Goal: Task Accomplishment & Management: Complete application form

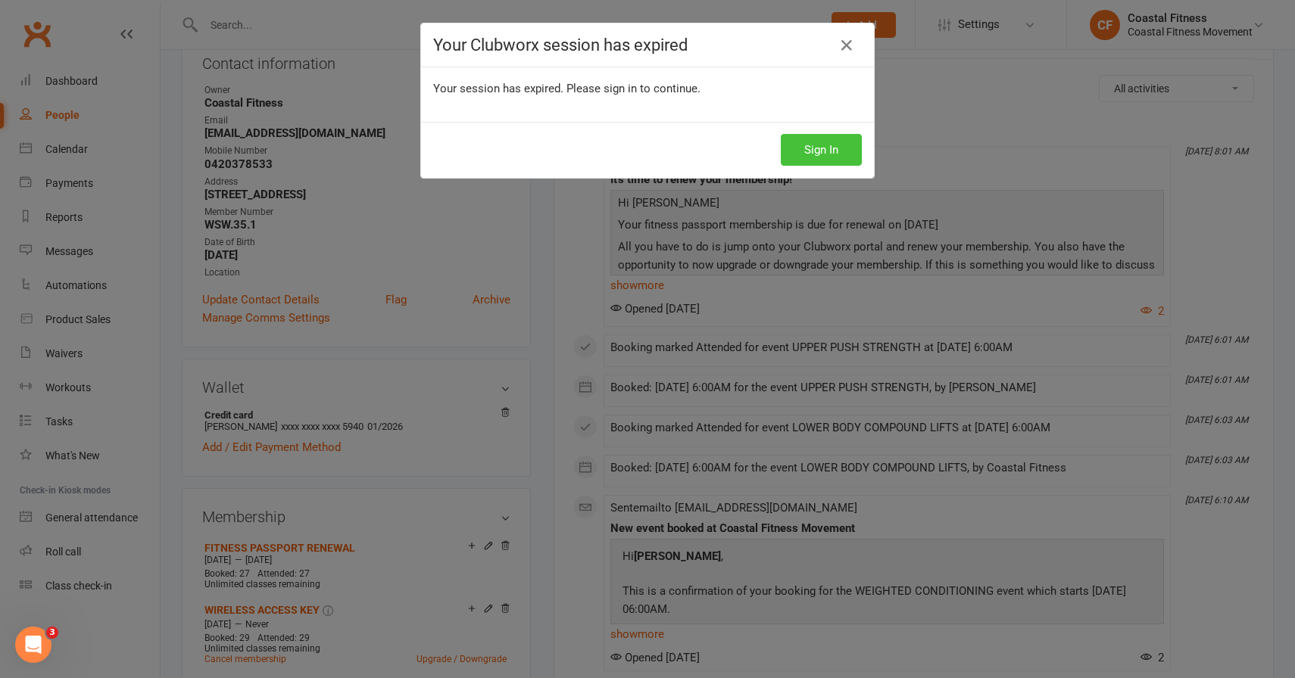
click at [800, 148] on button "Sign In" at bounding box center [821, 150] width 81 height 32
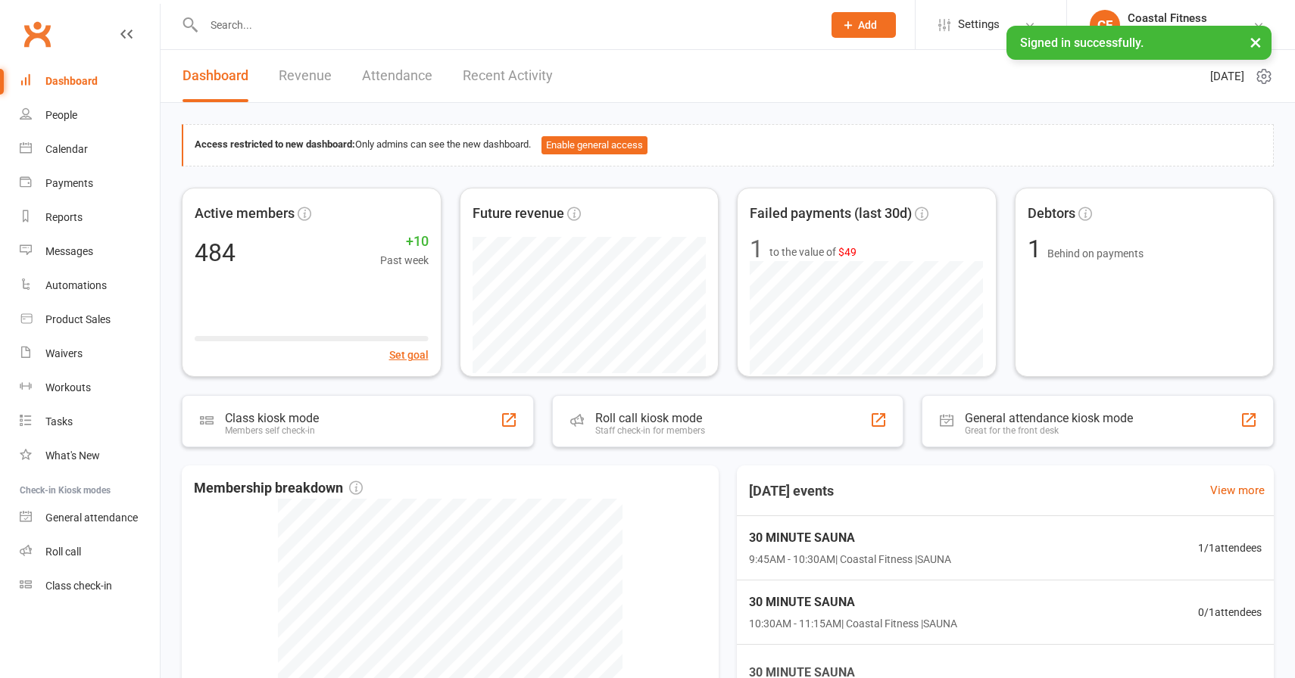
click at [225, 30] on input "text" at bounding box center [505, 24] width 613 height 21
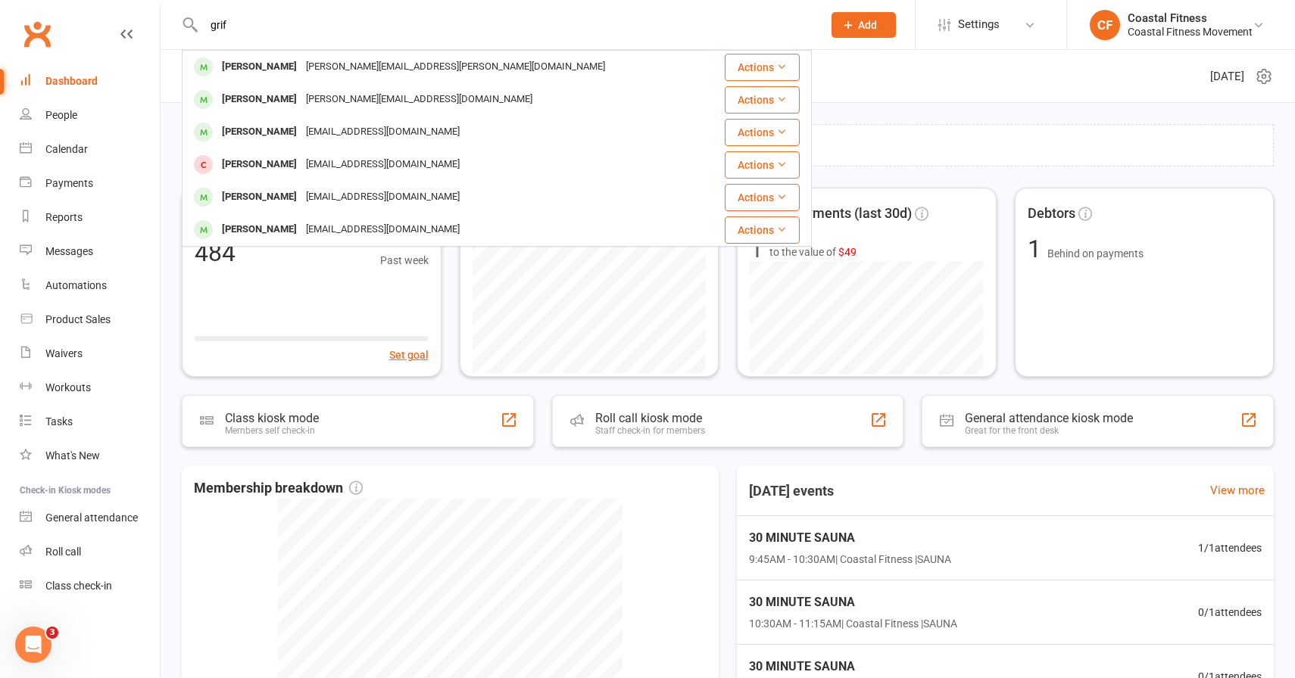
type input "grif"
click at [167, 148] on div "Access restricted to new dashboard: Only admins can see the new dashboard. Enab…" at bounding box center [728, 520] width 1134 height 834
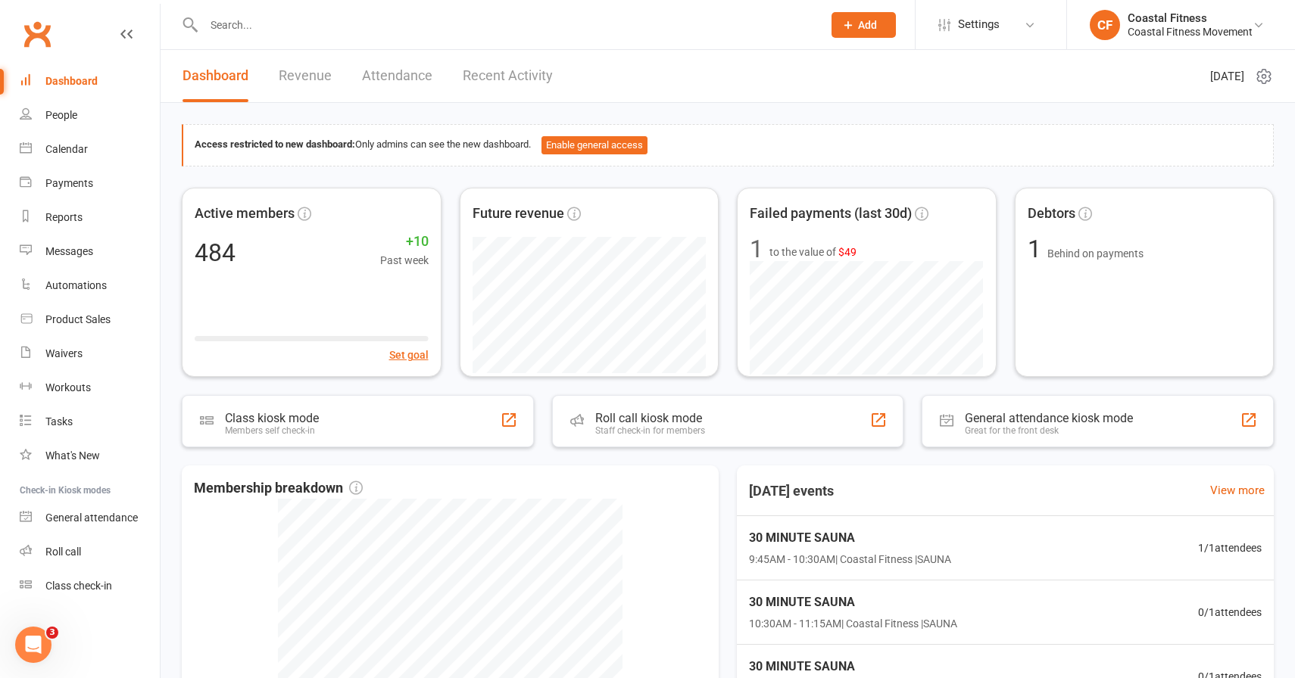
click at [864, 27] on span "Add" at bounding box center [867, 25] width 19 height 12
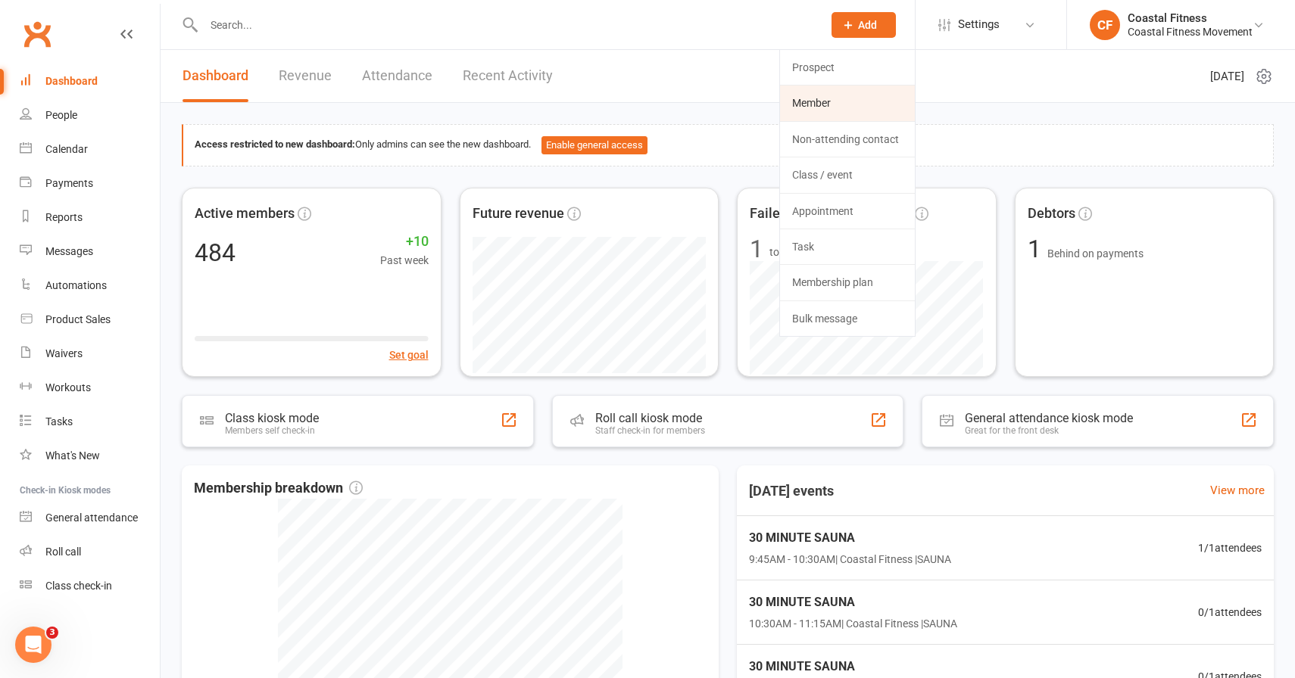
click at [847, 108] on link "Member" at bounding box center [847, 103] width 135 height 35
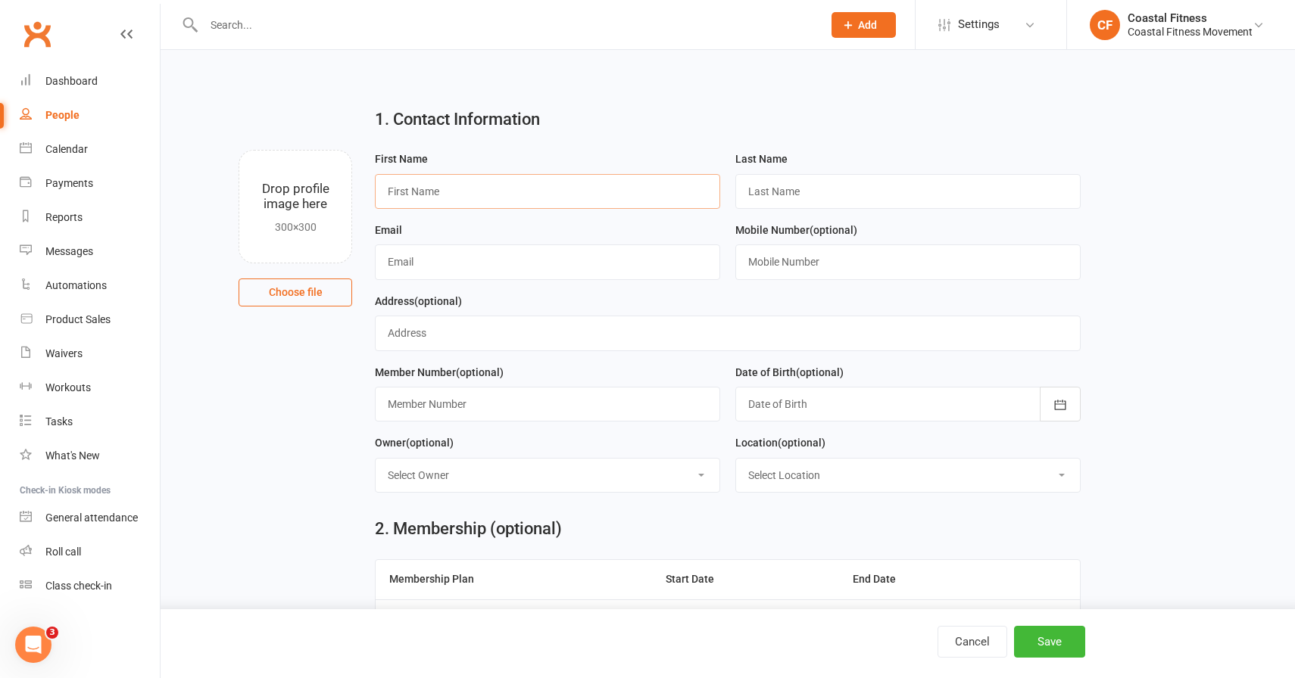
click at [399, 192] on input "text" at bounding box center [547, 191] width 345 height 35
type input "[PERSON_NAME]"
click at [808, 189] on input "text" at bounding box center [907, 191] width 345 height 35
type input "[PERSON_NAME]"
click at [406, 264] on input "text" at bounding box center [547, 262] width 345 height 35
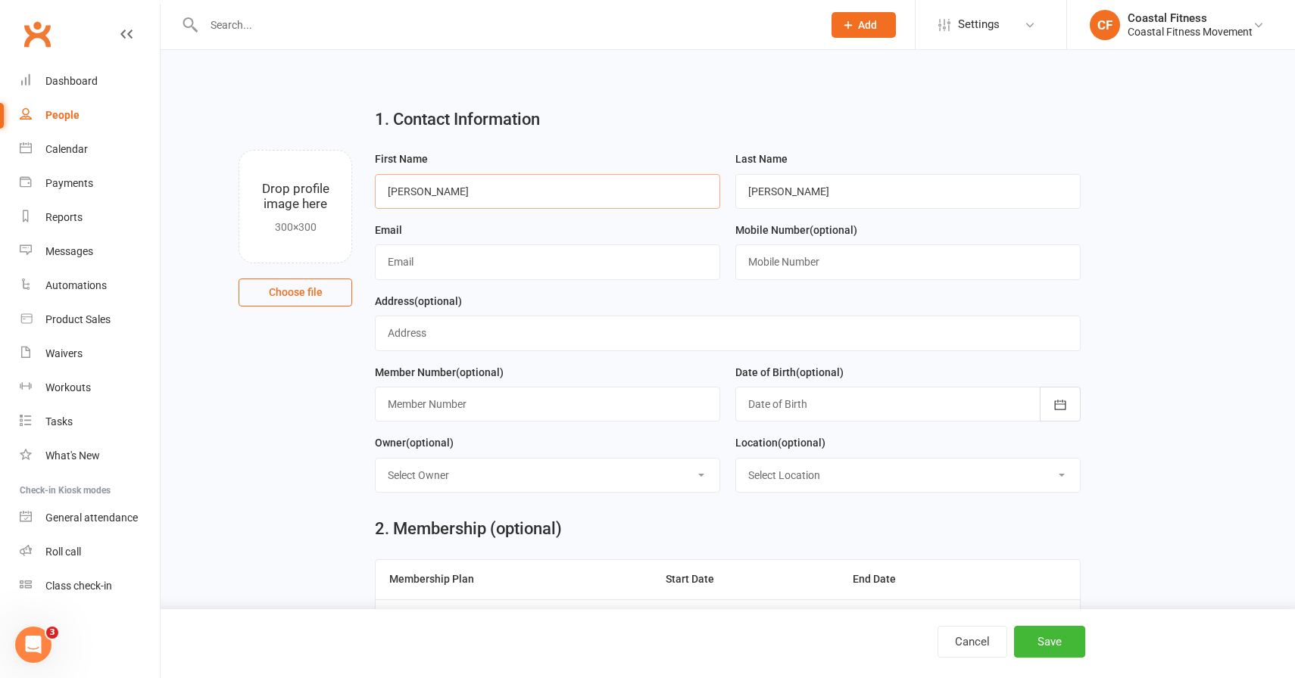
click at [435, 190] on input "[PERSON_NAME]" at bounding box center [547, 191] width 345 height 35
type input "[PERSON_NAME]"
click at [419, 270] on input "text" at bounding box center [547, 262] width 345 height 35
type input "[EMAIL_ADDRESS][DOMAIN_NAME]"
click at [793, 264] on input "text" at bounding box center [907, 262] width 345 height 35
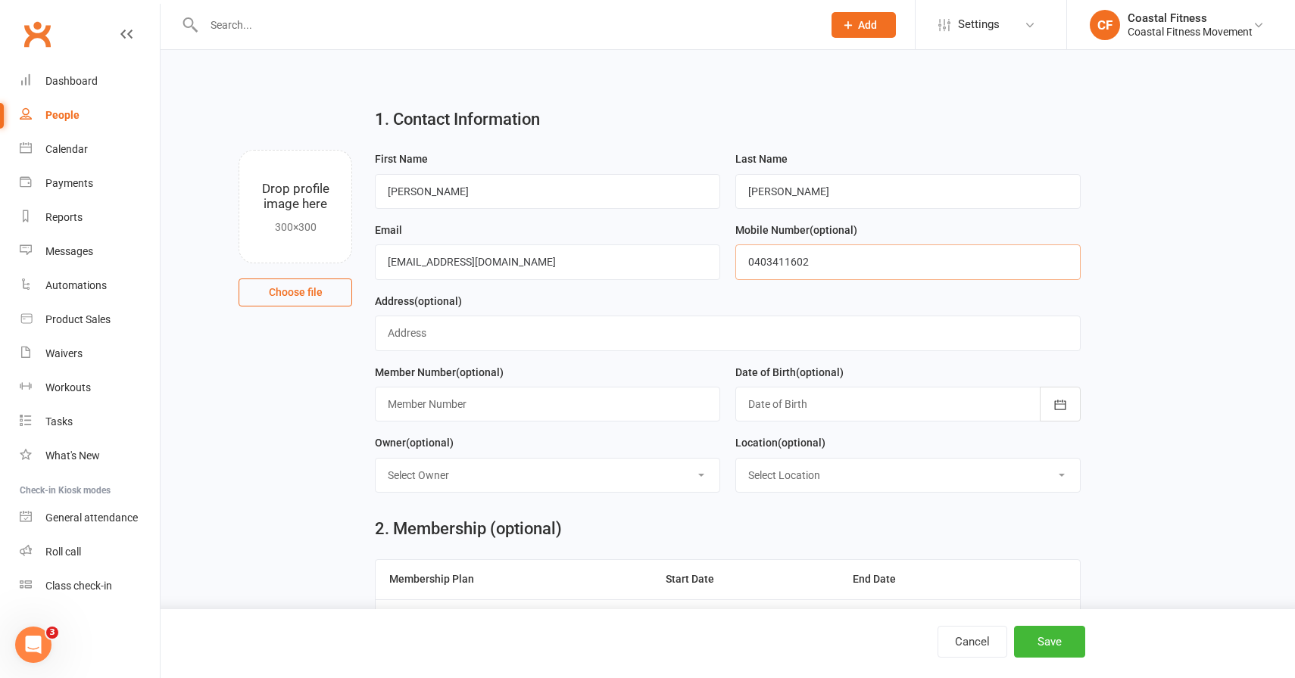
type input "0403411602"
click at [451, 414] on input "text" at bounding box center [547, 404] width 345 height 35
type input "EDI.3816"
click at [806, 396] on div at bounding box center [907, 404] width 345 height 35
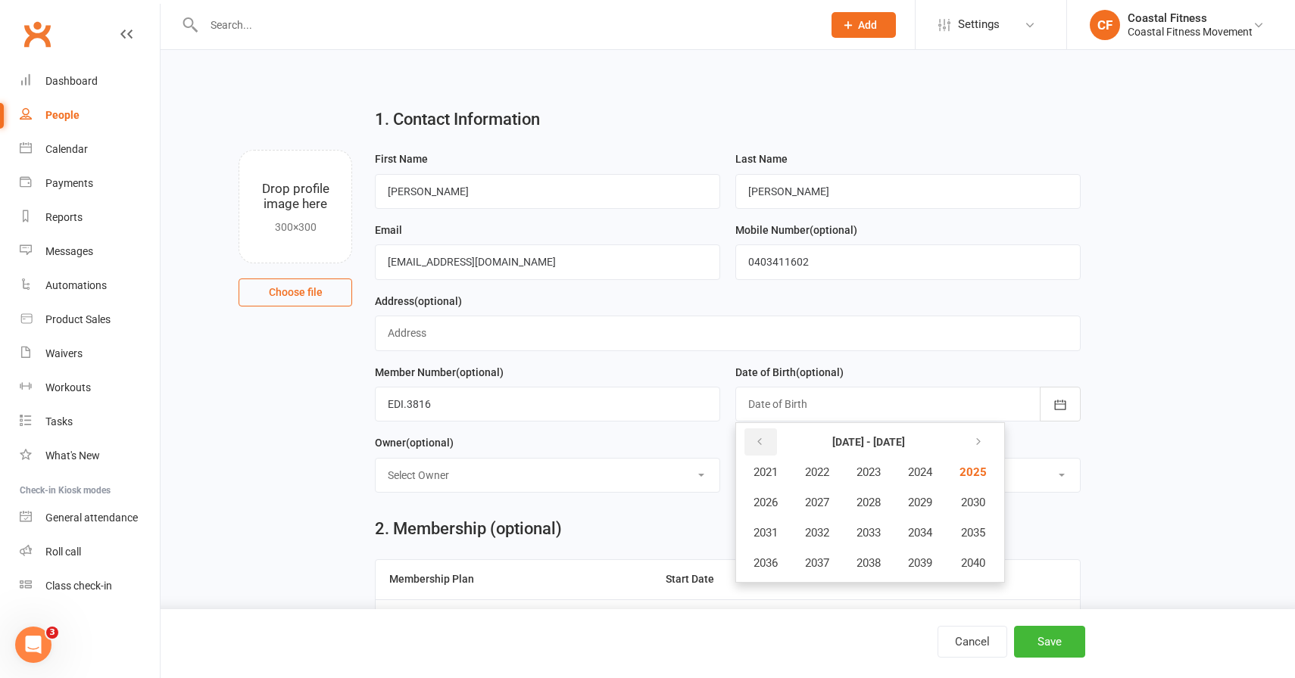
click at [758, 433] on button "button" at bounding box center [760, 442] width 33 height 27
click at [922, 507] on span "1989" at bounding box center [920, 503] width 24 height 14
click at [847, 561] on span "November" at bounding box center [847, 564] width 52 height 14
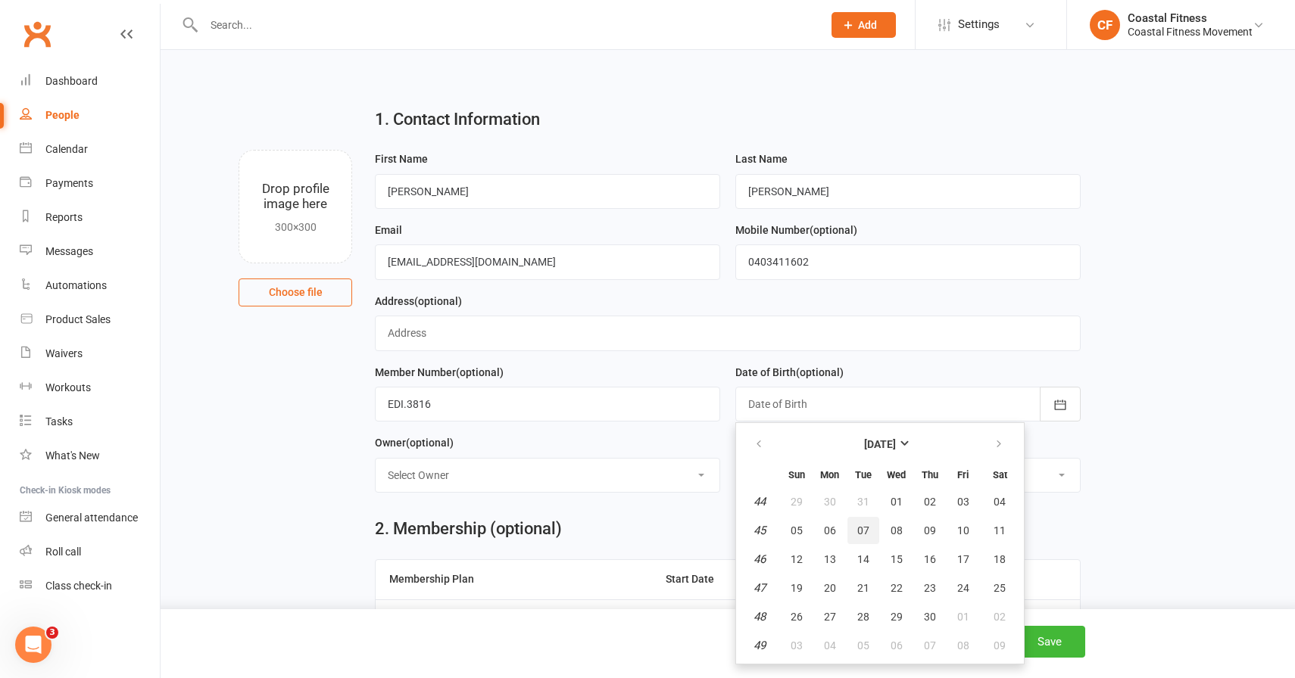
click at [860, 532] on span "07" at bounding box center [863, 531] width 12 height 12
type input "[DATE]"
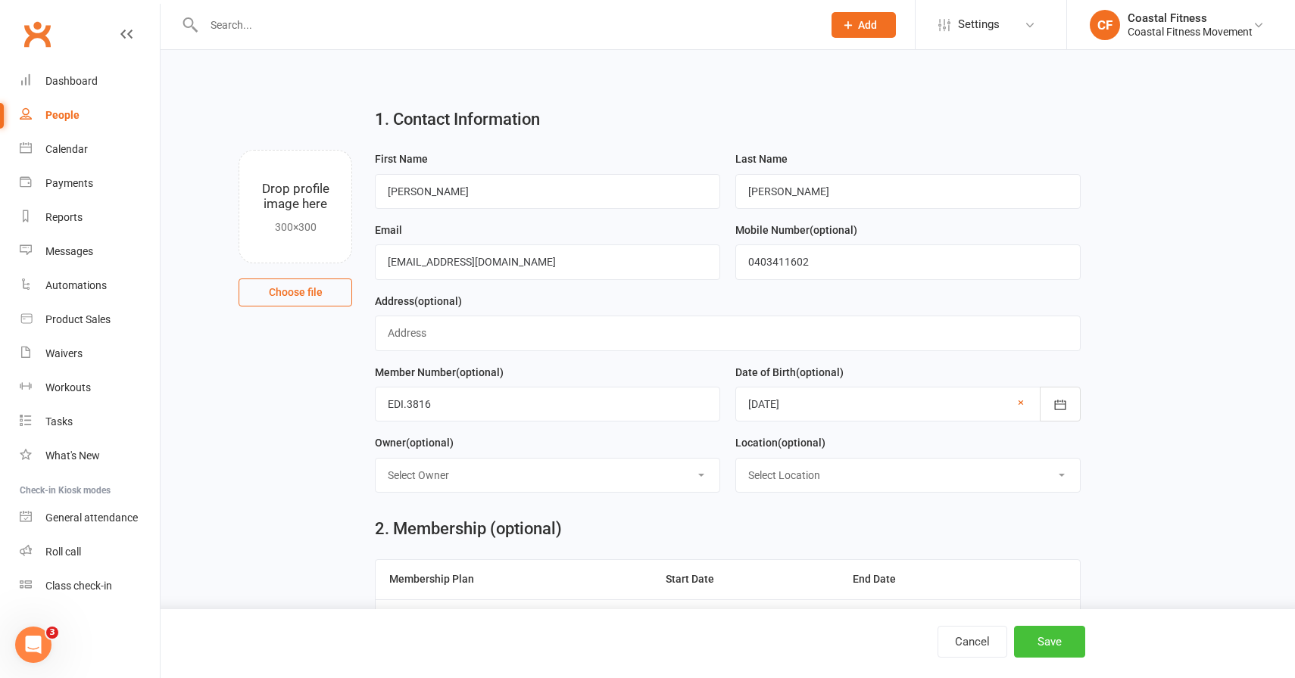
click at [1034, 646] on button "Save" at bounding box center [1049, 642] width 71 height 32
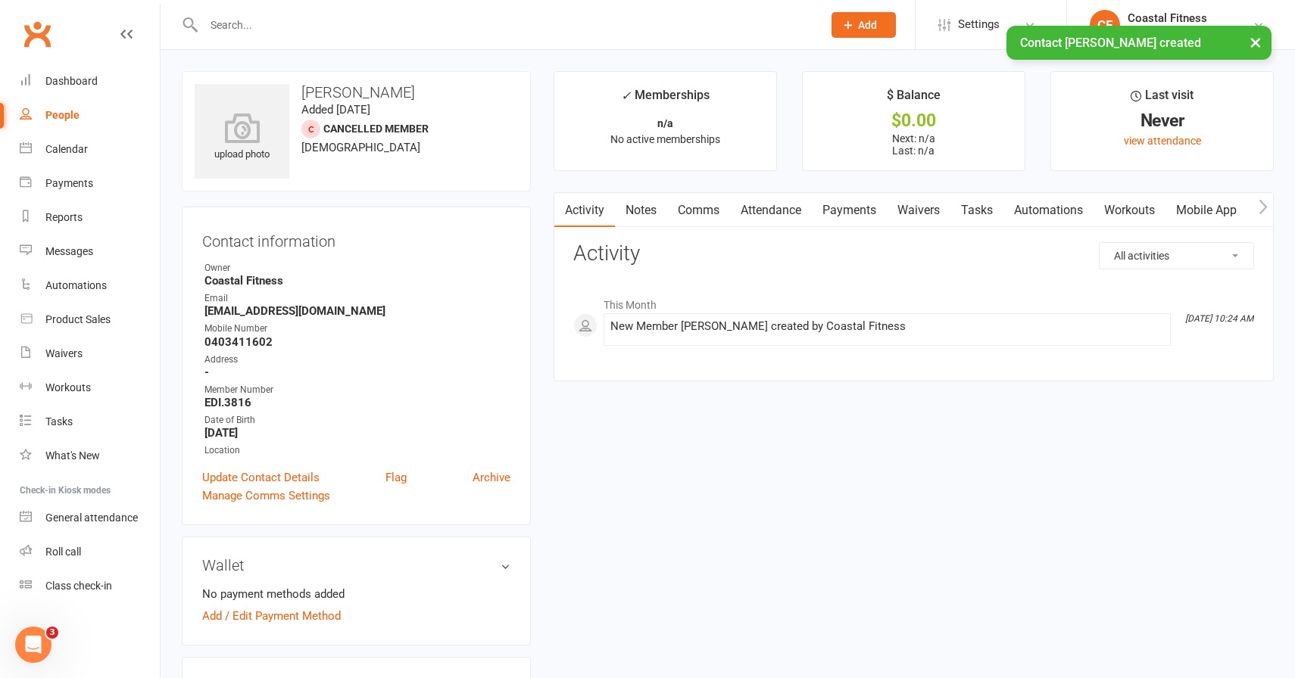
click at [922, 204] on link "Waivers" at bounding box center [919, 210] width 64 height 35
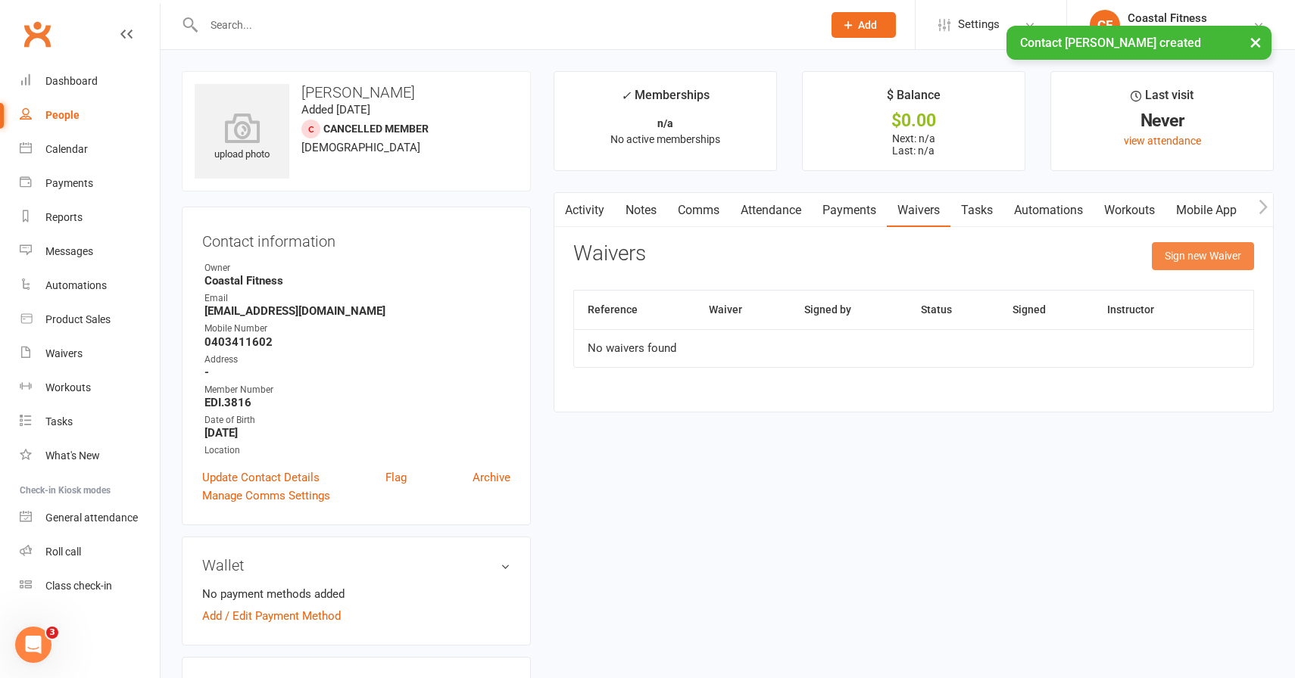
click at [1168, 259] on button "Sign new Waiver" at bounding box center [1203, 255] width 102 height 27
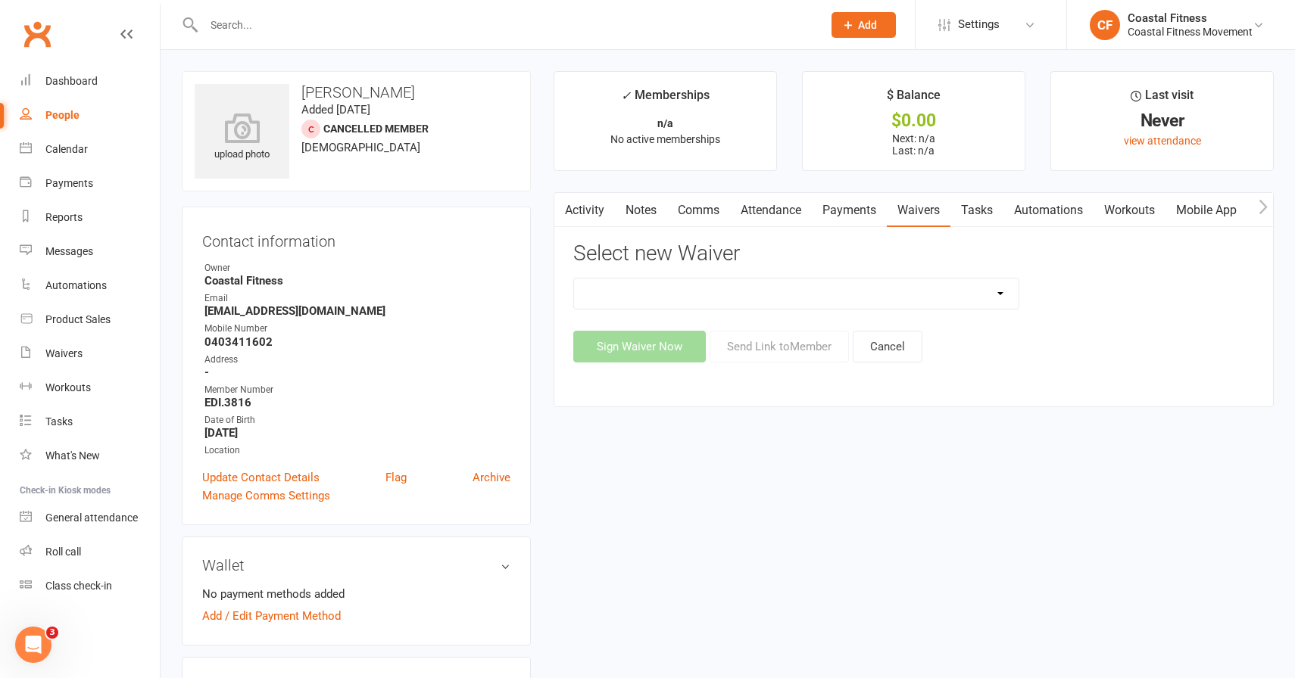
click at [703, 293] on select "5 x SAUNA PASS 7 DAY CASUAL PASS 7 DAY FREE TRIAL BRING A FRIEND FOR FREE BRONZ…" at bounding box center [796, 294] width 445 height 30
select select "11072"
click at [779, 338] on button "Send Link to Member" at bounding box center [778, 347] width 139 height 32
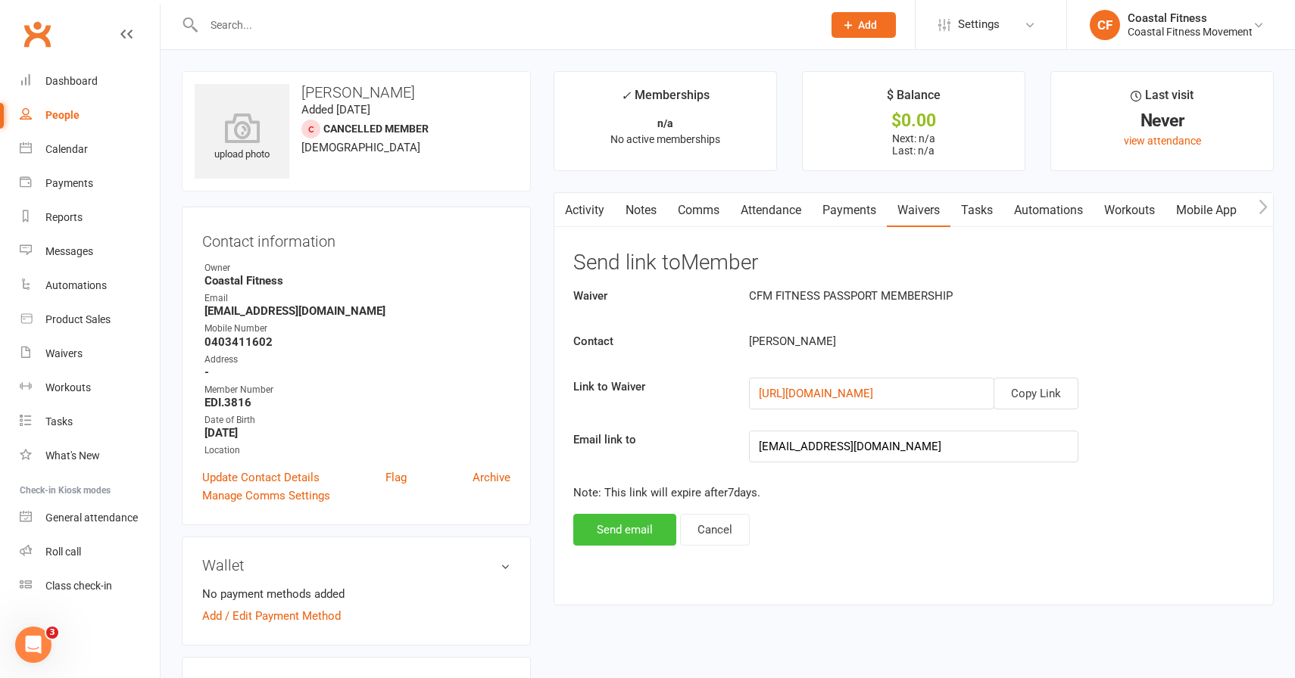
click at [630, 525] on button "Send email" at bounding box center [624, 530] width 103 height 32
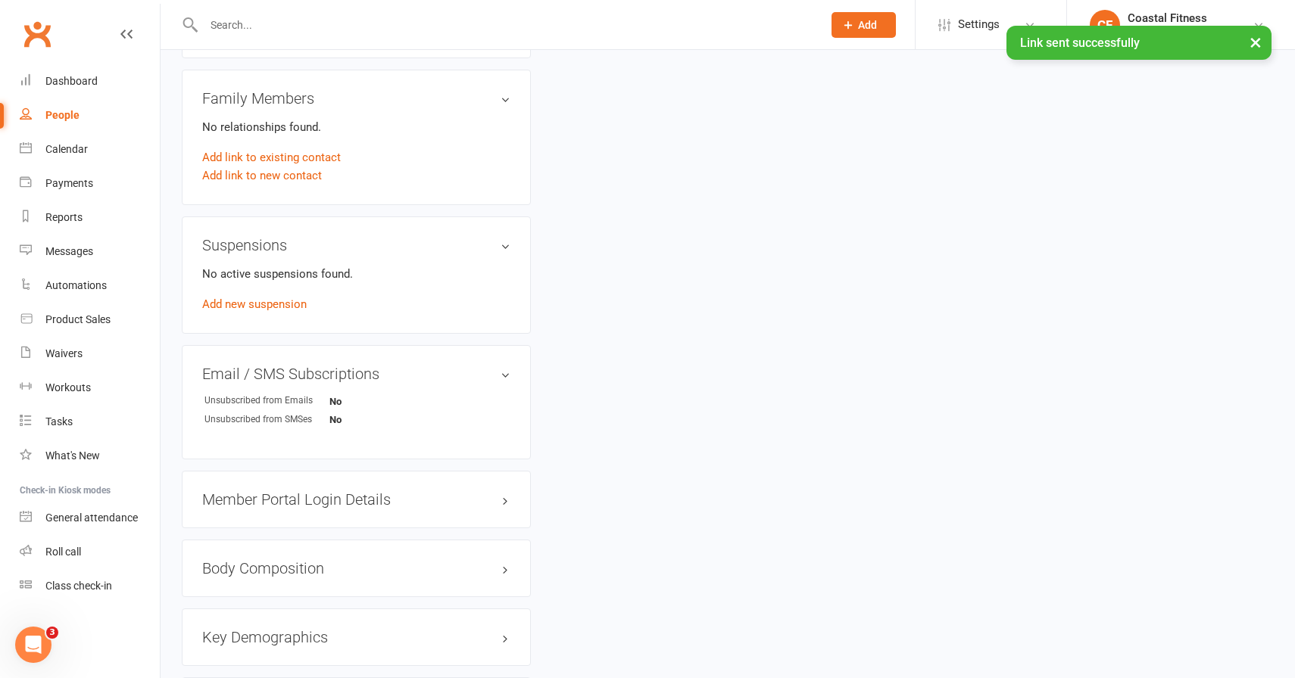
scroll to position [845, 0]
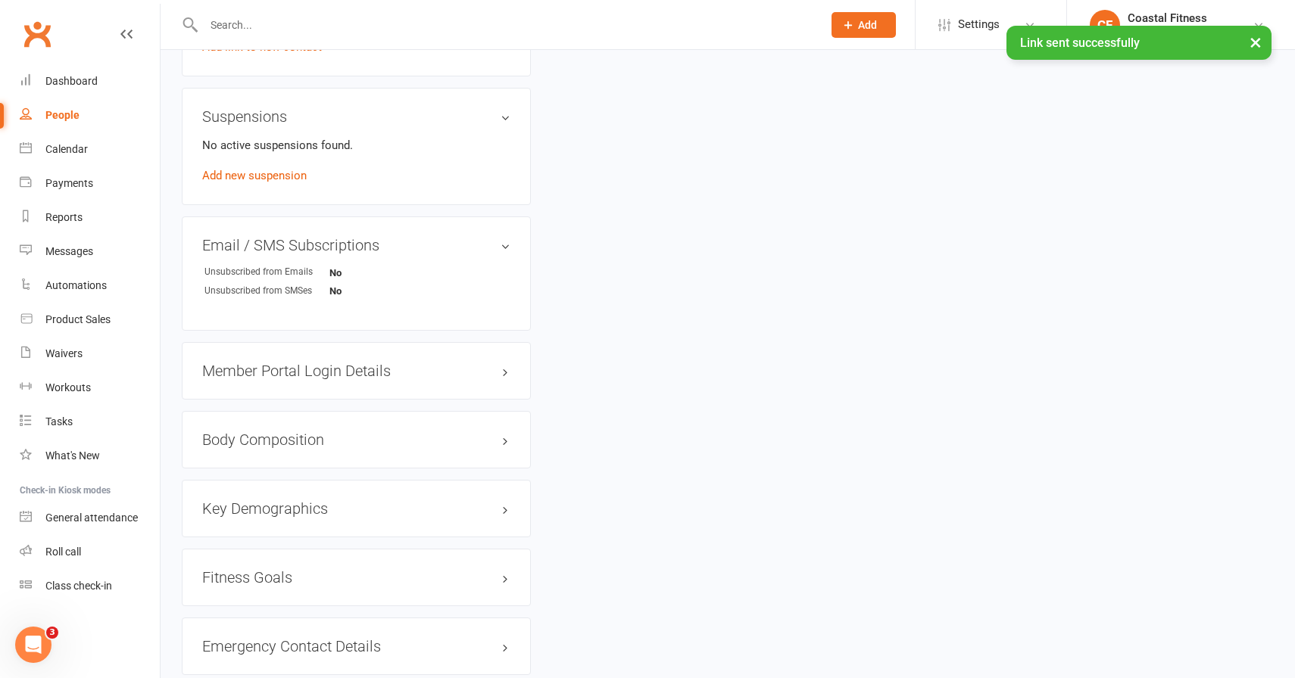
click at [385, 365] on h3 "Member Portal Login Details" at bounding box center [356, 371] width 308 height 17
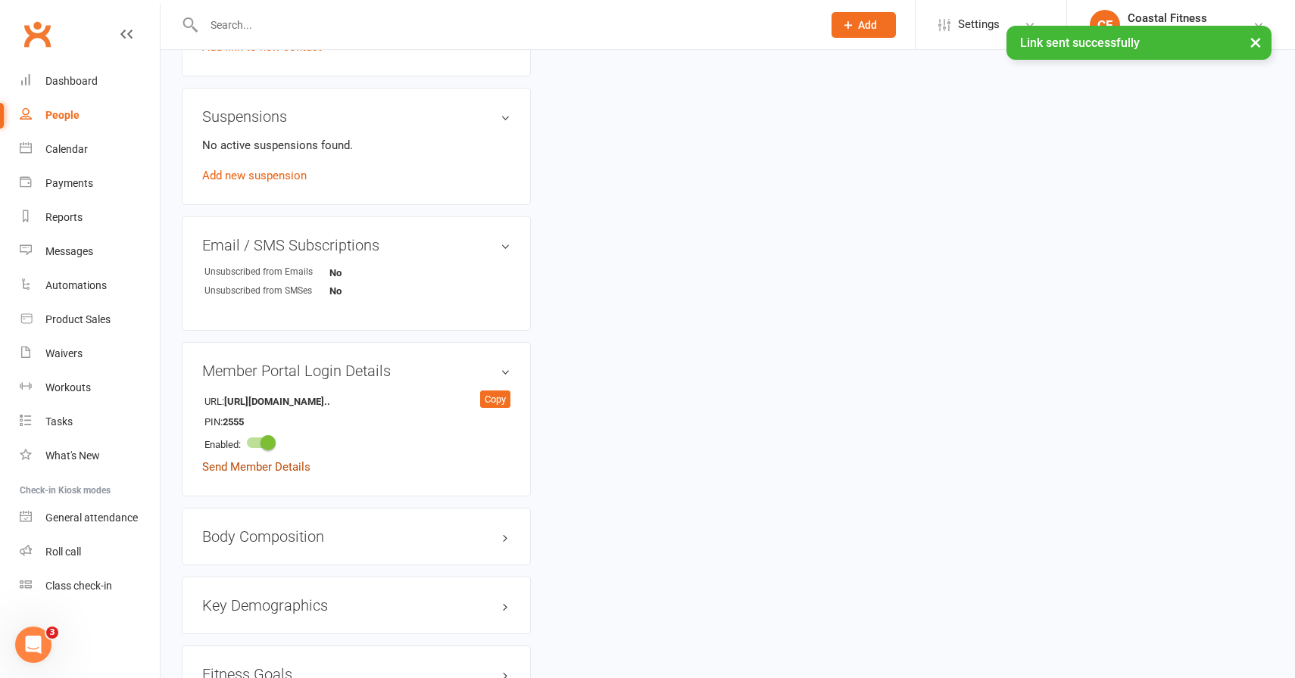
click at [235, 465] on link "Send Member Details" at bounding box center [256, 467] width 108 height 14
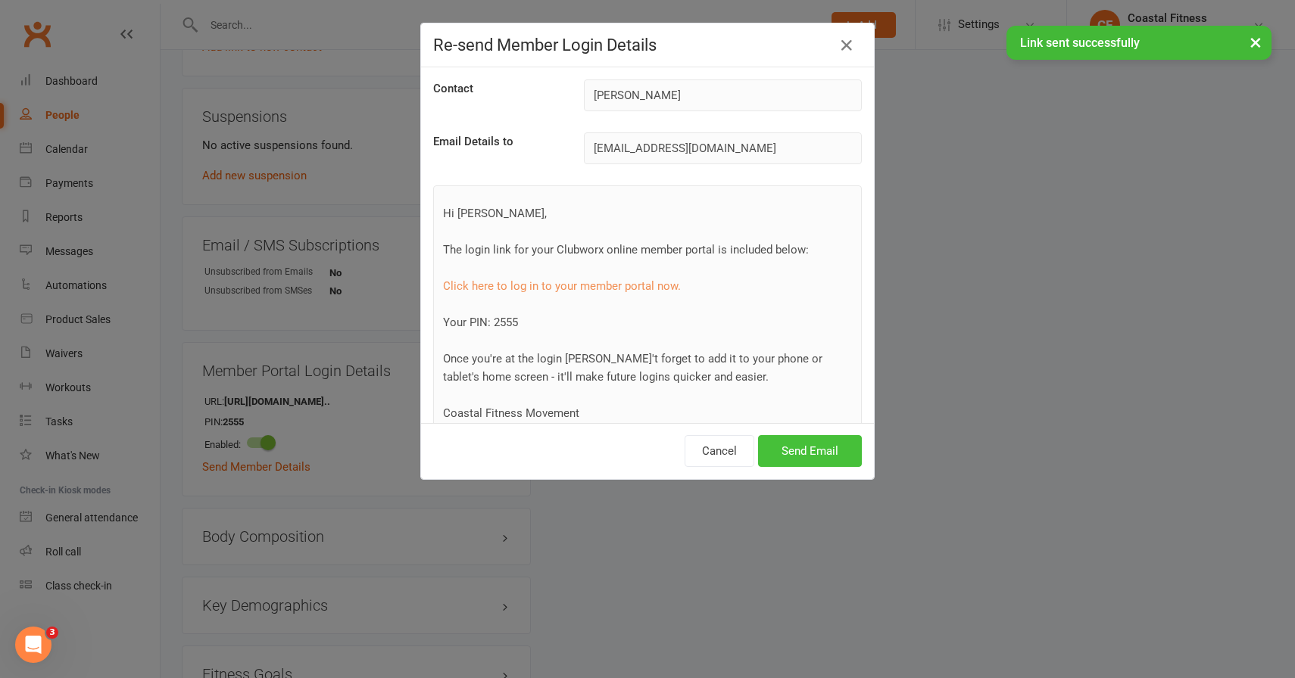
click at [809, 453] on button "Send Email" at bounding box center [810, 451] width 104 height 32
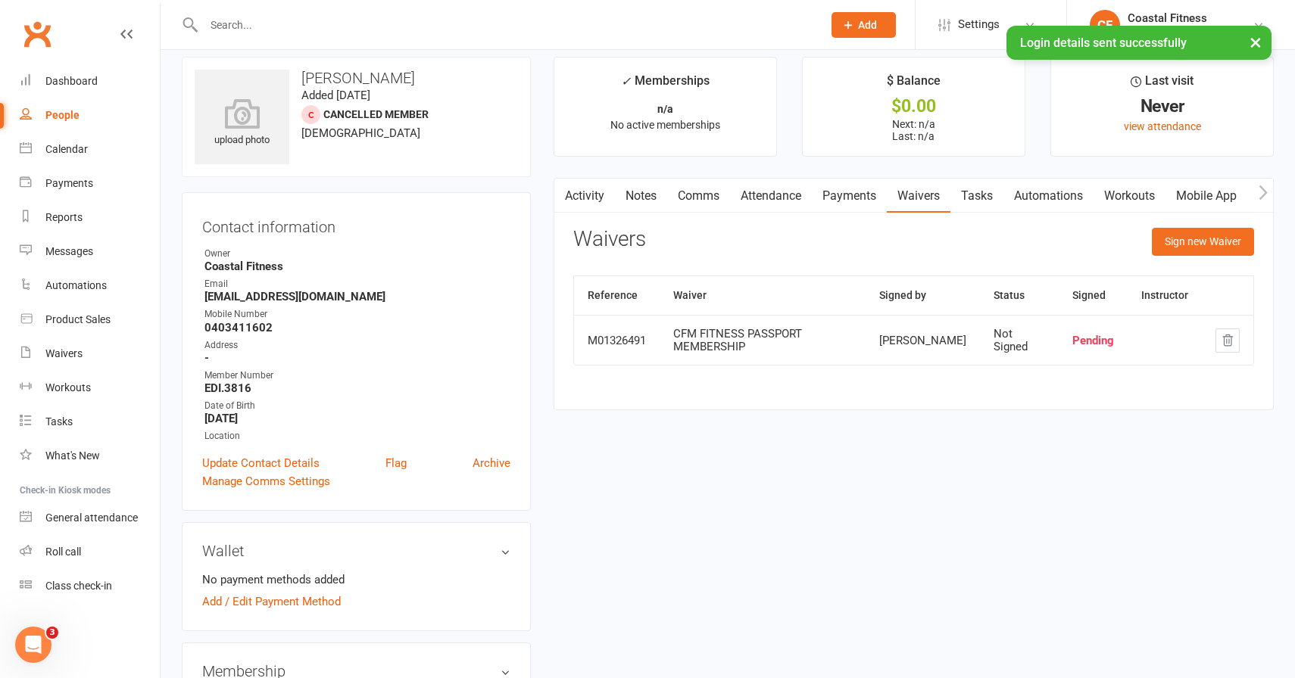
scroll to position [0, 0]
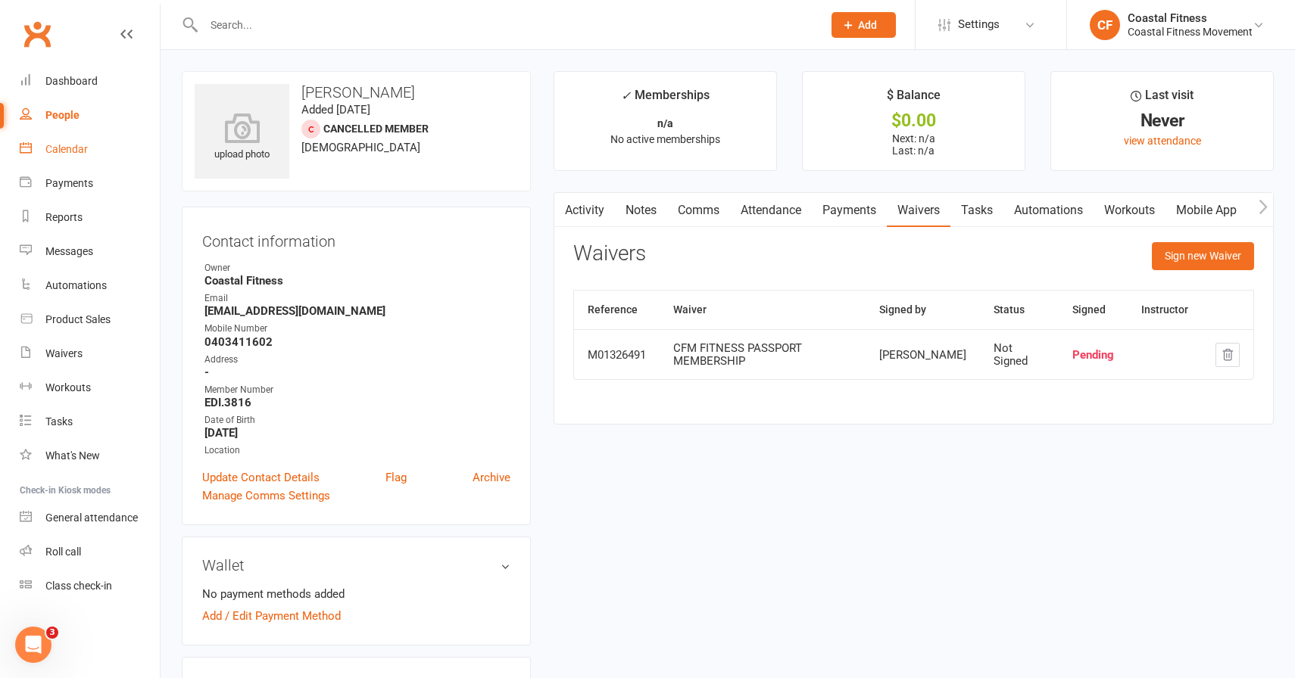
click at [68, 145] on div "Calendar" at bounding box center [66, 149] width 42 height 12
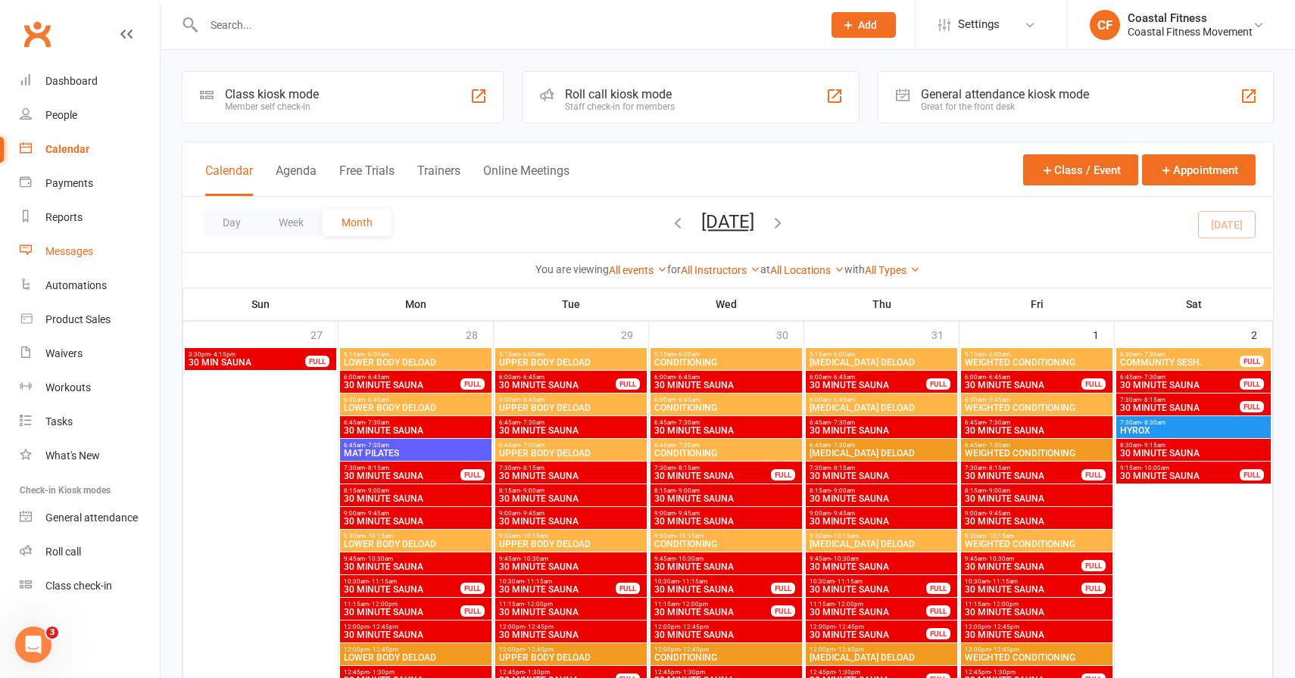
click at [77, 254] on div "Messages" at bounding box center [69, 251] width 48 height 12
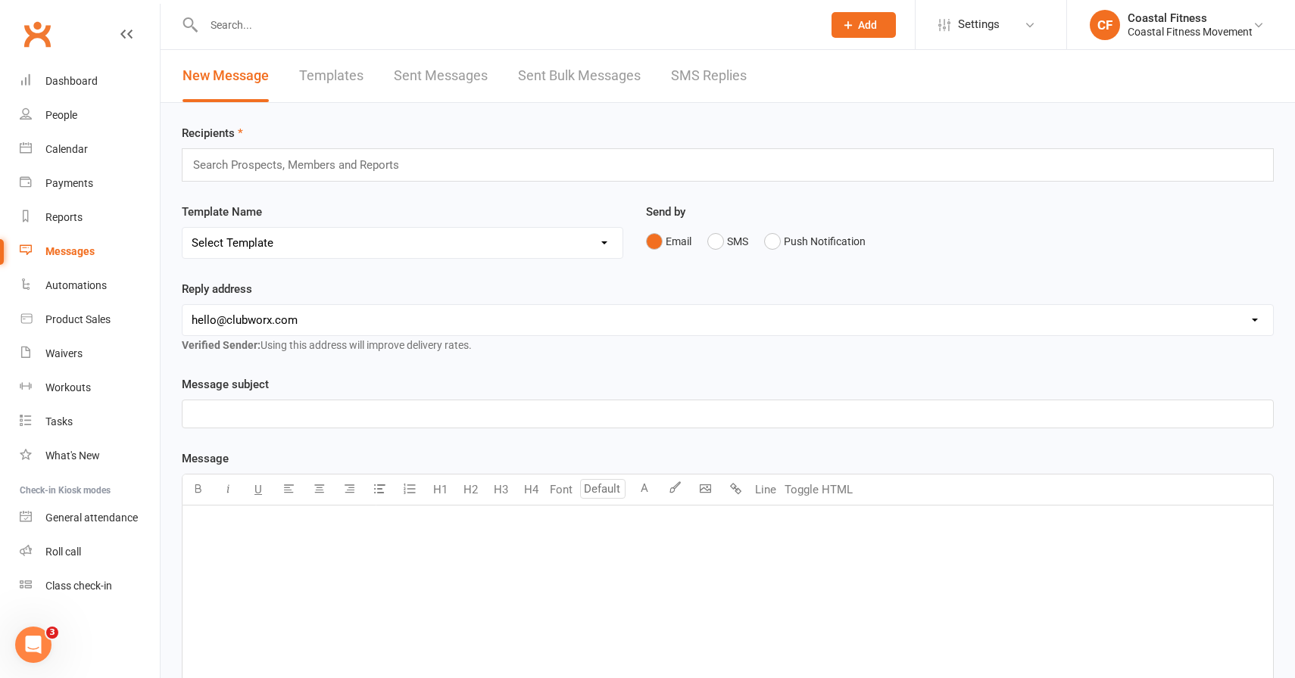
click at [689, 76] on link "SMS Replies" at bounding box center [709, 76] width 76 height 52
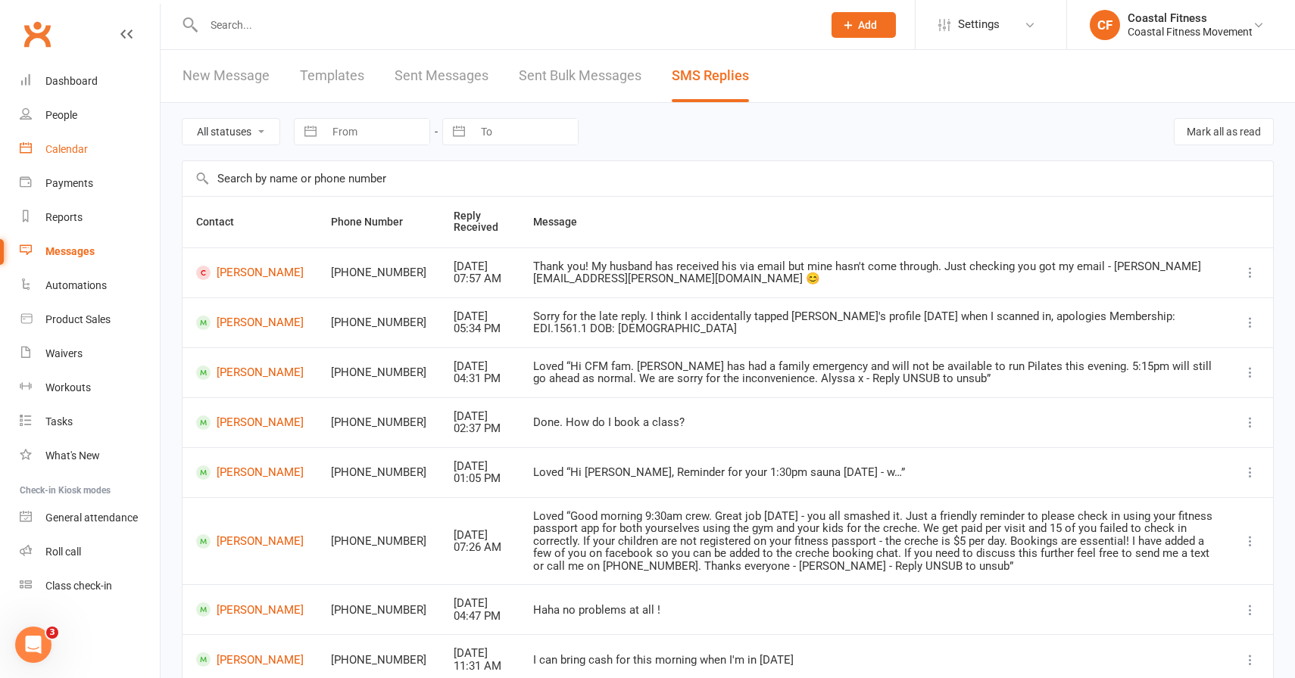
click at [76, 148] on div "Calendar" at bounding box center [66, 149] width 42 height 12
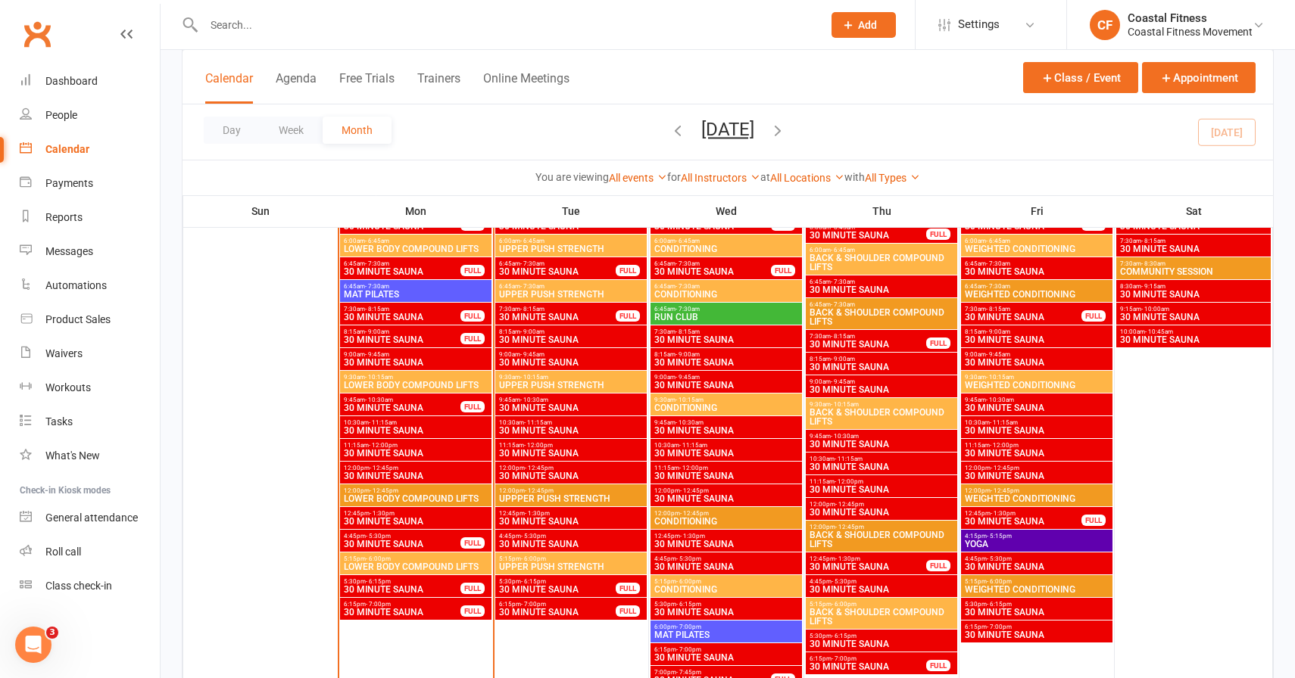
scroll to position [1189, 0]
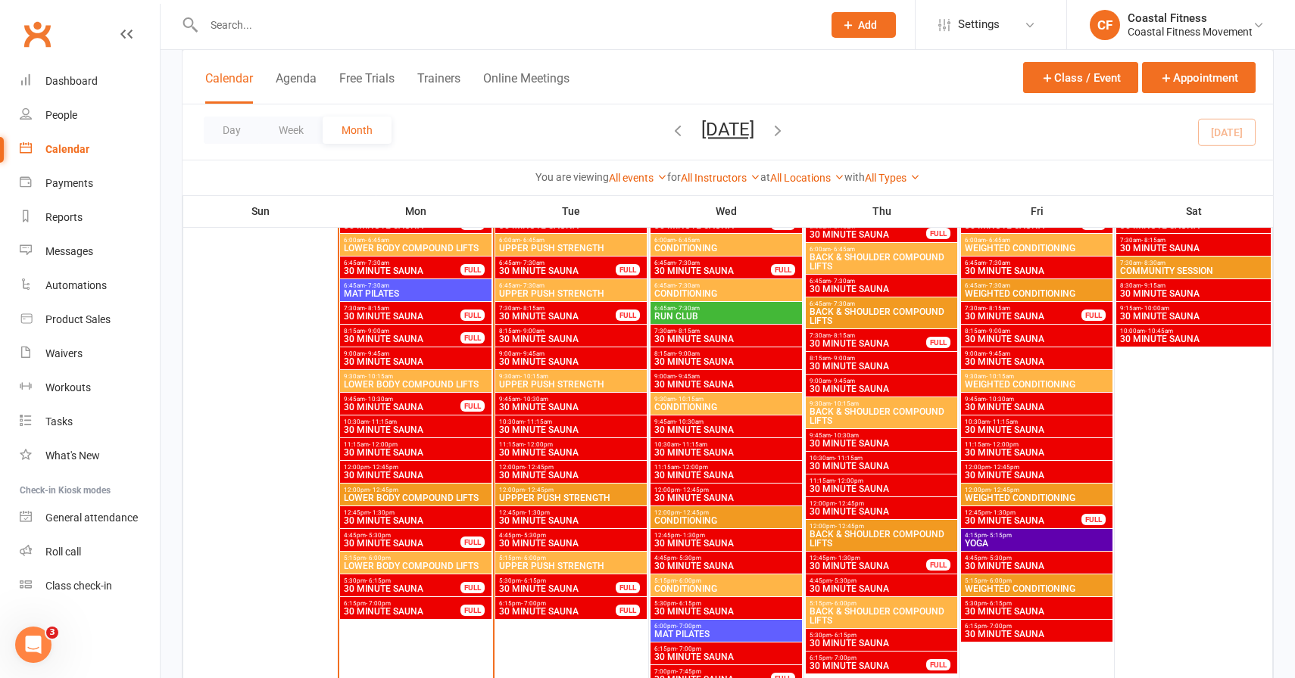
click at [383, 496] on span "LOWER BODY COMPOUND LIFTS" at bounding box center [415, 498] width 145 height 9
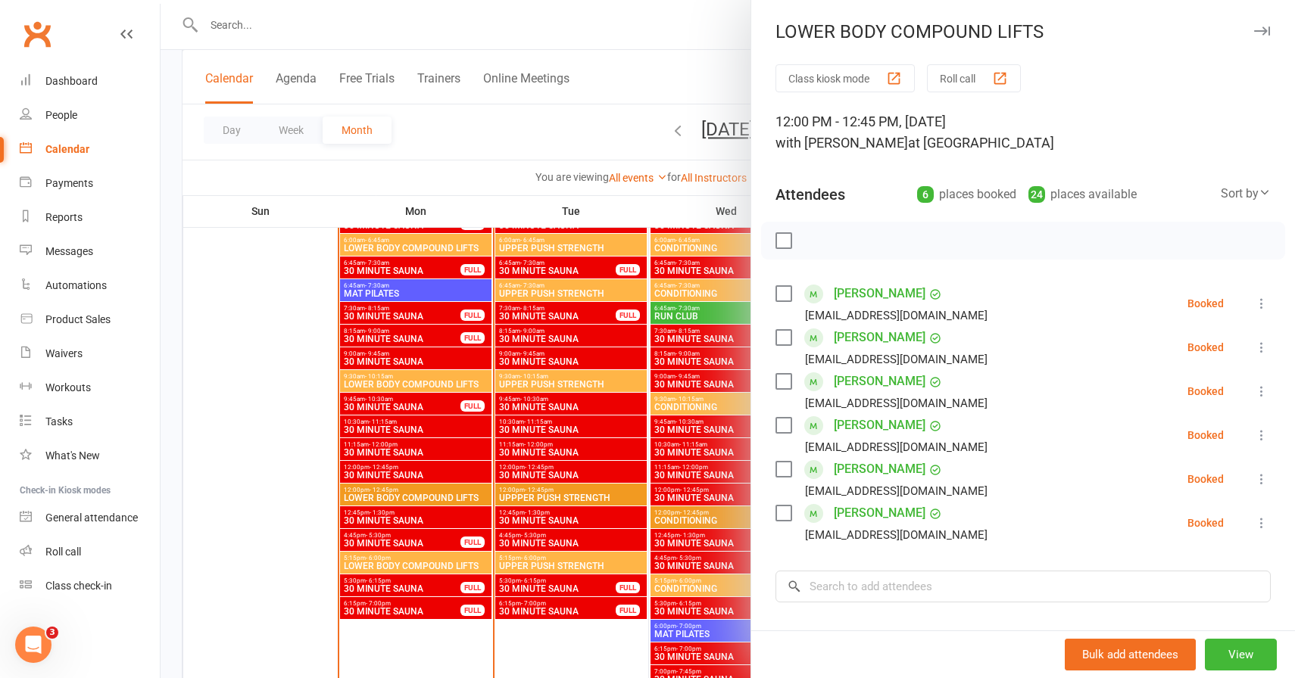
click at [1265, 37] on button "button" at bounding box center [1261, 31] width 18 height 18
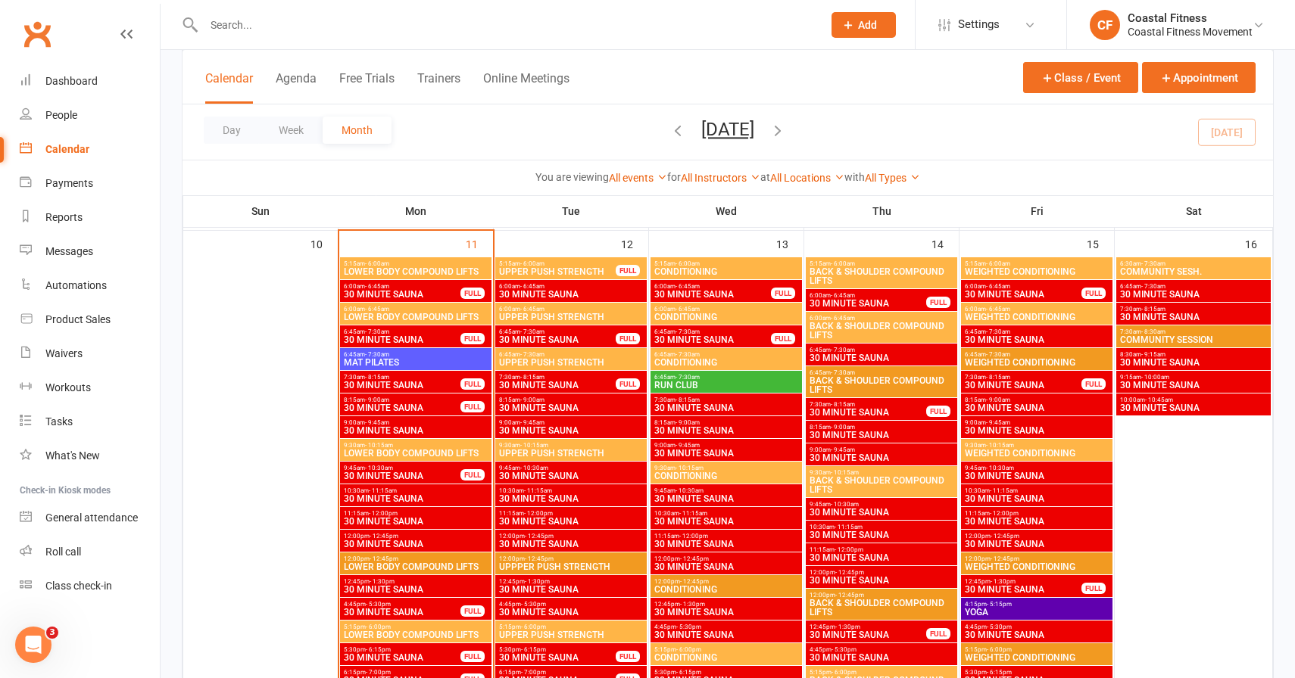
scroll to position [1119, 0]
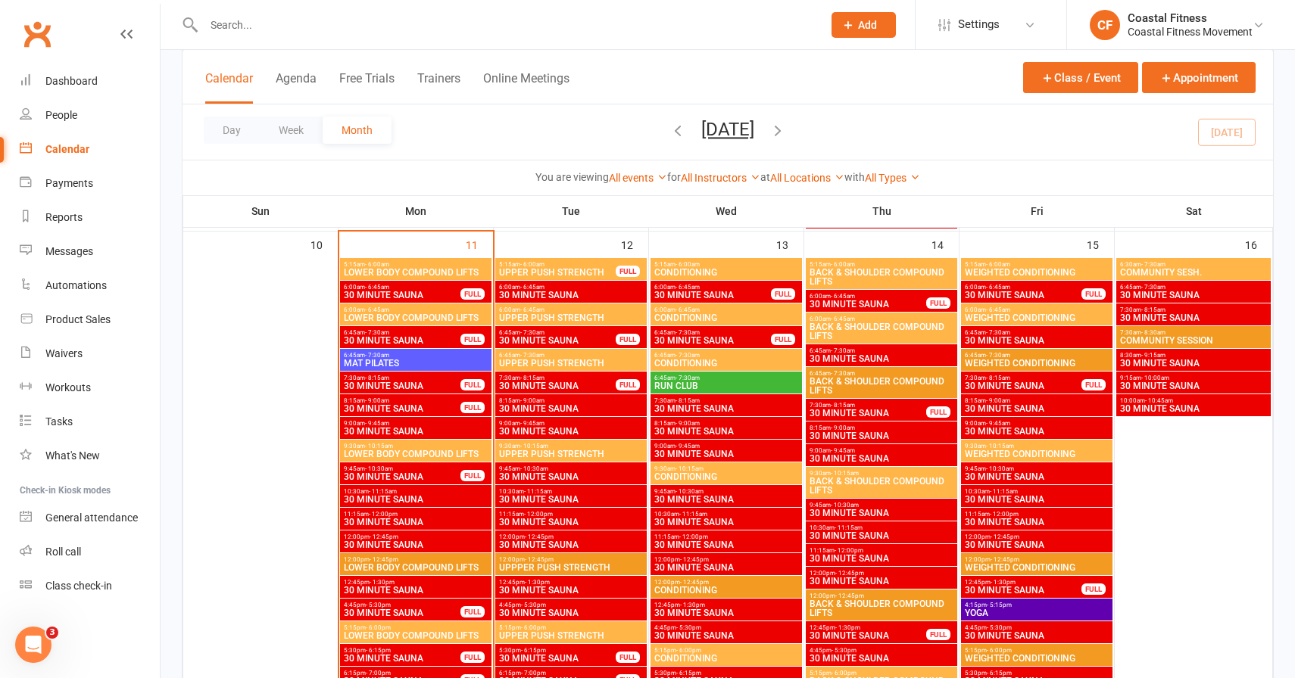
click at [668, 75] on div "Calendar Agenda Free Trials Trainers Online Meetings Class / Event Appointment" at bounding box center [727, 77] width 1090 height 55
click at [235, 25] on input "text" at bounding box center [505, 24] width 613 height 21
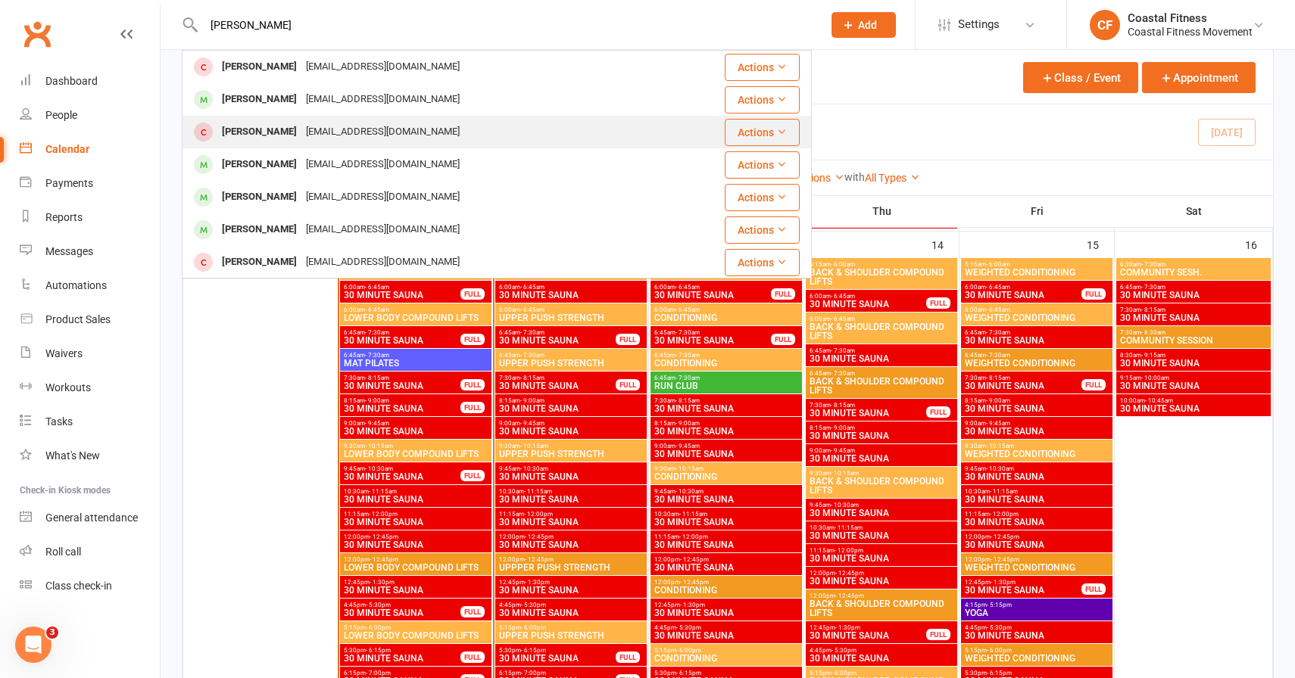
type input "[PERSON_NAME]"
click at [276, 129] on div "[PERSON_NAME]" at bounding box center [259, 132] width 84 height 22
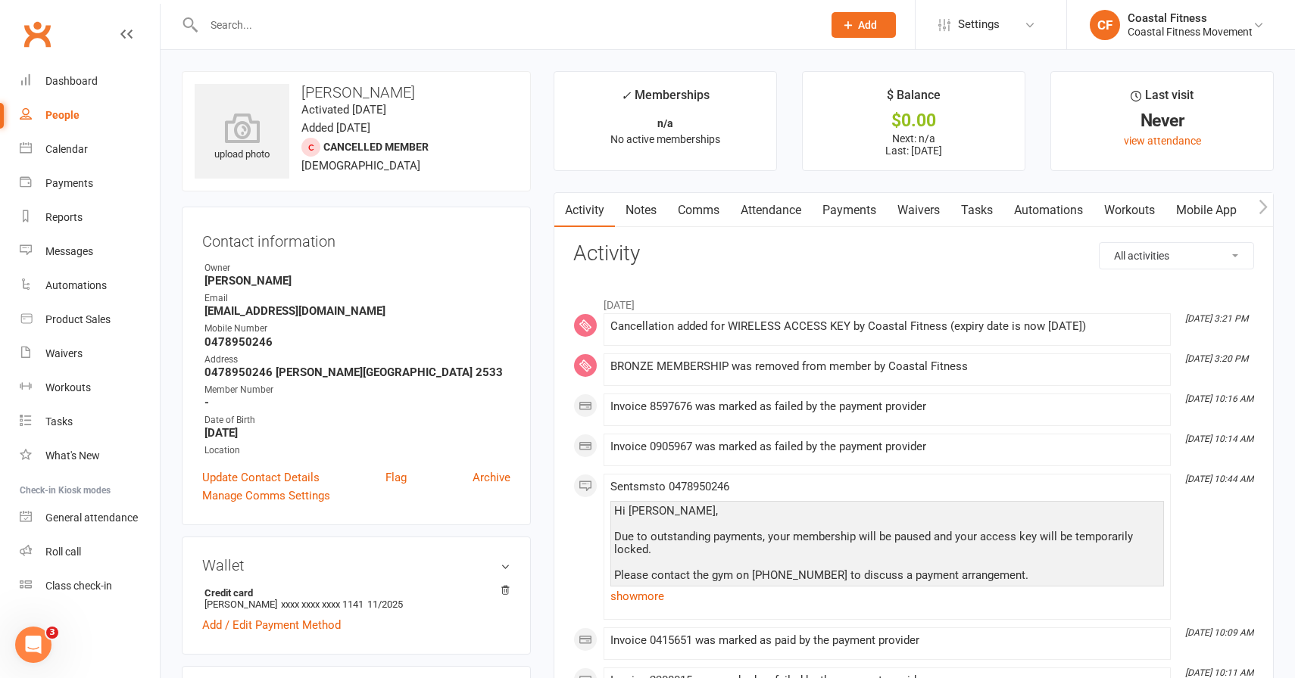
click at [922, 220] on link "Waivers" at bounding box center [919, 210] width 64 height 35
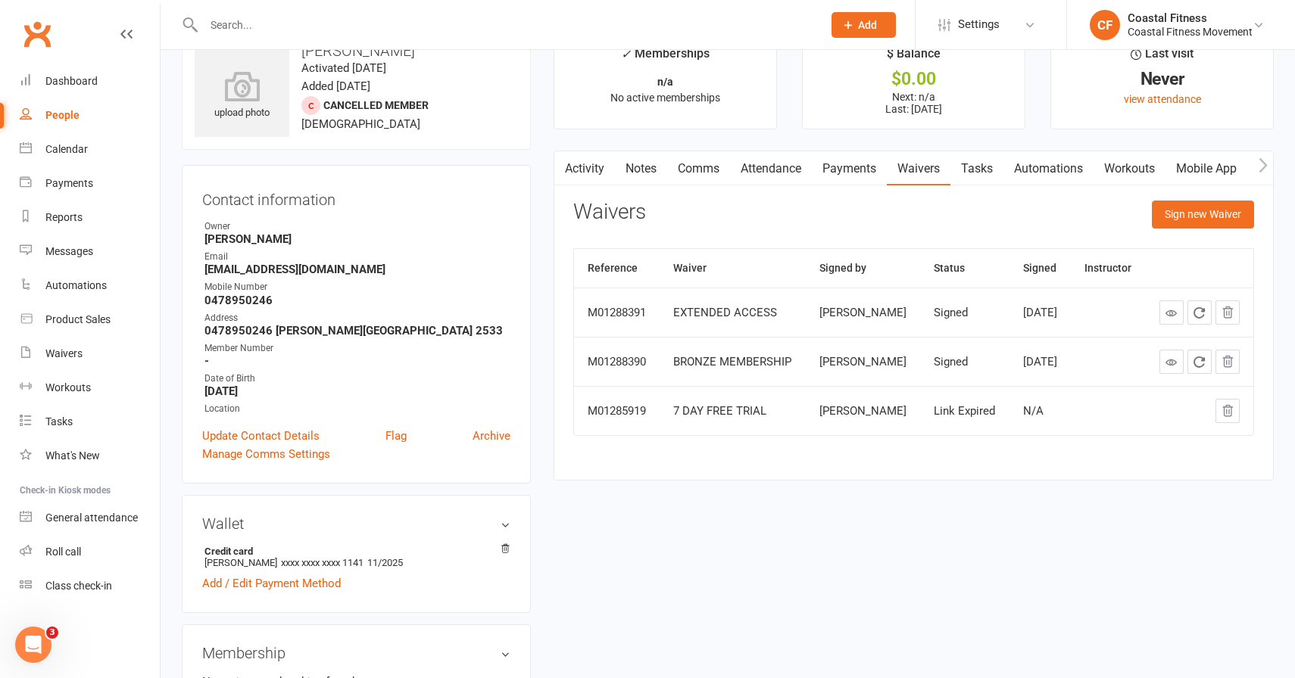
scroll to position [41, 0]
click at [848, 167] on link "Payments" at bounding box center [849, 169] width 75 height 35
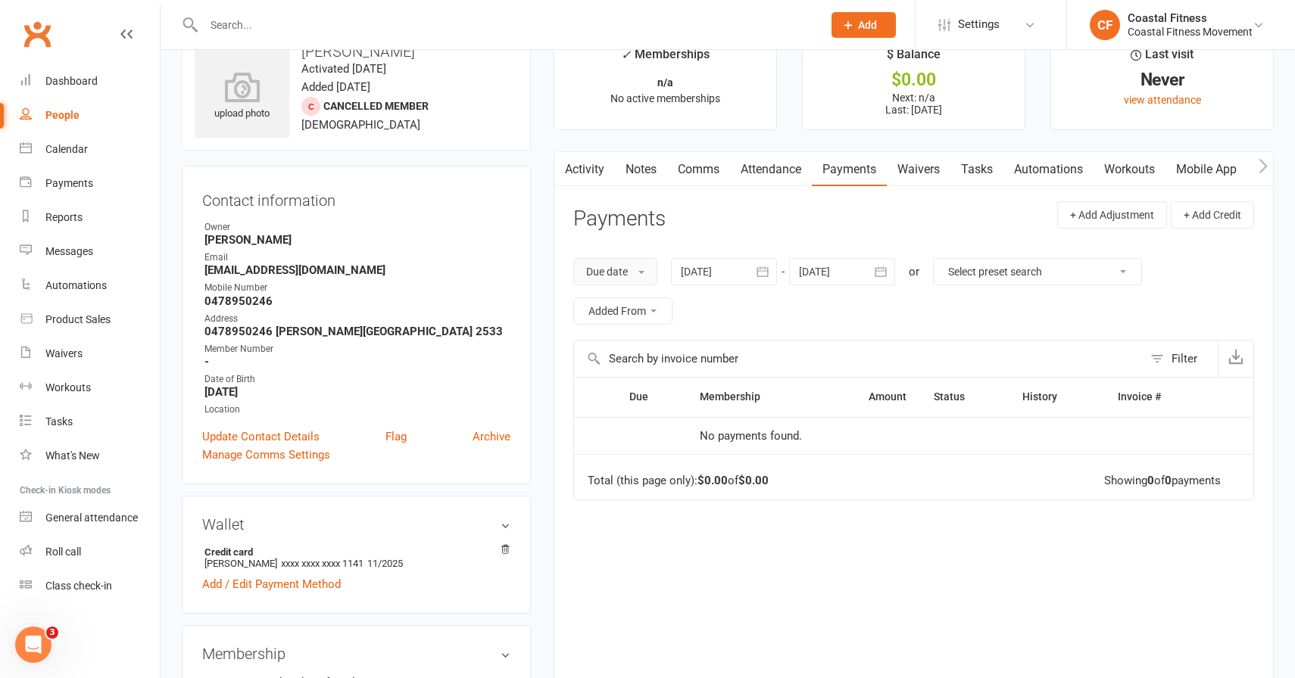
click at [640, 275] on button "Due date" at bounding box center [615, 271] width 84 height 27
click at [608, 274] on button "Due date" at bounding box center [615, 271] width 84 height 27
click at [731, 273] on div at bounding box center [724, 271] width 106 height 27
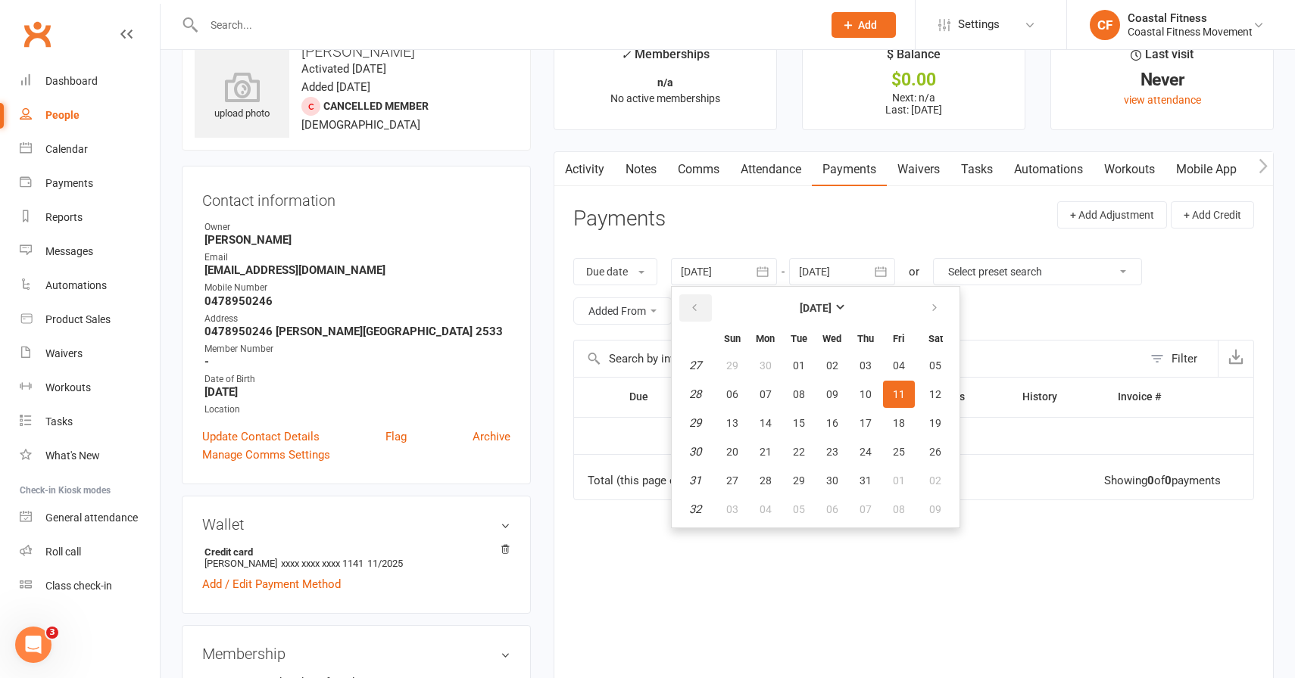
click at [700, 307] on icon "button" at bounding box center [694, 308] width 11 height 12
click at [795, 388] on span "08" at bounding box center [799, 394] width 12 height 12
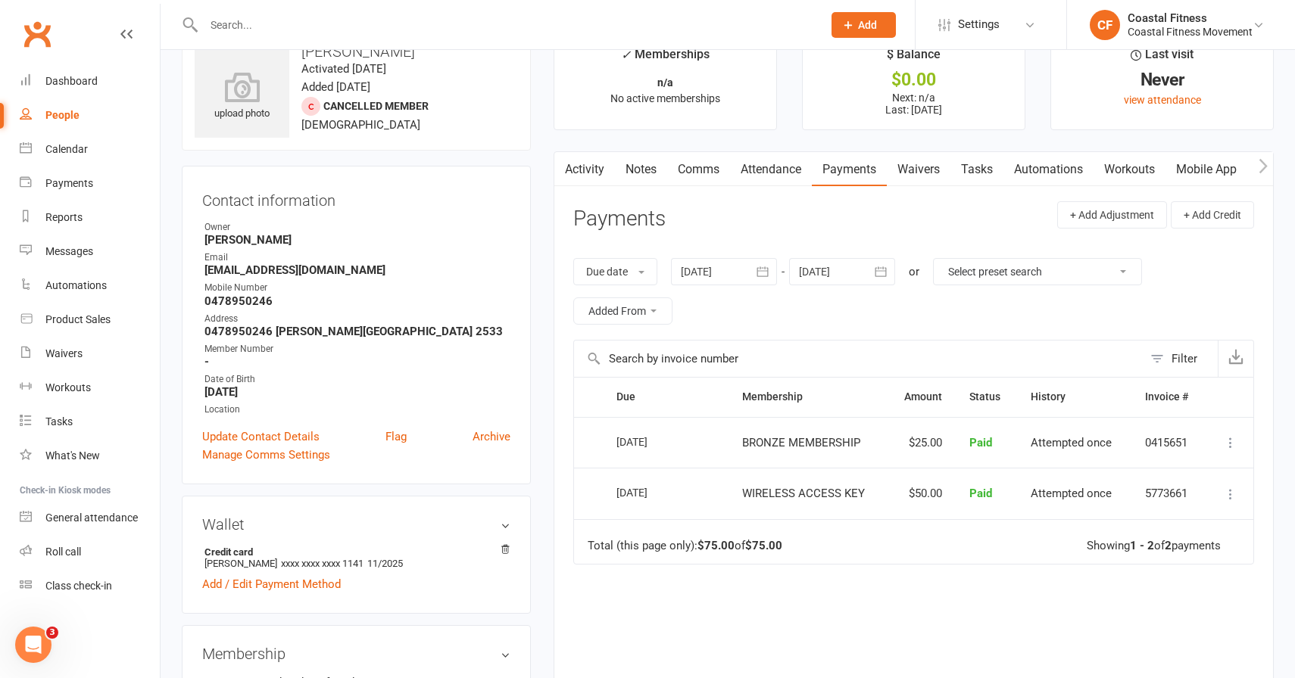
click at [716, 276] on div at bounding box center [724, 271] width 106 height 27
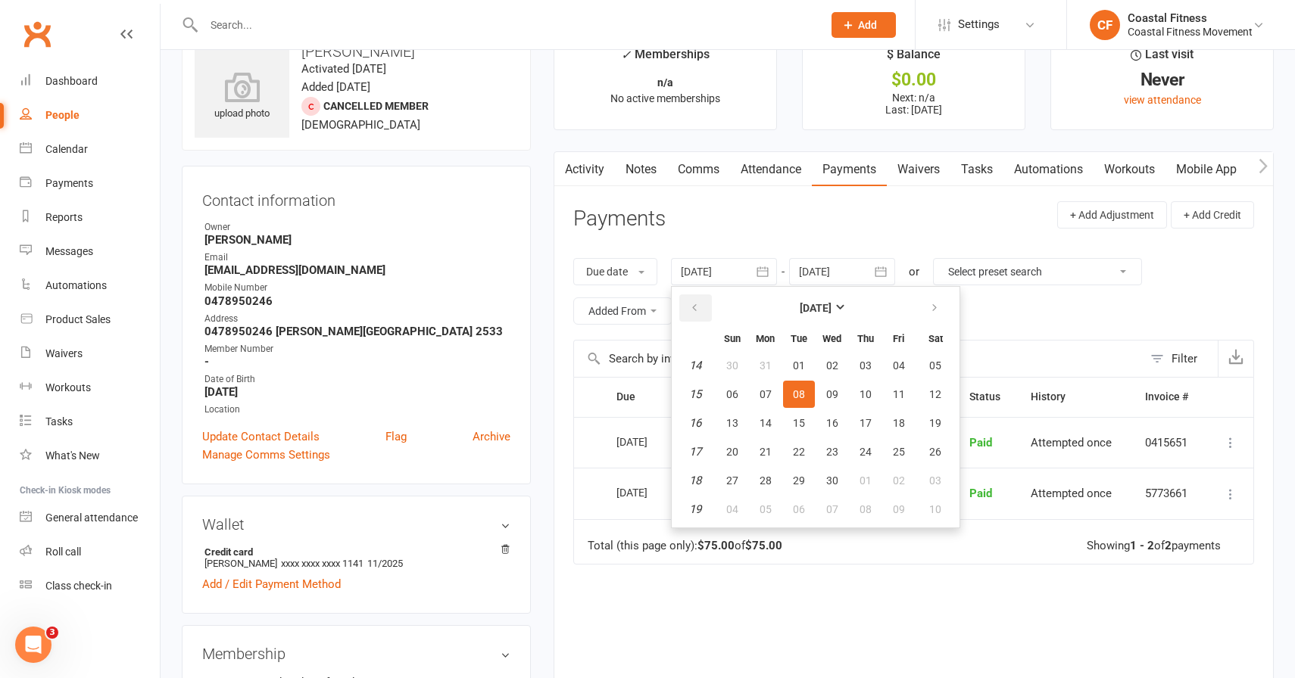
click at [700, 304] on icon "button" at bounding box center [694, 308] width 11 height 12
click at [794, 395] on span "10" at bounding box center [799, 394] width 12 height 12
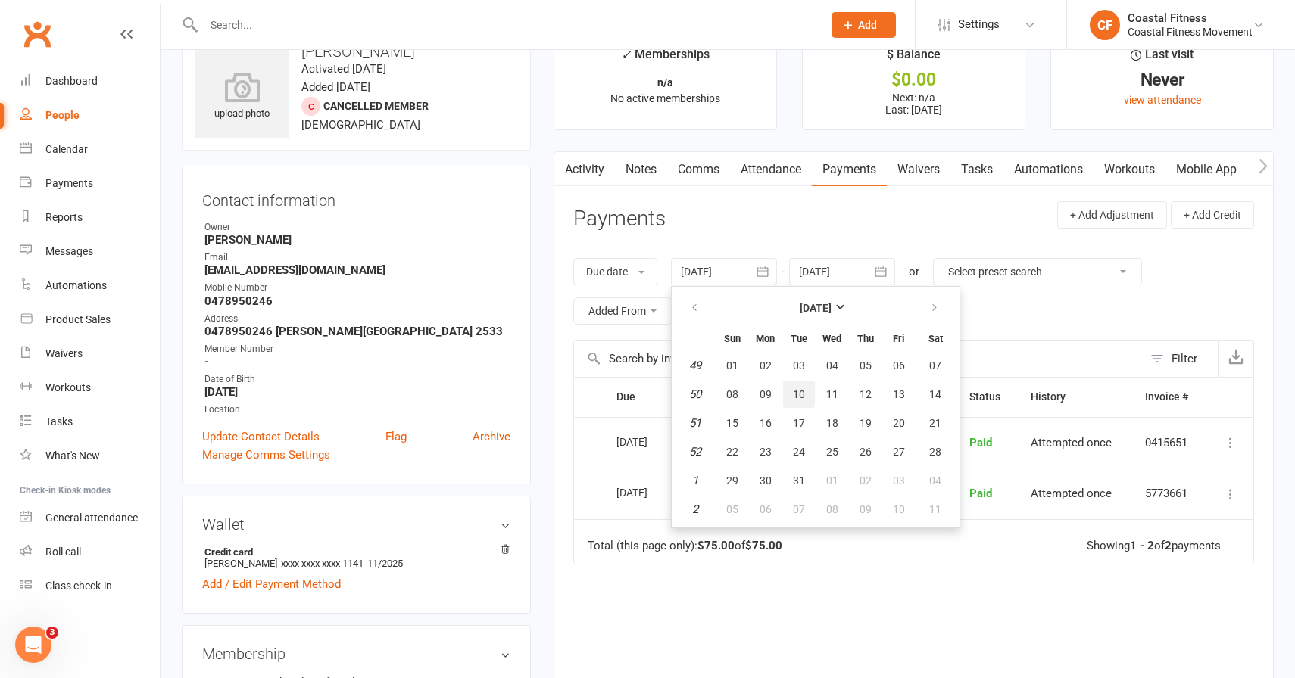
type input "[DATE]"
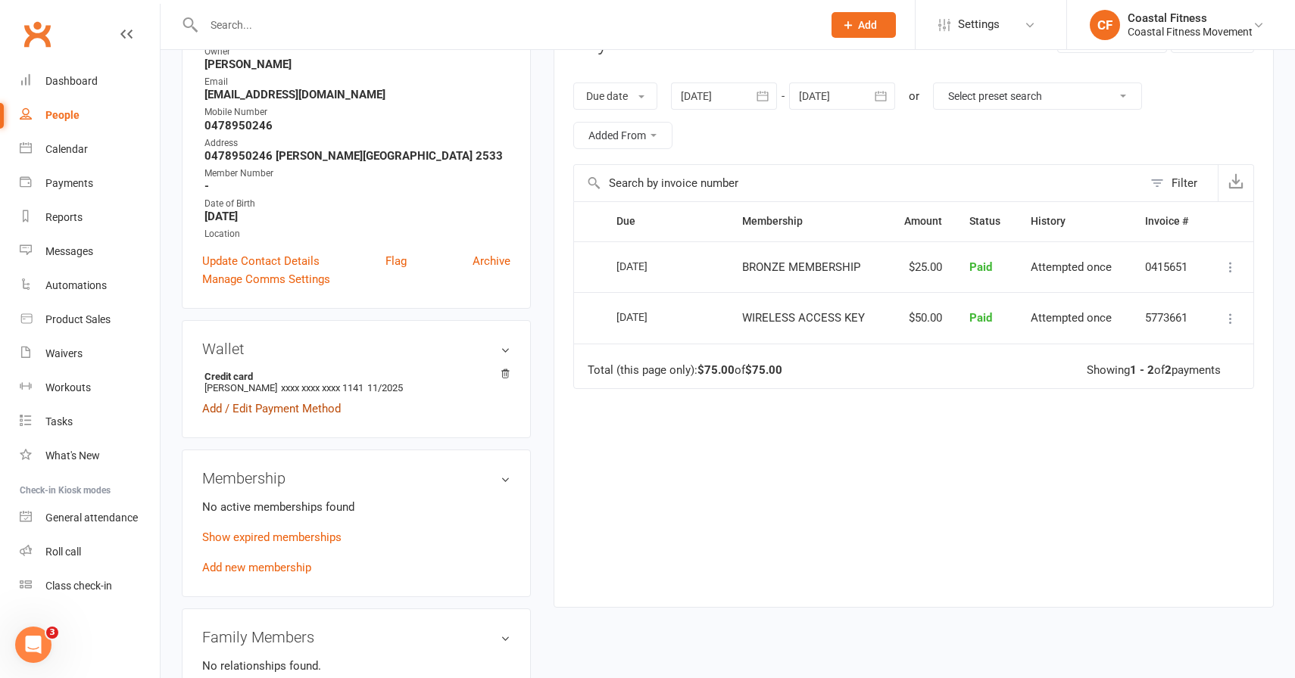
scroll to position [229, 0]
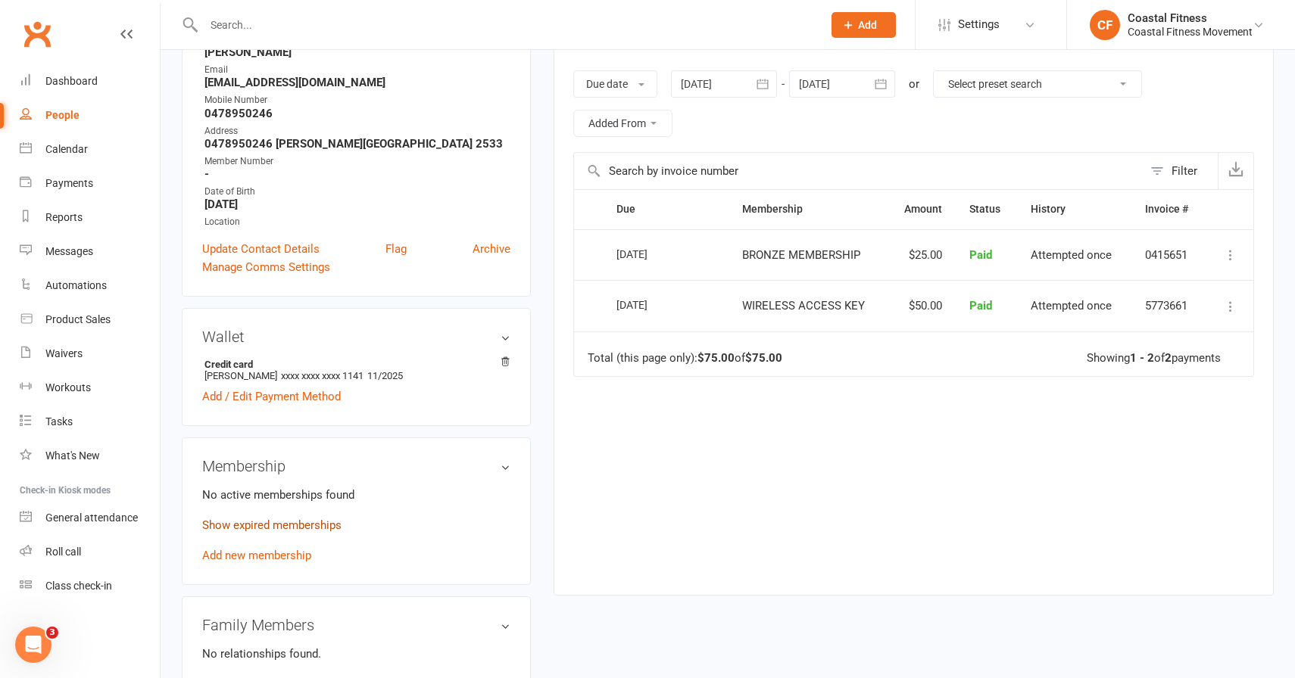
click at [281, 529] on link "Show expired memberships" at bounding box center [271, 526] width 139 height 14
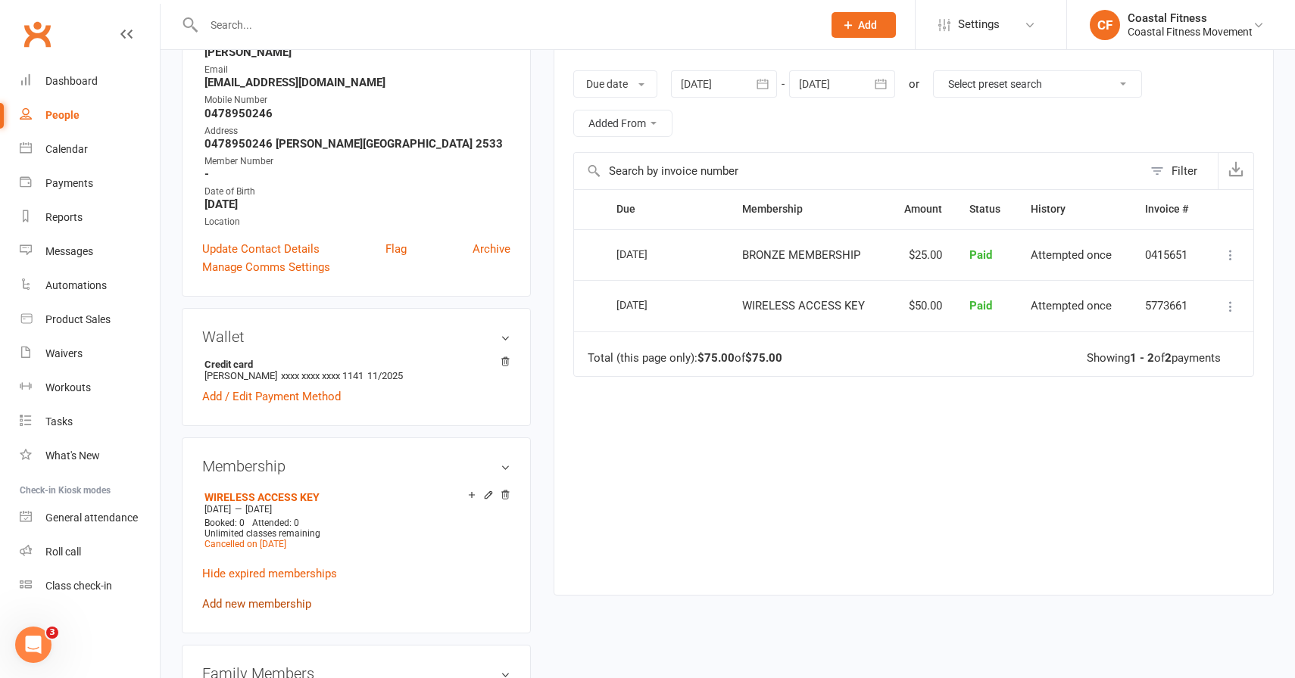
click at [291, 601] on link "Add new membership" at bounding box center [256, 604] width 109 height 14
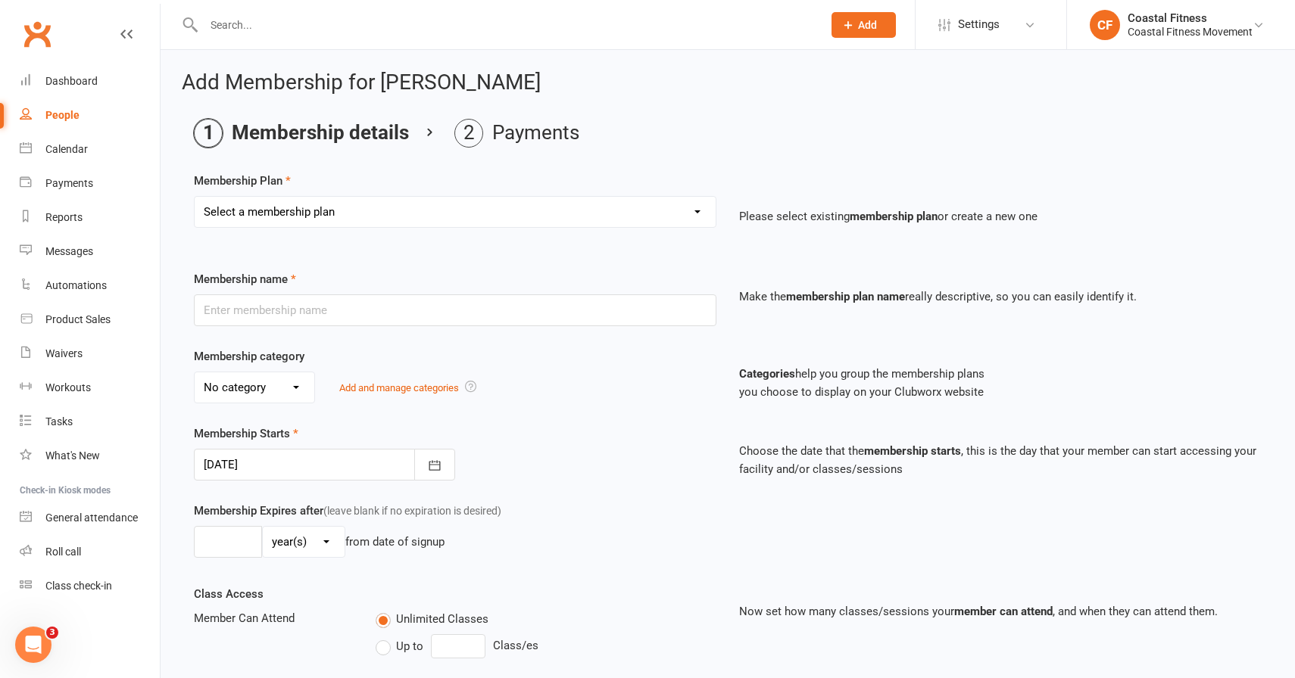
click at [337, 213] on select "Select a membership plan Create new Membership Plan GOLD MEMBERSHIP - FORTNIGHT…" at bounding box center [455, 212] width 521 height 30
select select "5"
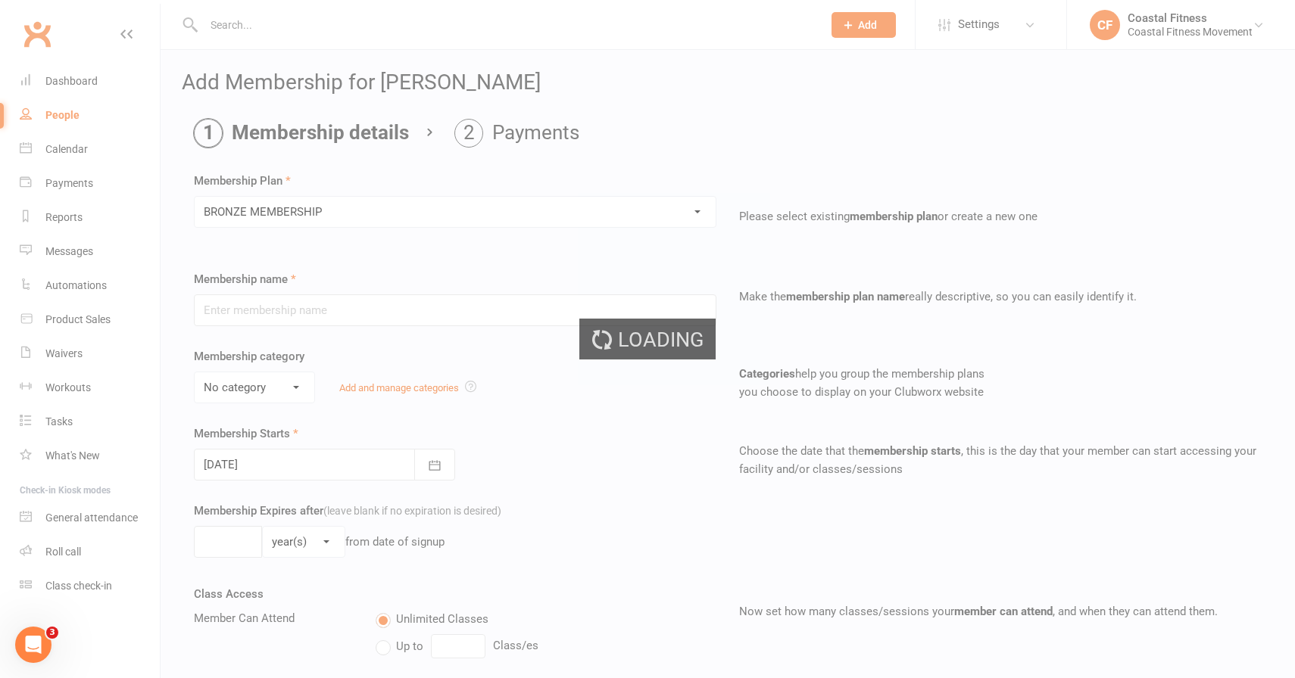
type input "BRONZE MEMBERSHIP"
select select "3"
type input "0"
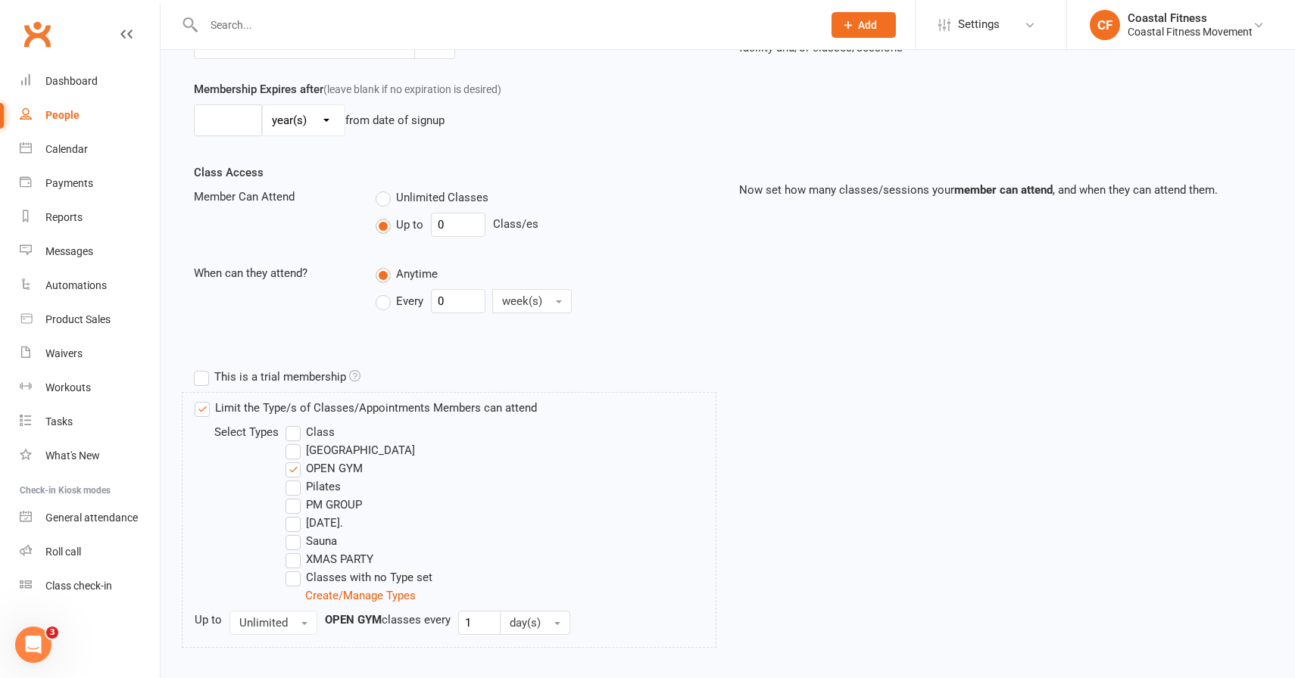
scroll to position [504, 0]
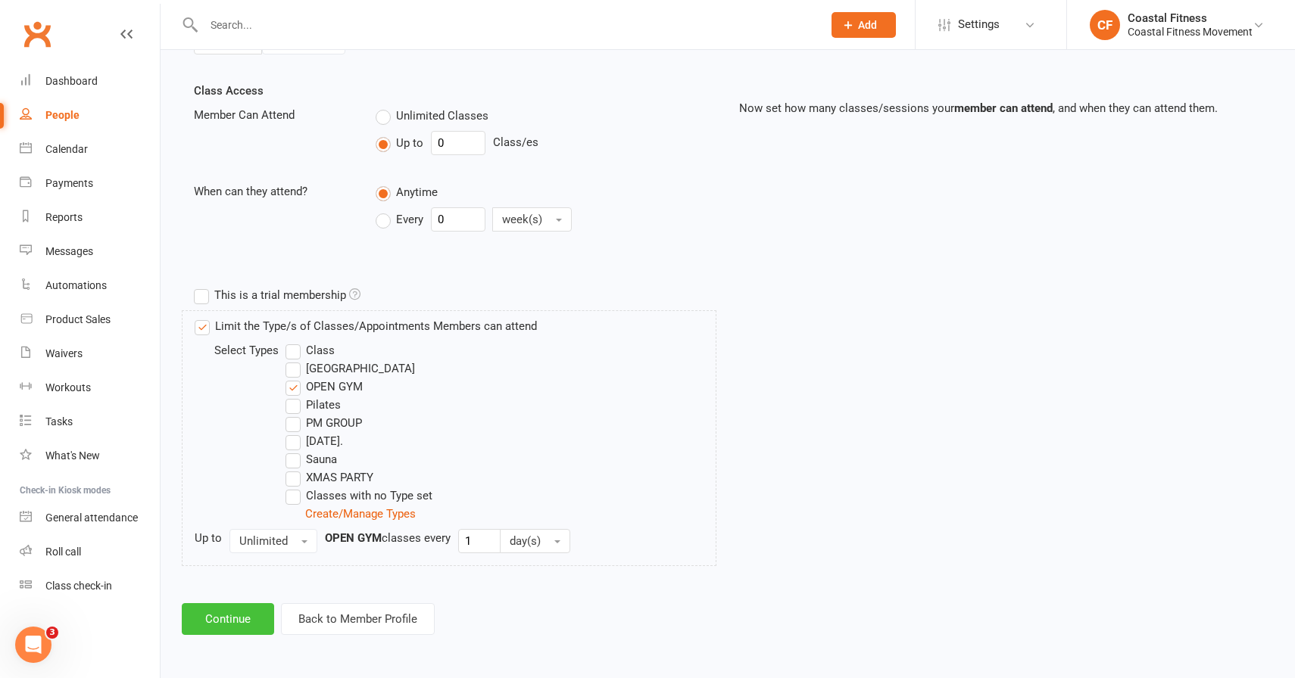
click at [238, 626] on button "Continue" at bounding box center [228, 619] width 92 height 32
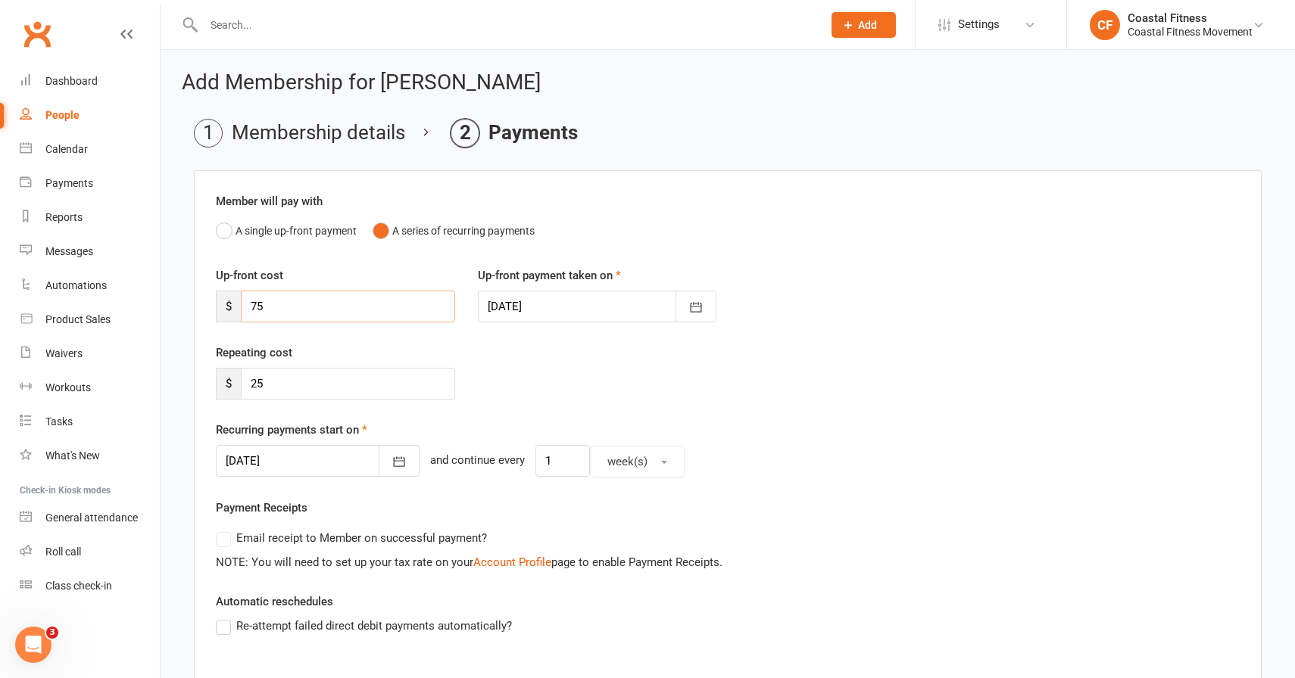
click at [295, 302] on input "75" at bounding box center [348, 307] width 214 height 32
type input "7"
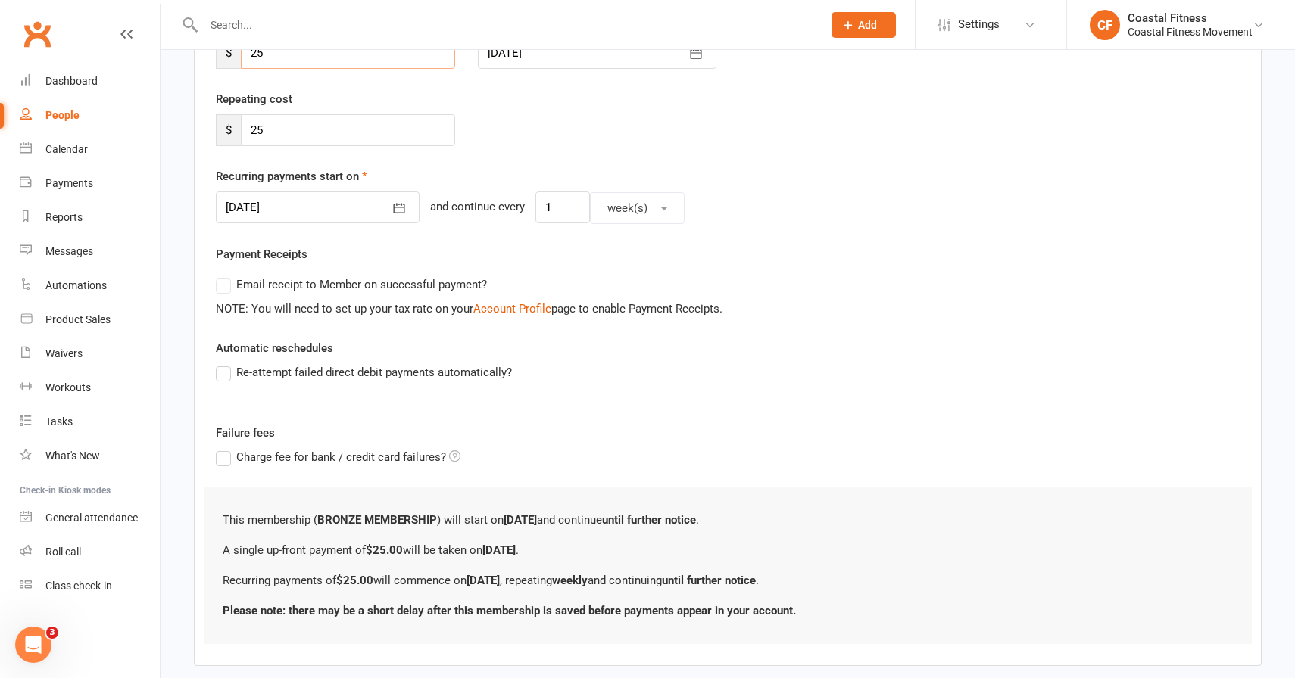
scroll to position [269, 0]
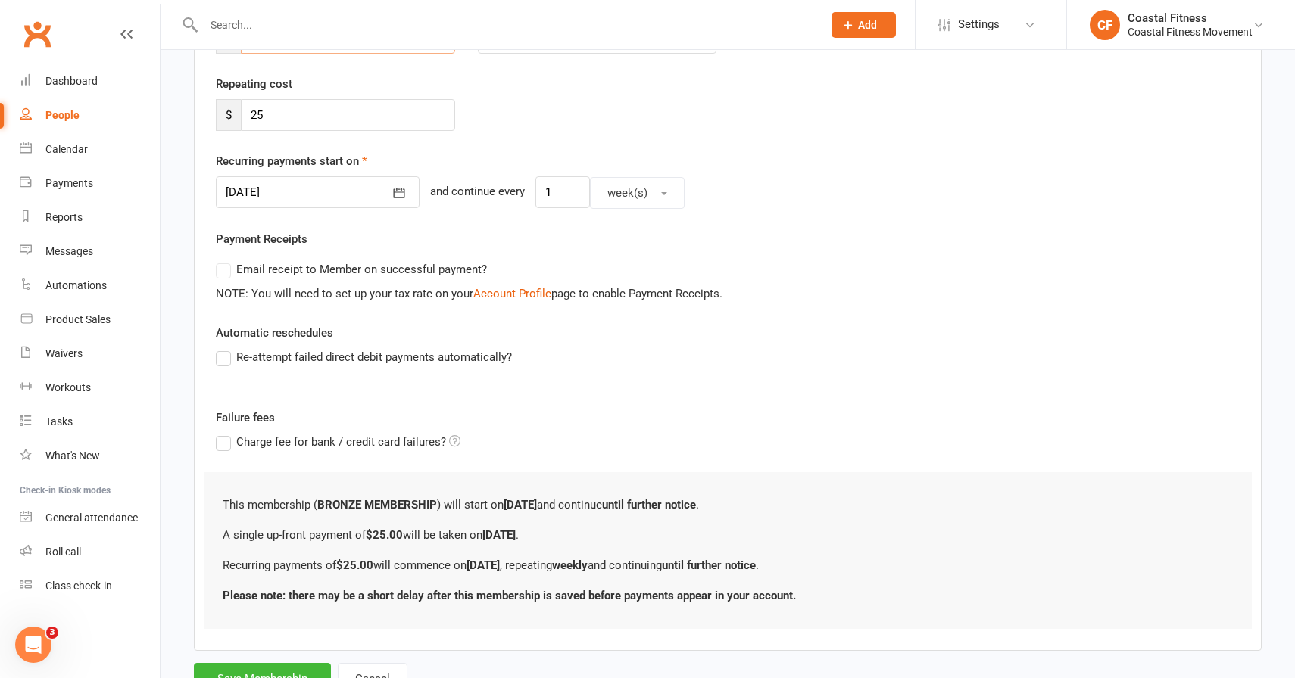
type input "25"
click at [313, 195] on div at bounding box center [318, 192] width 204 height 32
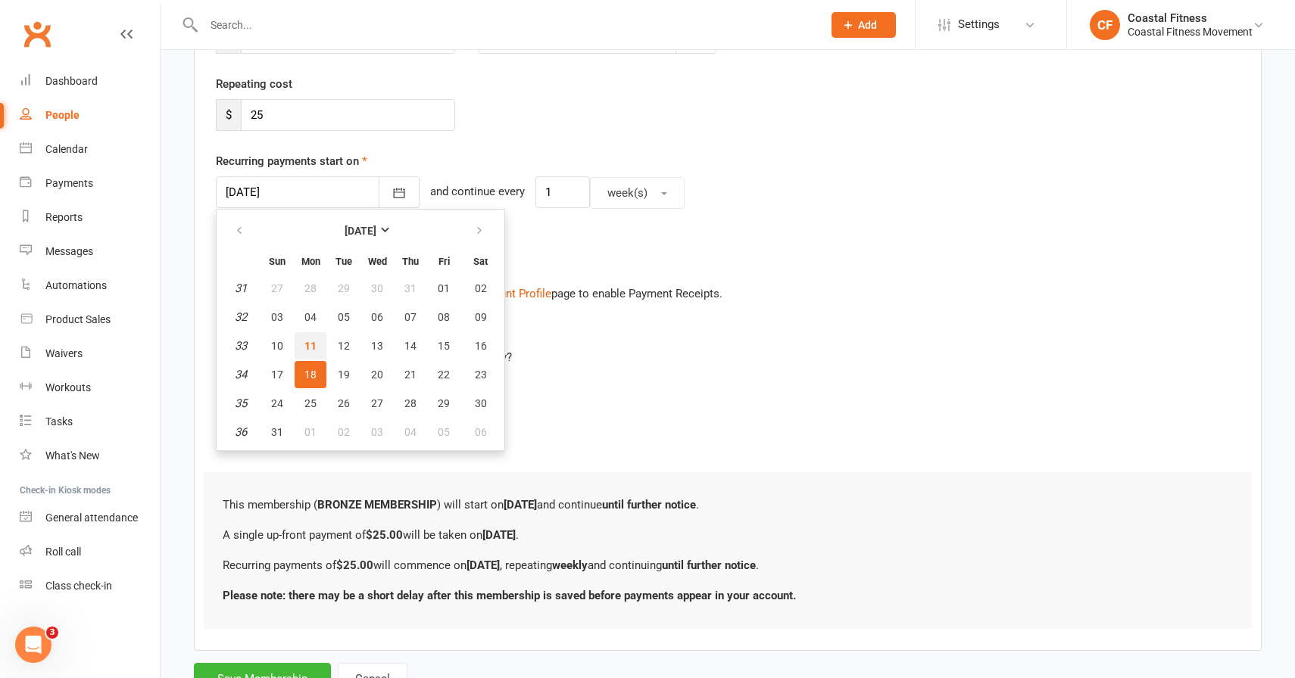
click at [310, 347] on span "11" at bounding box center [310, 346] width 12 height 12
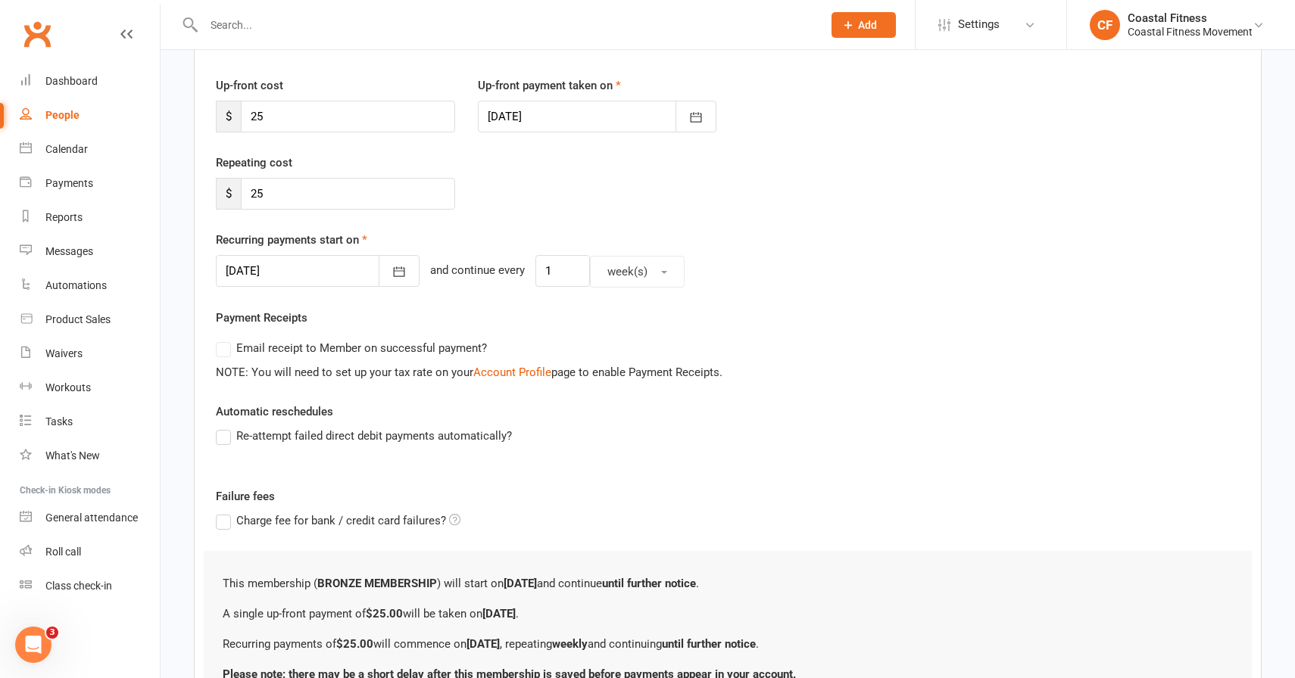
scroll to position [332, 0]
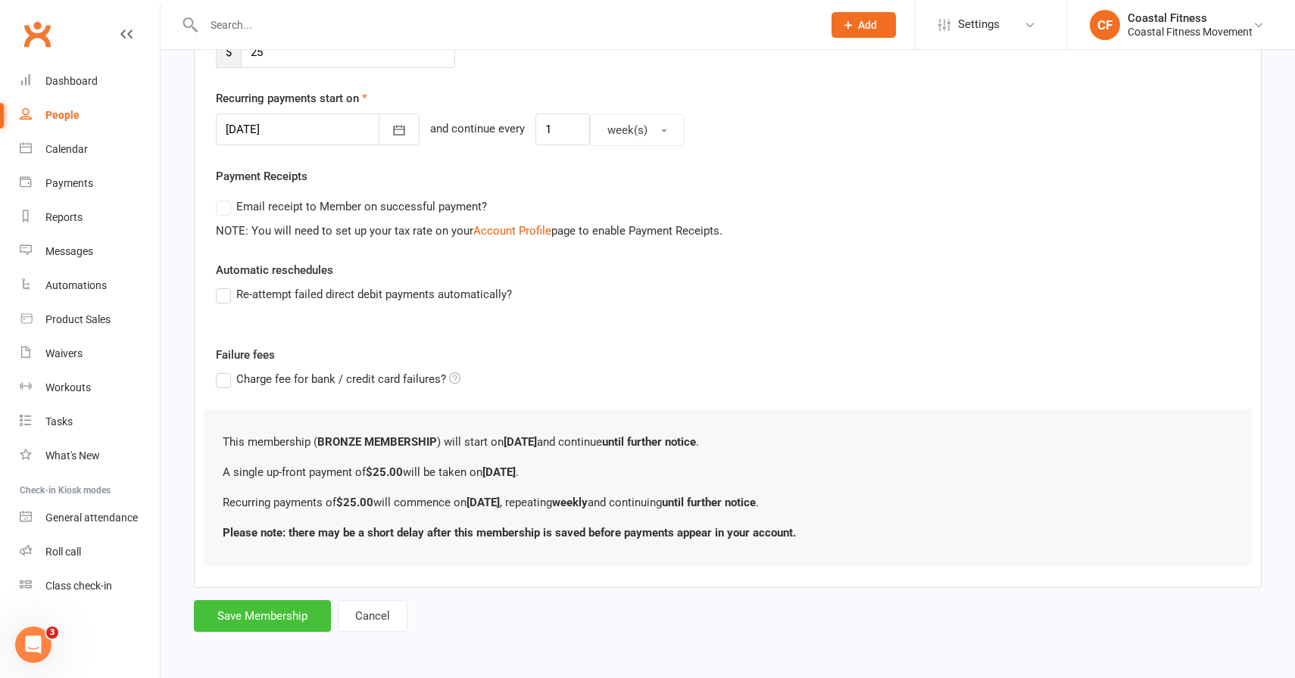
click at [279, 621] on button "Save Membership" at bounding box center [262, 616] width 137 height 32
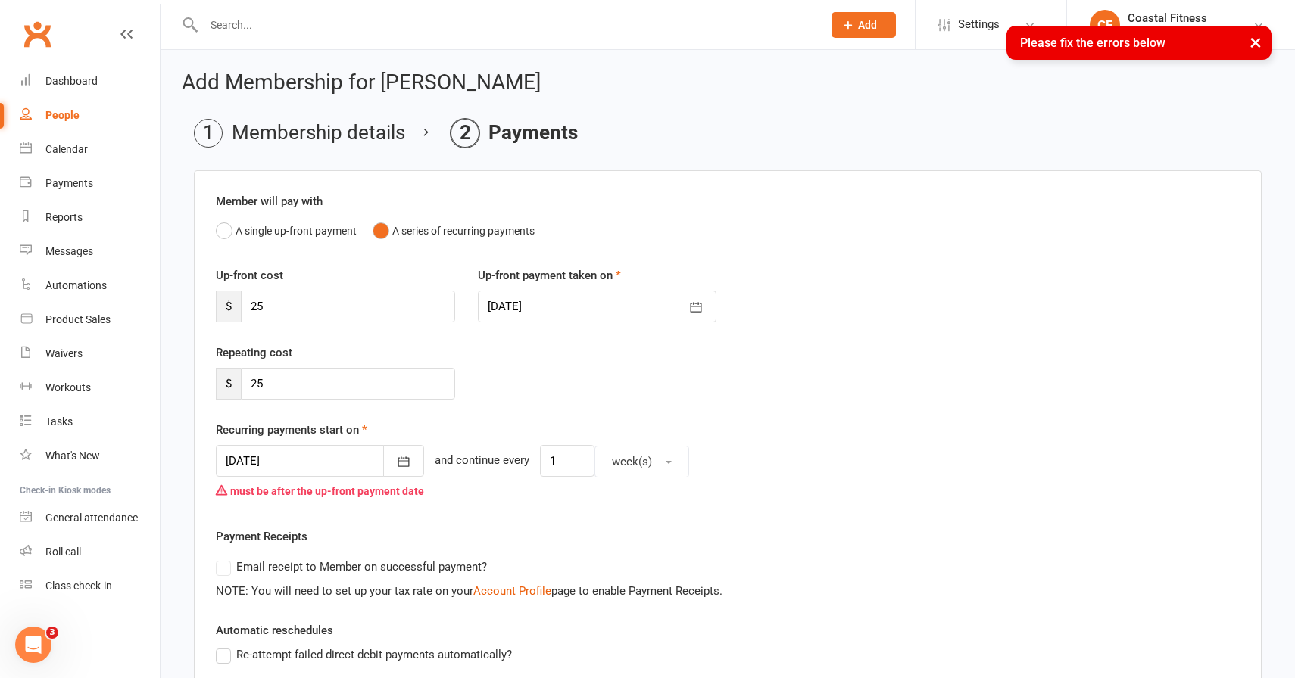
click at [297, 463] on div at bounding box center [320, 461] width 208 height 32
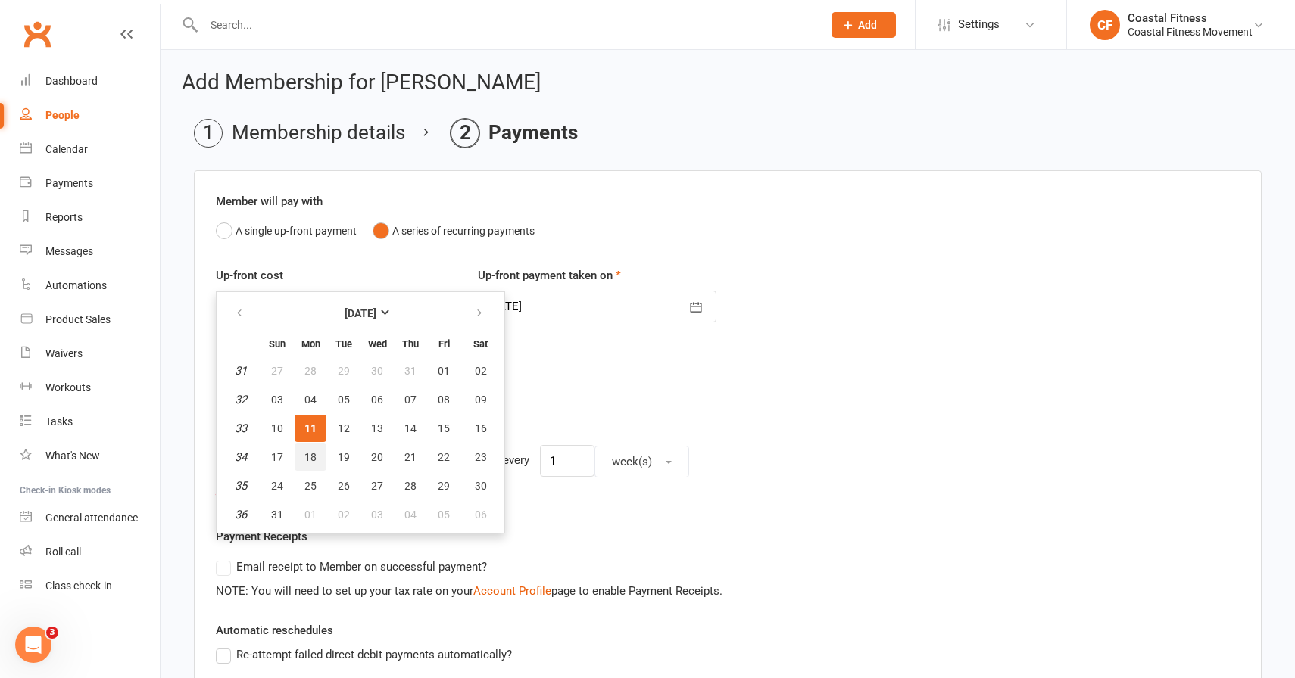
click at [315, 457] on span "18" at bounding box center [310, 457] width 12 height 12
type input "[DATE]"
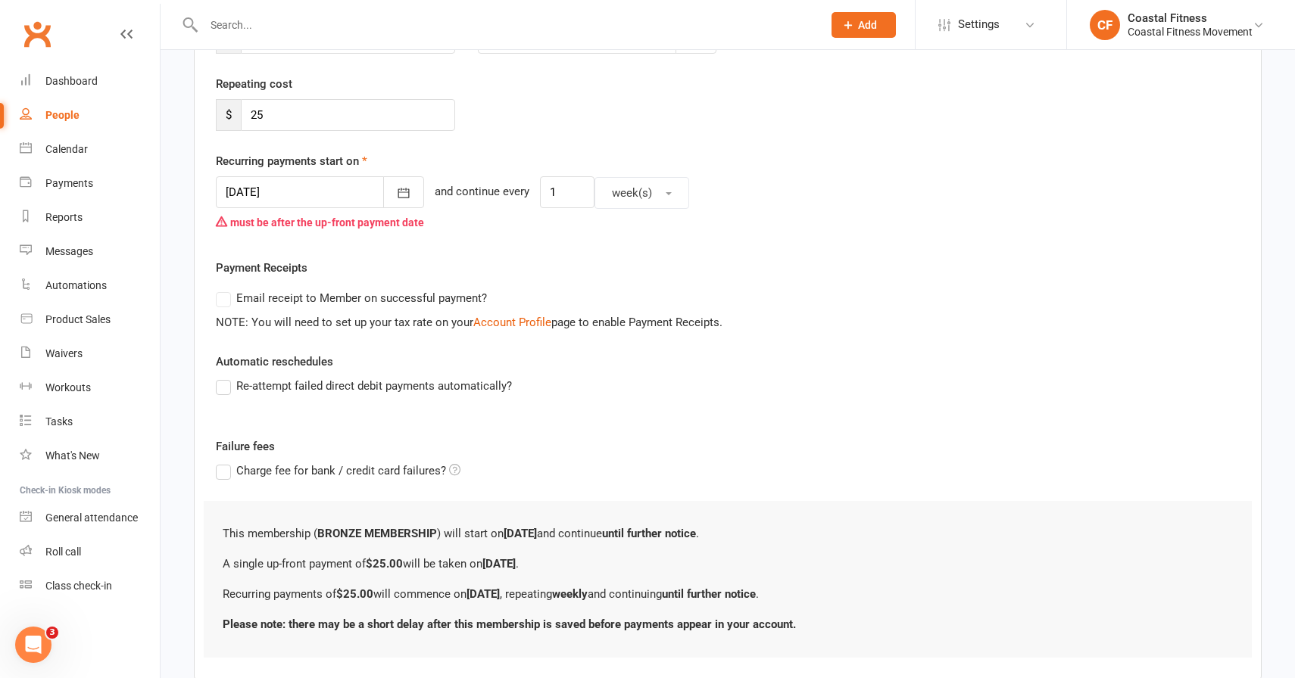
scroll to position [360, 0]
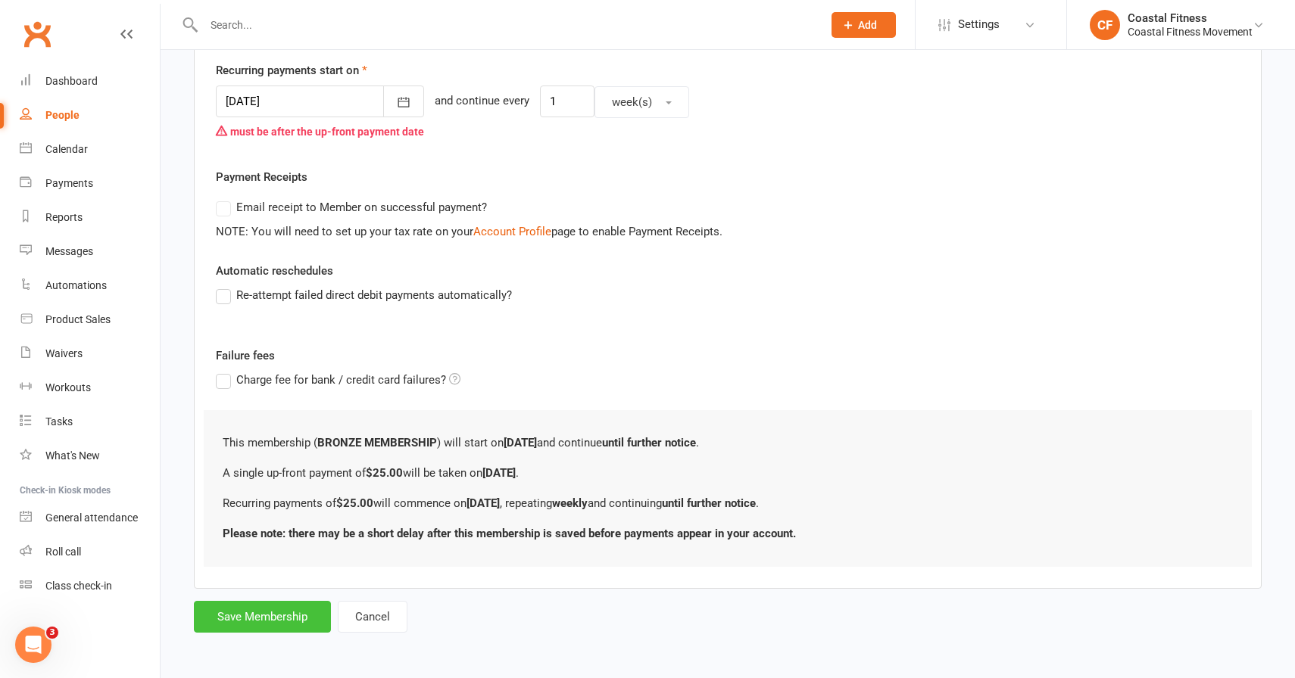
click at [278, 613] on button "Save Membership" at bounding box center [262, 617] width 137 height 32
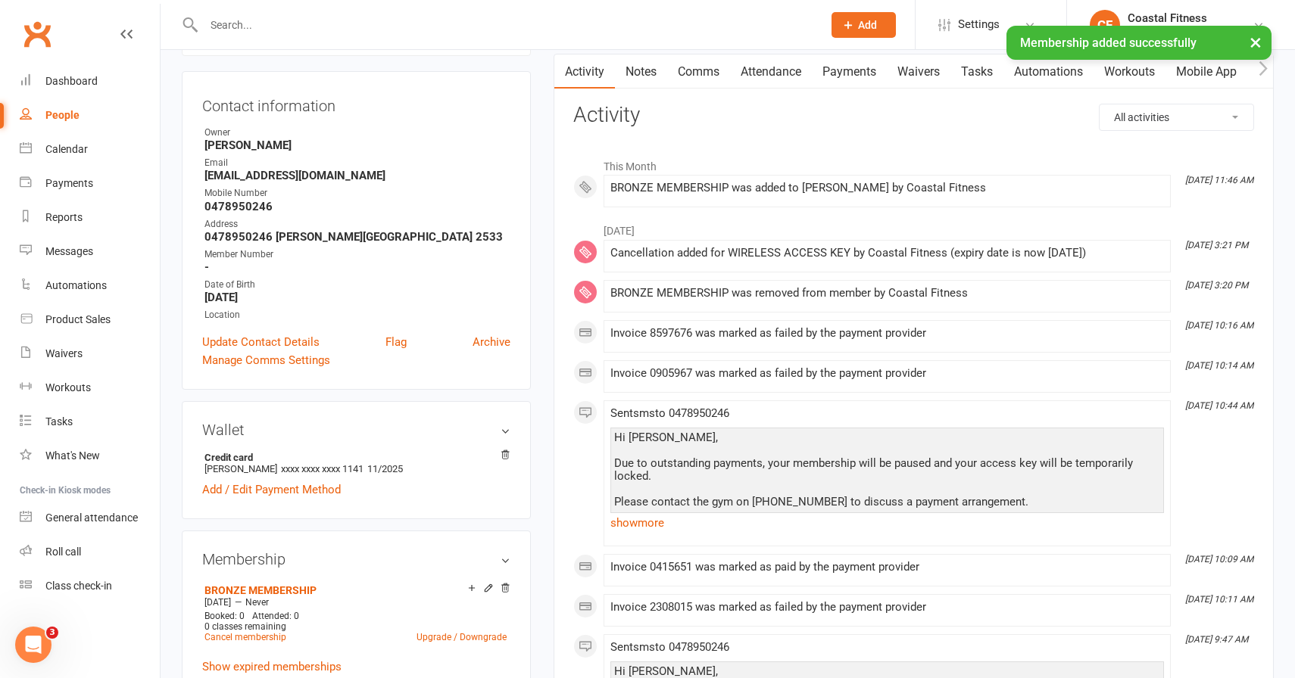
scroll to position [139, 0]
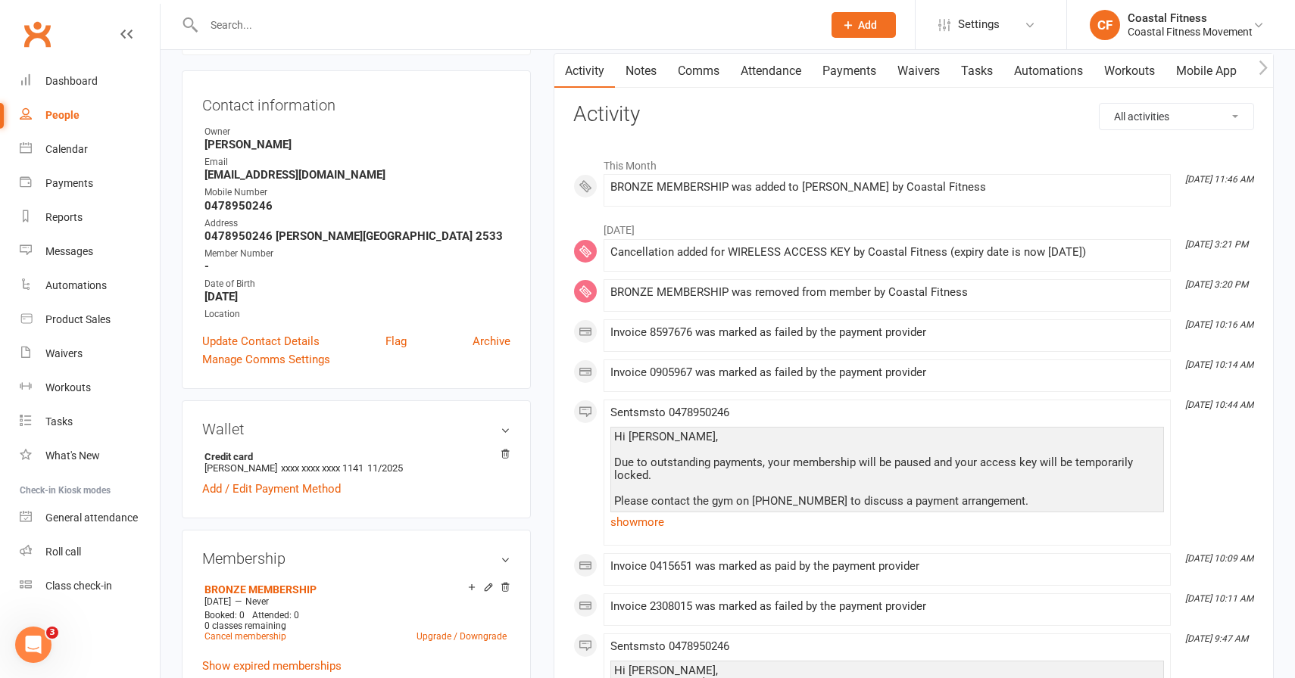
click at [712, 75] on link "Comms" at bounding box center [698, 71] width 63 height 35
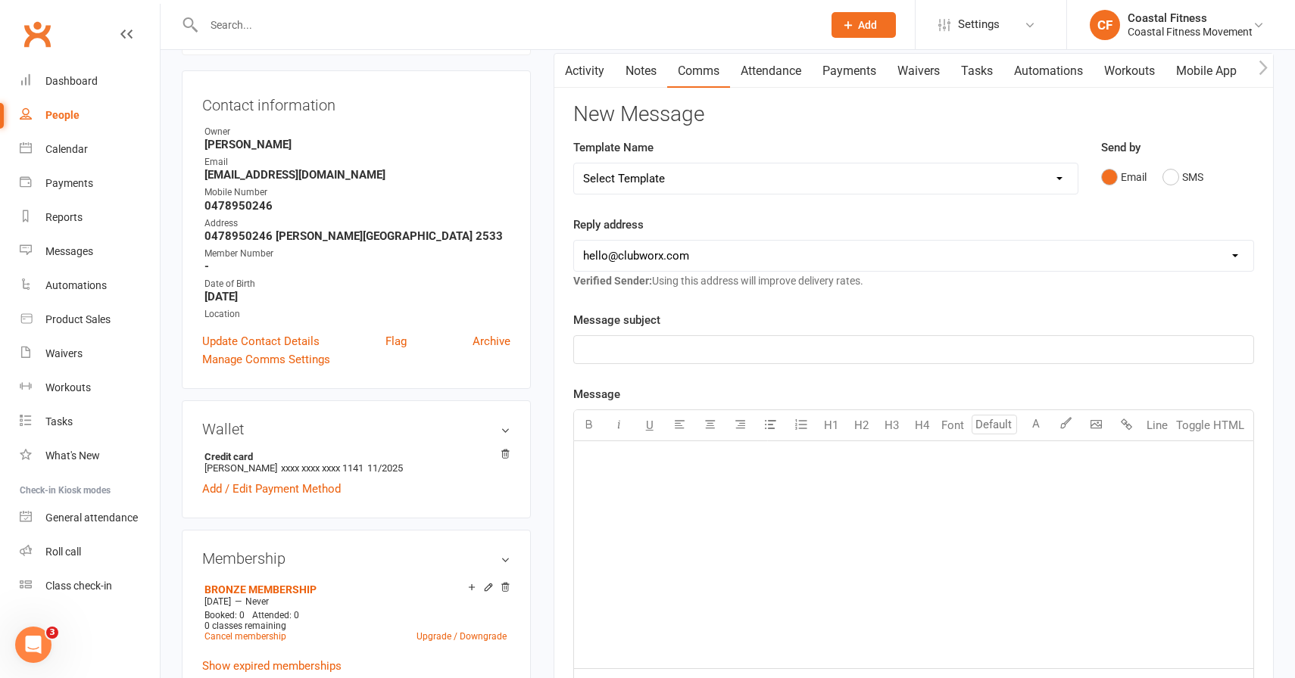
click at [840, 76] on link "Payments" at bounding box center [849, 71] width 75 height 35
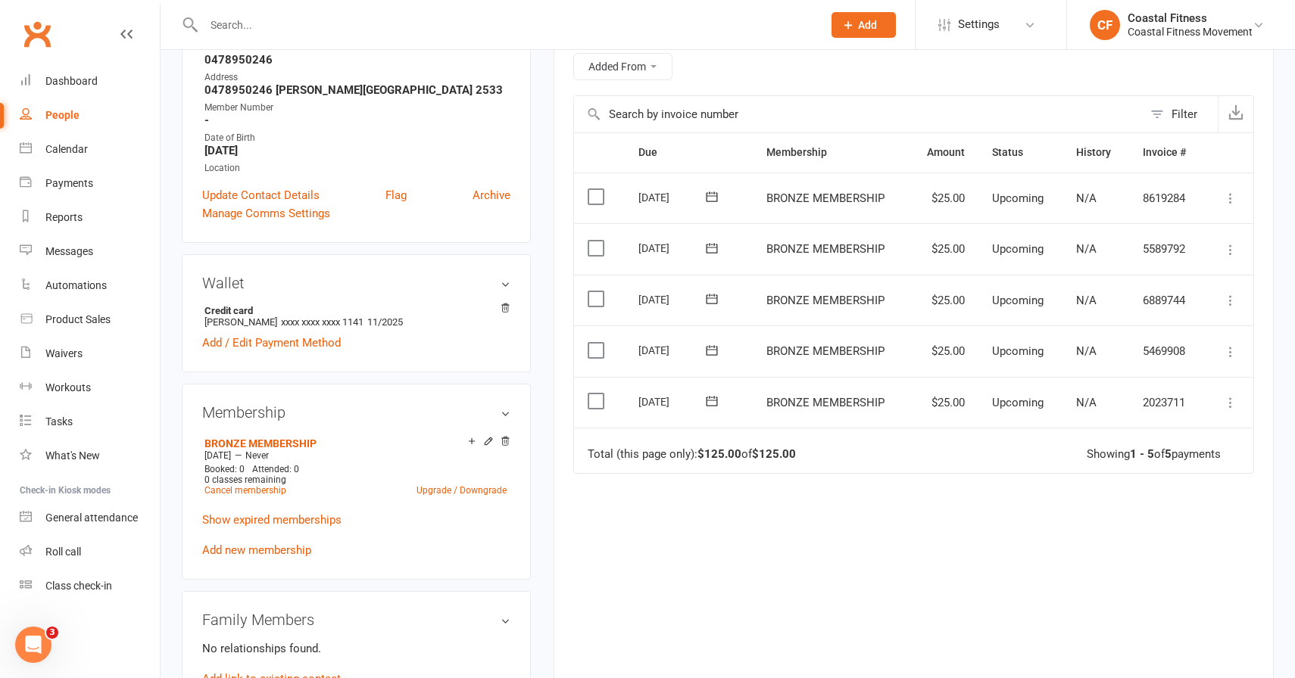
scroll to position [292, 0]
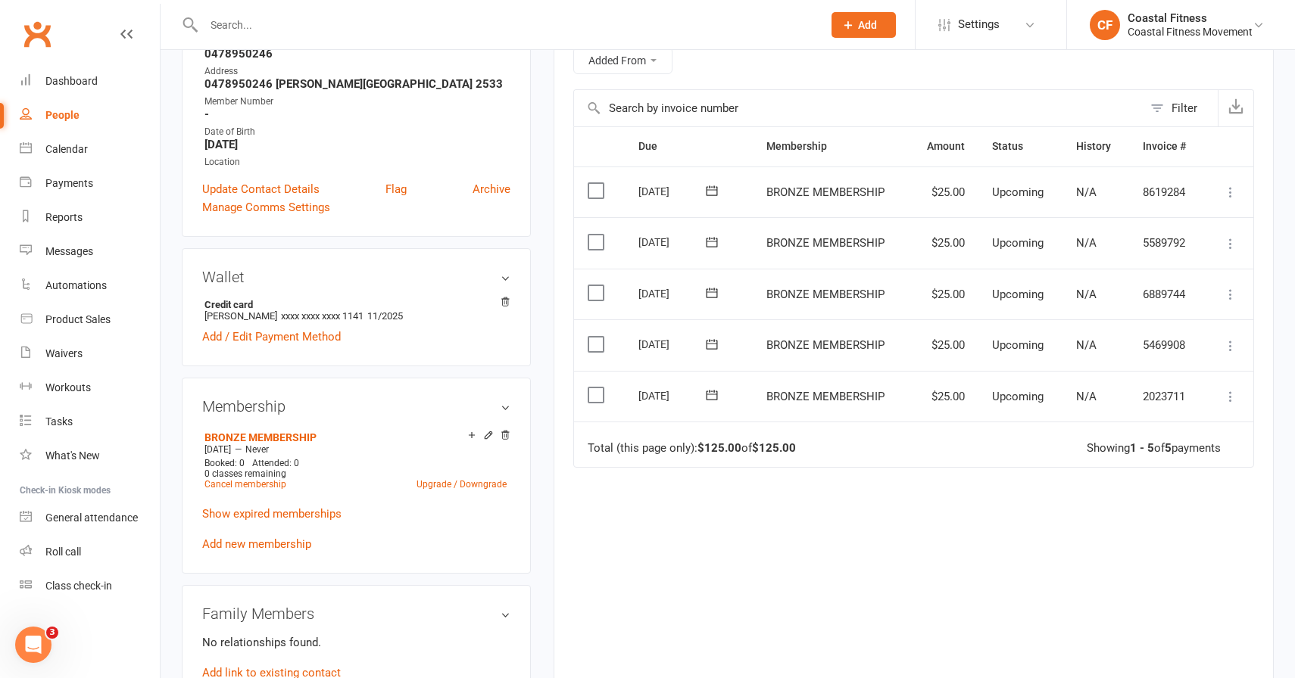
click at [1232, 398] on icon at bounding box center [1230, 396] width 15 height 15
click at [1143, 457] on link "Mark as Paid (POS)" at bounding box center [1164, 456] width 150 height 30
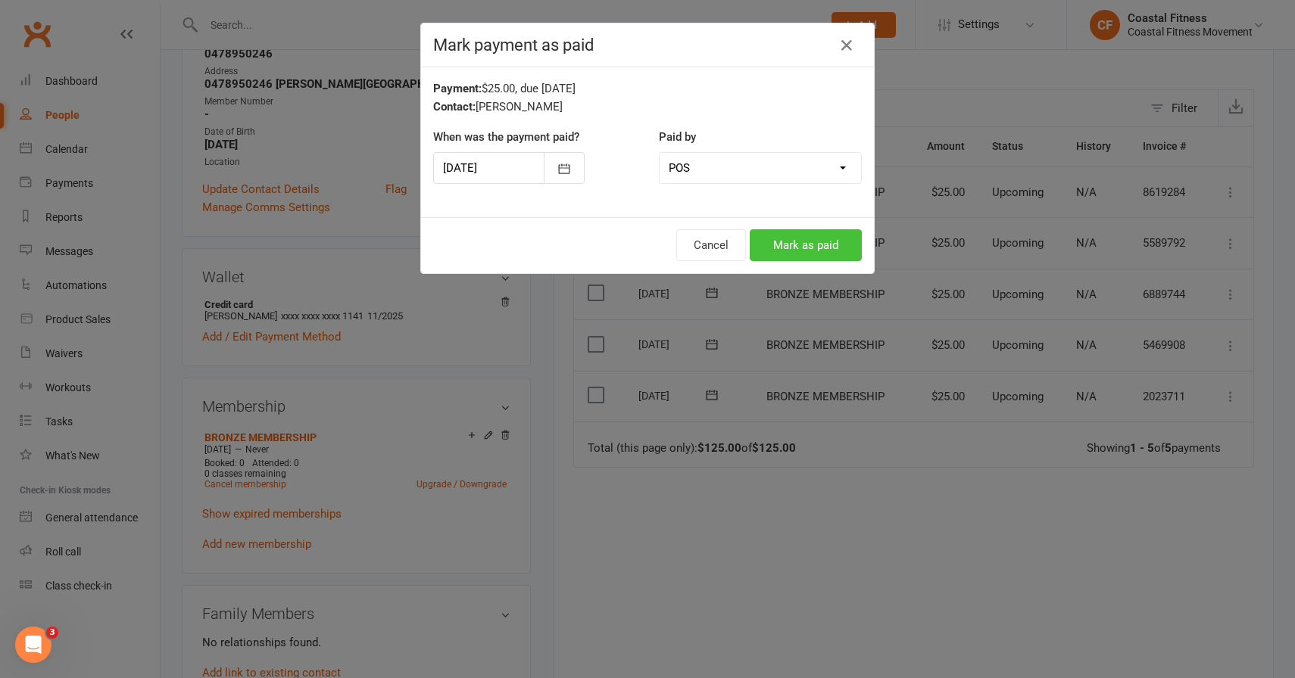
click at [815, 243] on button "Mark as paid" at bounding box center [806, 245] width 112 height 32
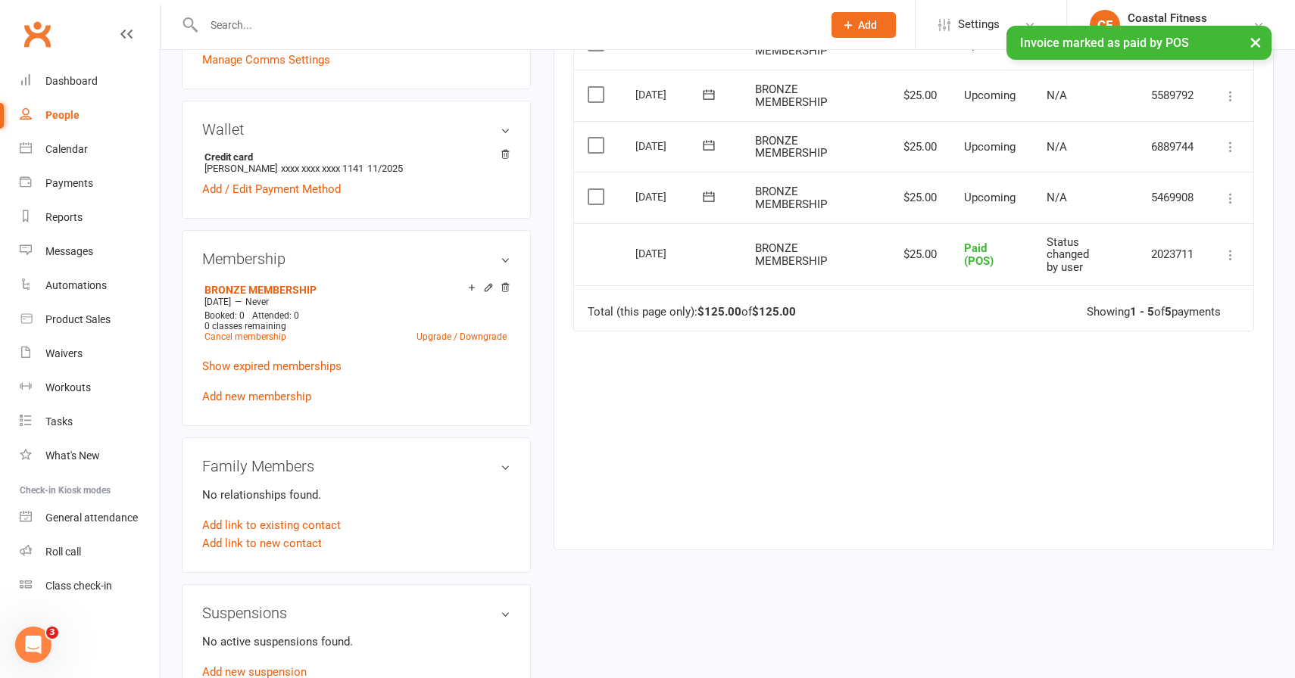
scroll to position [443, 0]
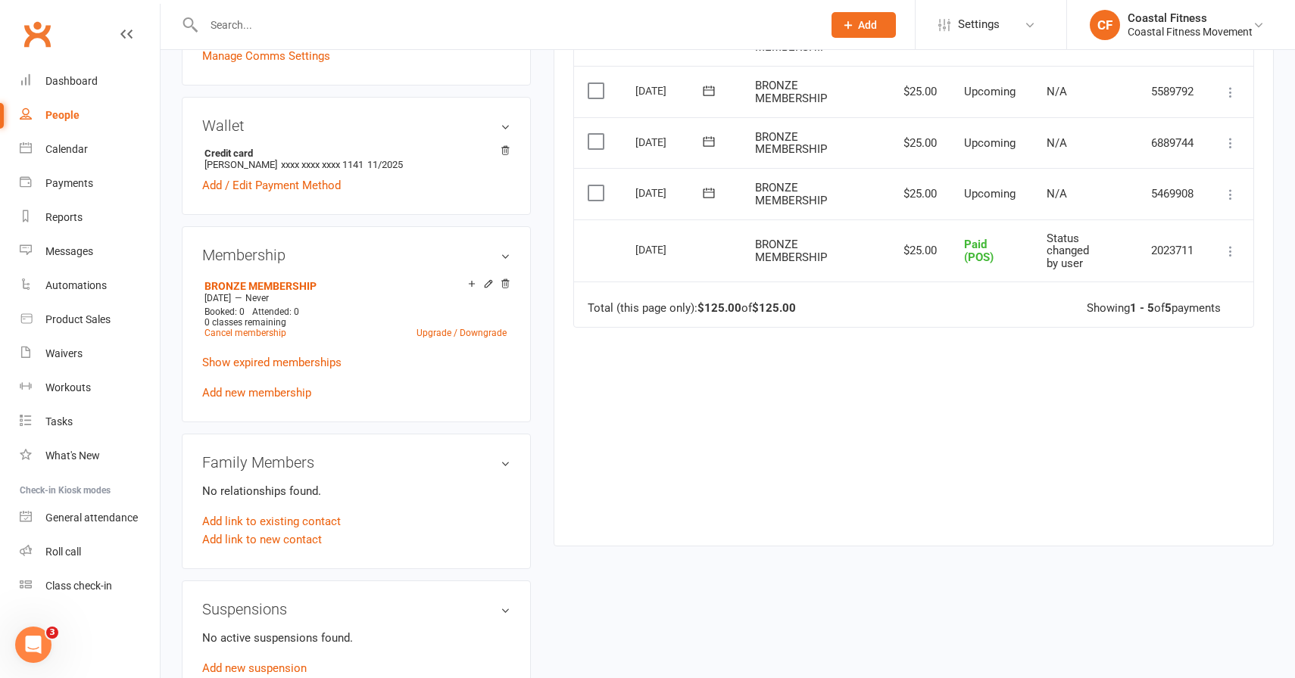
click at [846, 19] on icon at bounding box center [848, 25] width 14 height 14
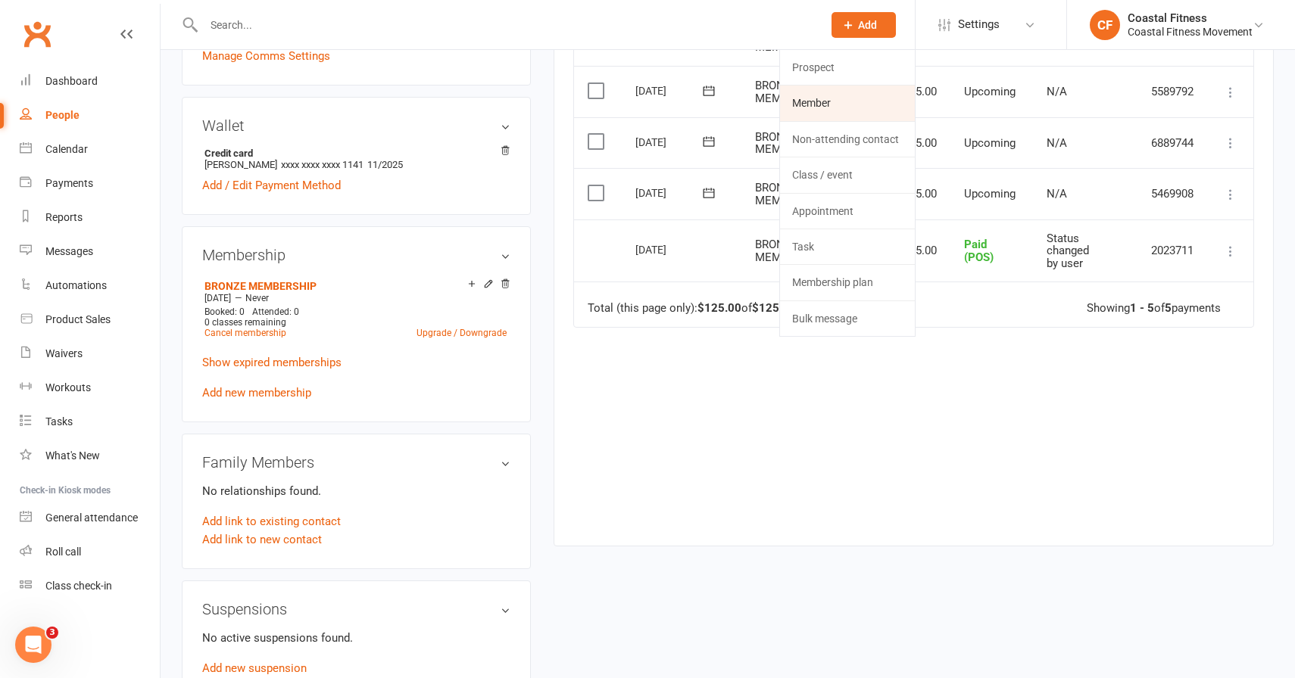
click at [823, 98] on link "Member" at bounding box center [847, 103] width 135 height 35
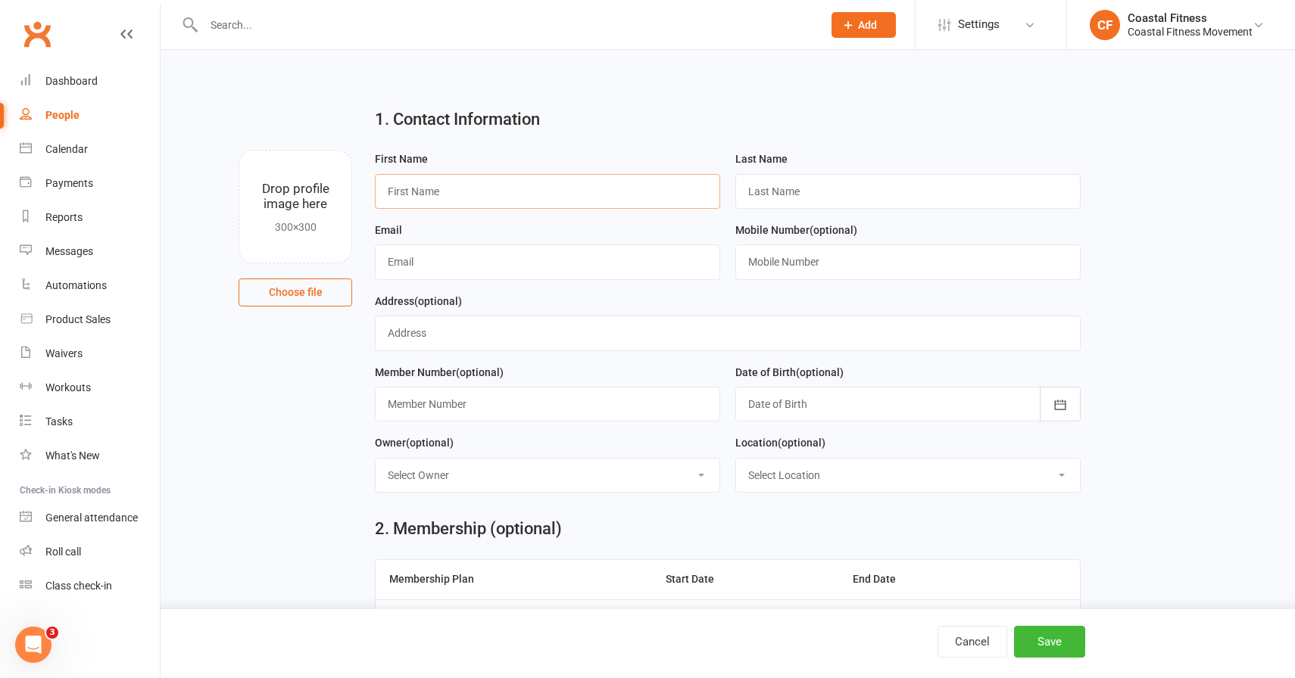
click at [435, 192] on input "text" at bounding box center [547, 191] width 345 height 35
type input "[PERSON_NAME]"
click at [753, 184] on input "text" at bounding box center [907, 191] width 345 height 35
type input "[PERSON_NAME]"
click at [429, 259] on input "text" at bounding box center [547, 262] width 345 height 35
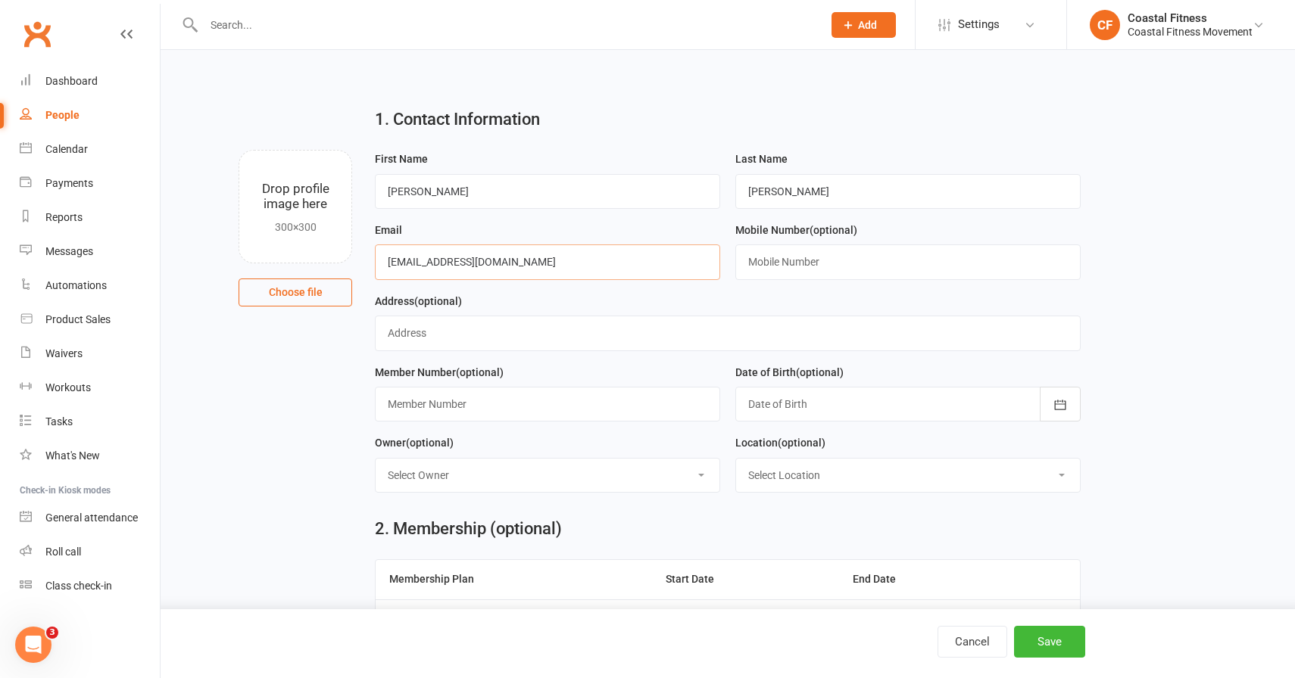
type input "[EMAIL_ADDRESS][DOMAIN_NAME]"
click at [805, 271] on input "text" at bounding box center [907, 262] width 345 height 35
type input "0499582779"
click at [460, 406] on input "text" at bounding box center [547, 404] width 345 height 35
type input "IHS.4326"
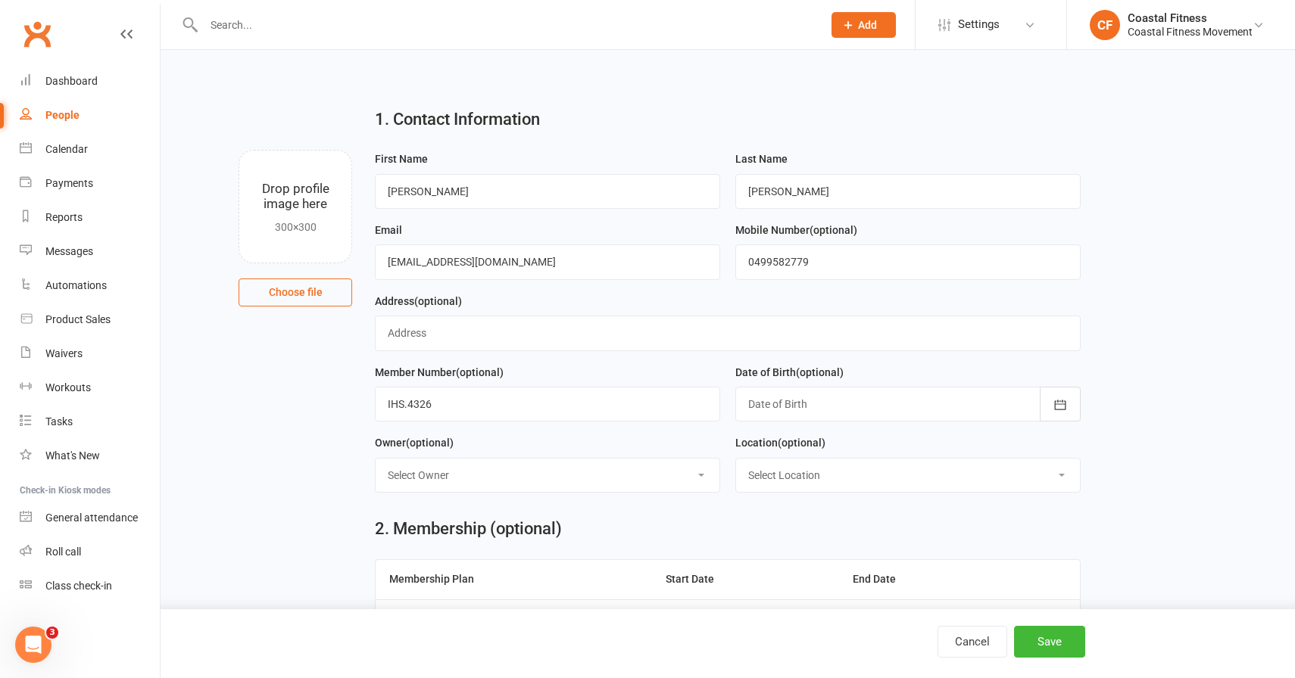
click at [784, 410] on div at bounding box center [907, 404] width 345 height 35
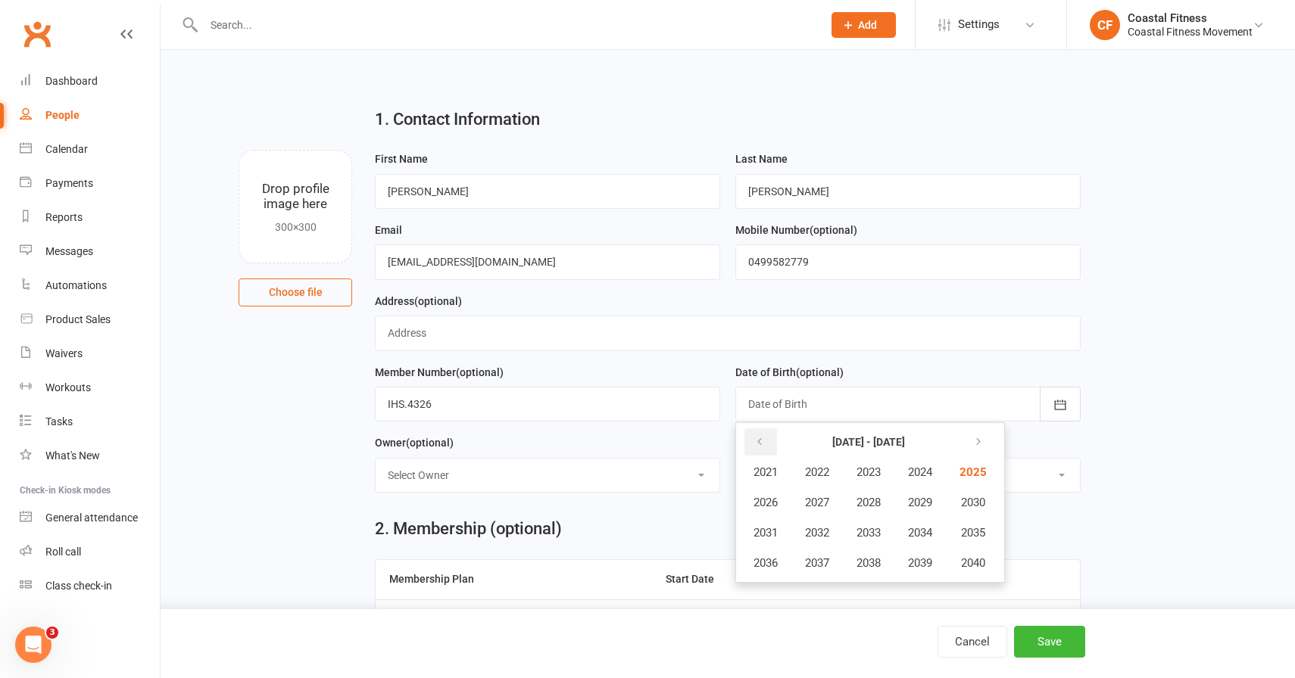
click at [761, 441] on icon "button" at bounding box center [759, 442] width 11 height 12
click at [761, 443] on icon "button" at bounding box center [759, 442] width 11 height 12
click at [825, 563] on span "1997" at bounding box center [817, 564] width 24 height 14
click at [859, 502] on button "May" at bounding box center [847, 502] width 78 height 29
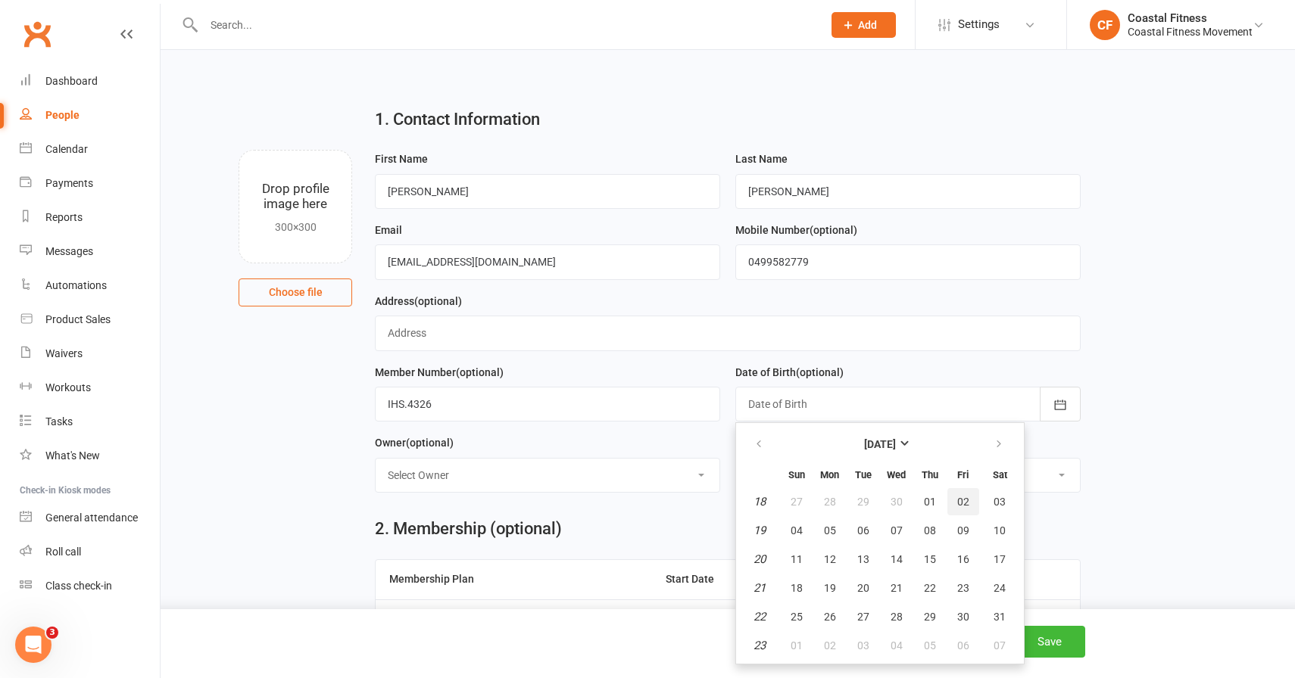
click at [965, 502] on span "02" at bounding box center [963, 502] width 12 height 12
type input "[DATE]"
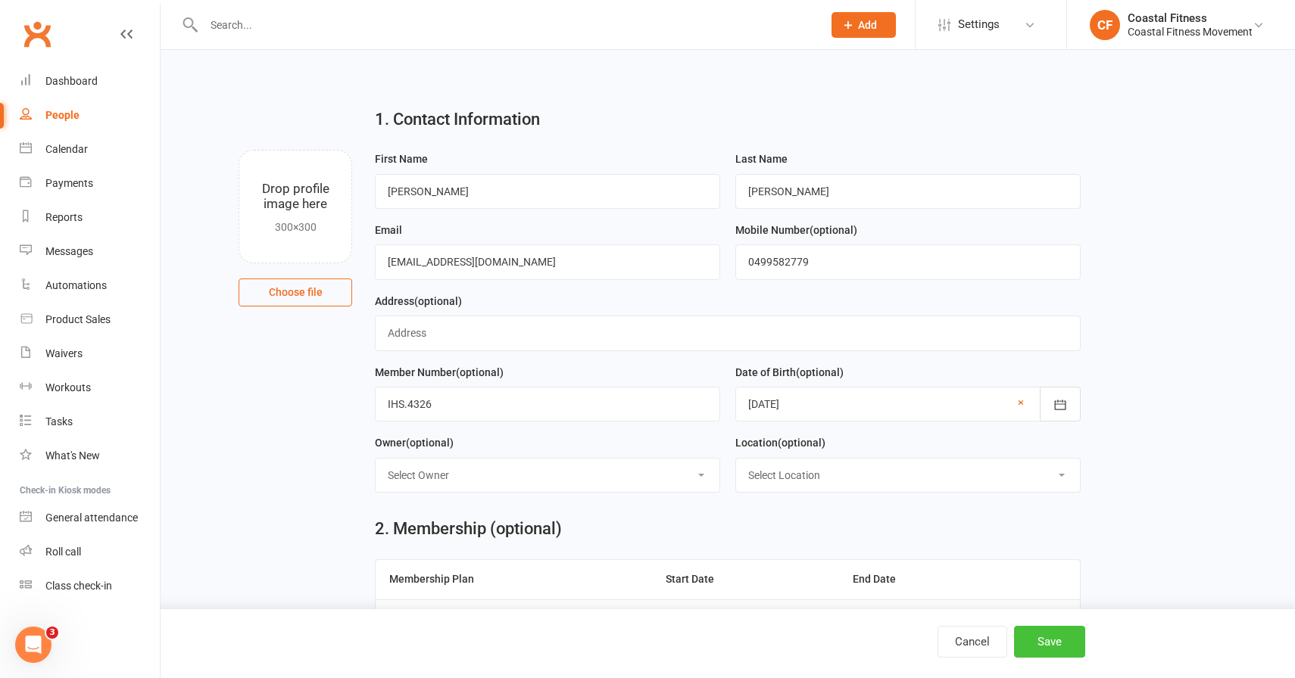
click at [1036, 636] on button "Save" at bounding box center [1049, 642] width 71 height 32
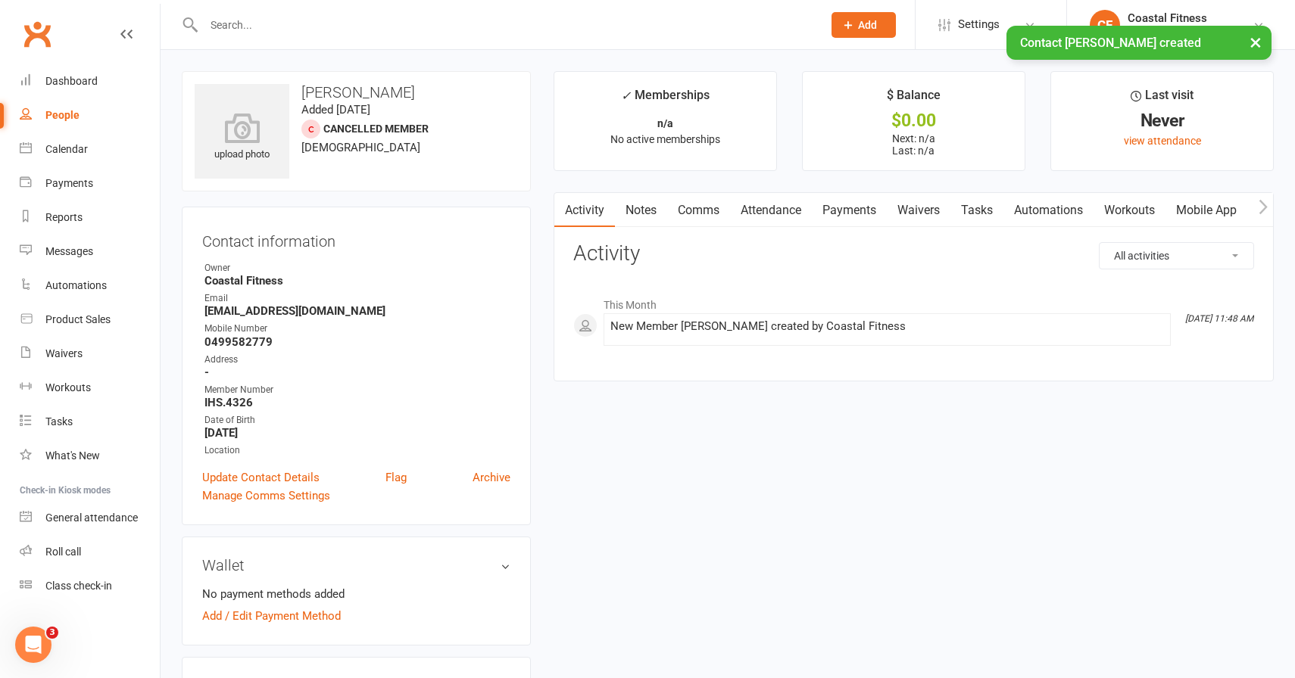
click at [938, 208] on link "Waivers" at bounding box center [919, 210] width 64 height 35
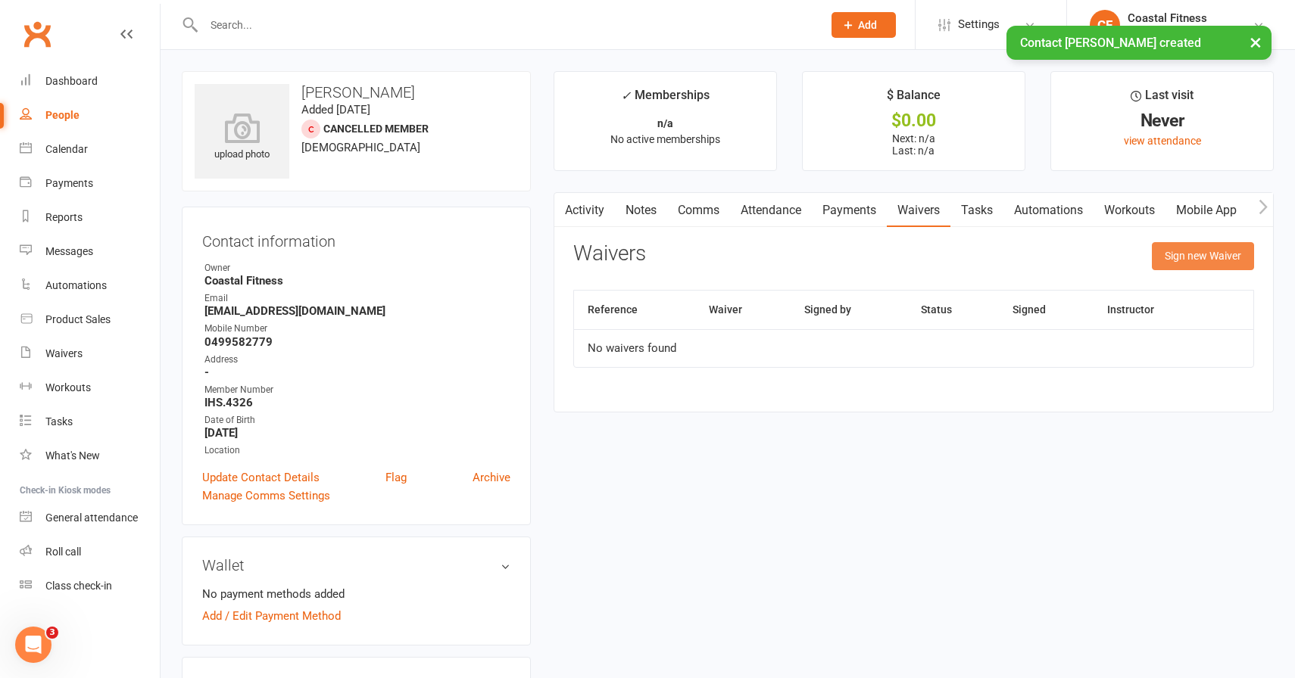
click at [1251, 258] on button "Sign new Waiver" at bounding box center [1203, 255] width 102 height 27
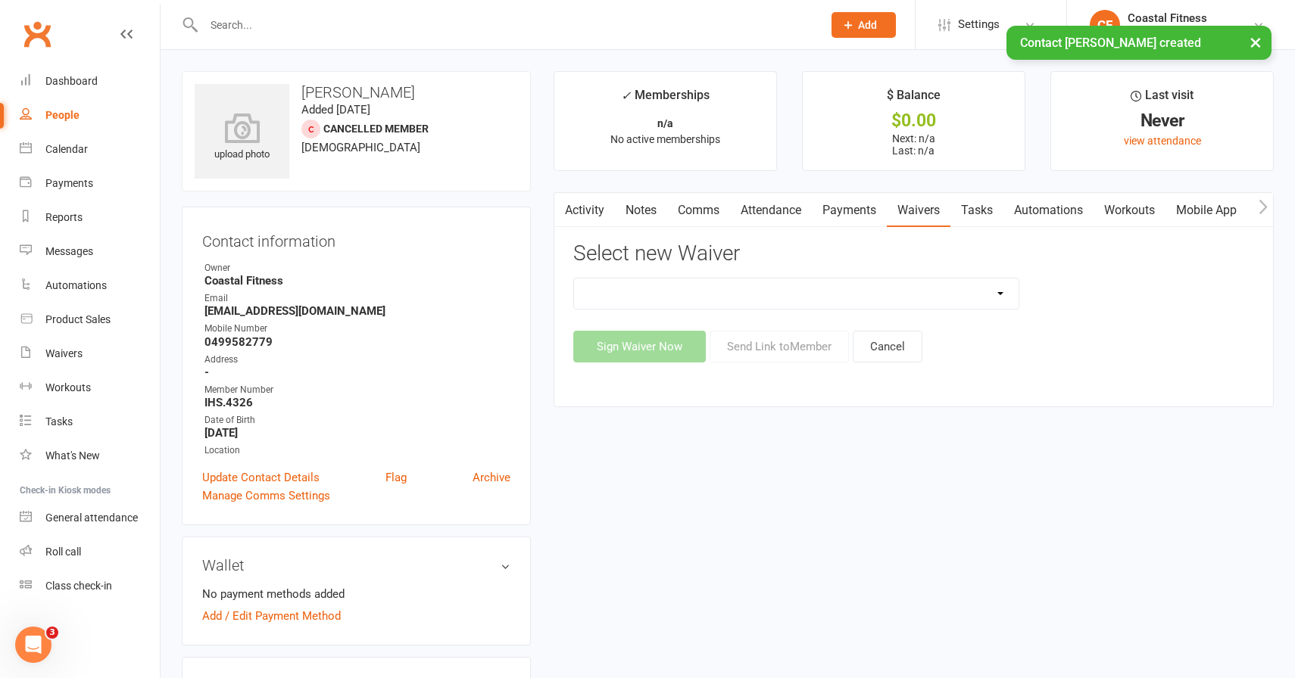
click at [618, 288] on select "5 x SAUNA PASS 7 DAY CASUAL PASS 7 DAY FREE TRIAL BRING A FRIEND FOR FREE BRONZ…" at bounding box center [796, 294] width 445 height 30
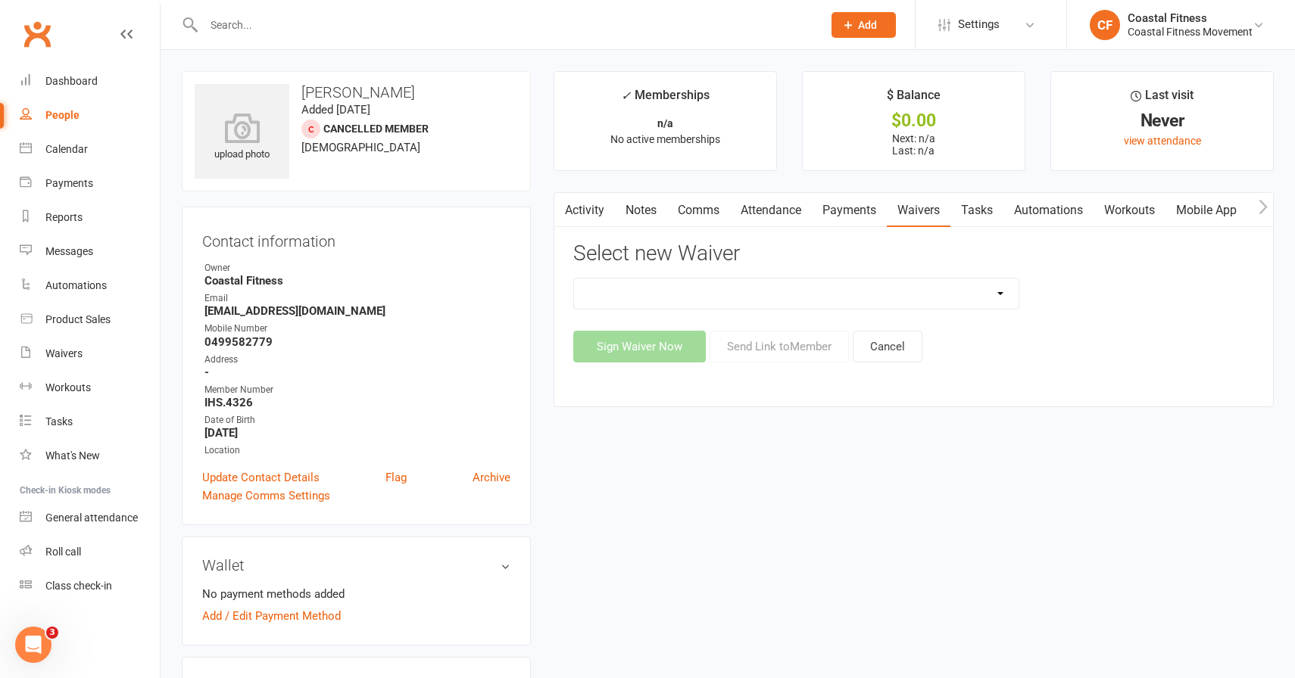
select select "11072"
click at [739, 348] on button "Send Link to Member" at bounding box center [778, 347] width 139 height 32
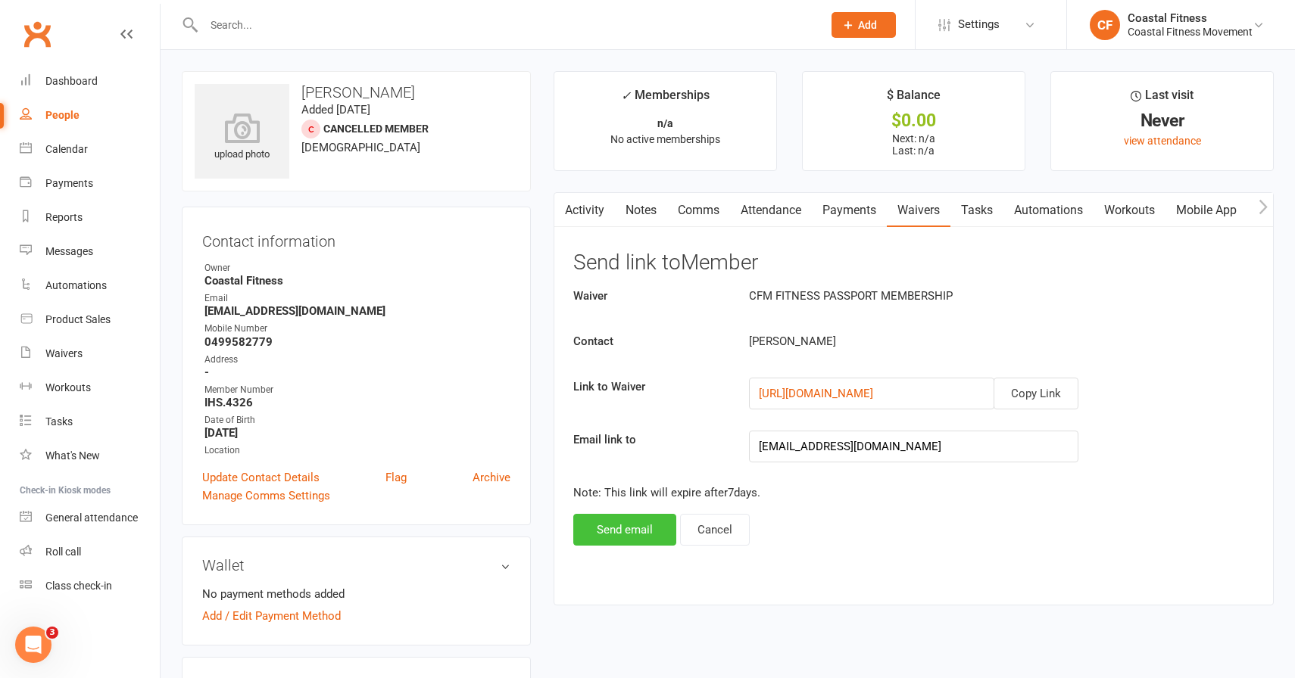
click at [619, 525] on button "Send email" at bounding box center [624, 530] width 103 height 32
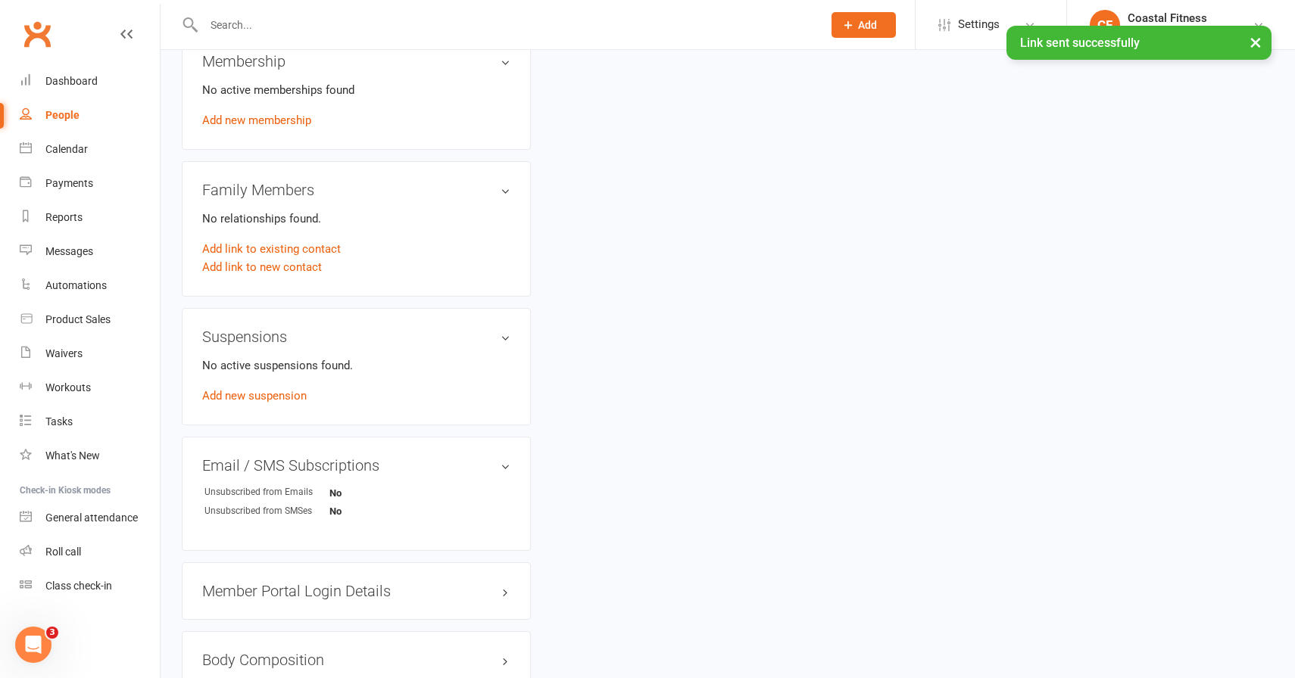
scroll to position [622, 0]
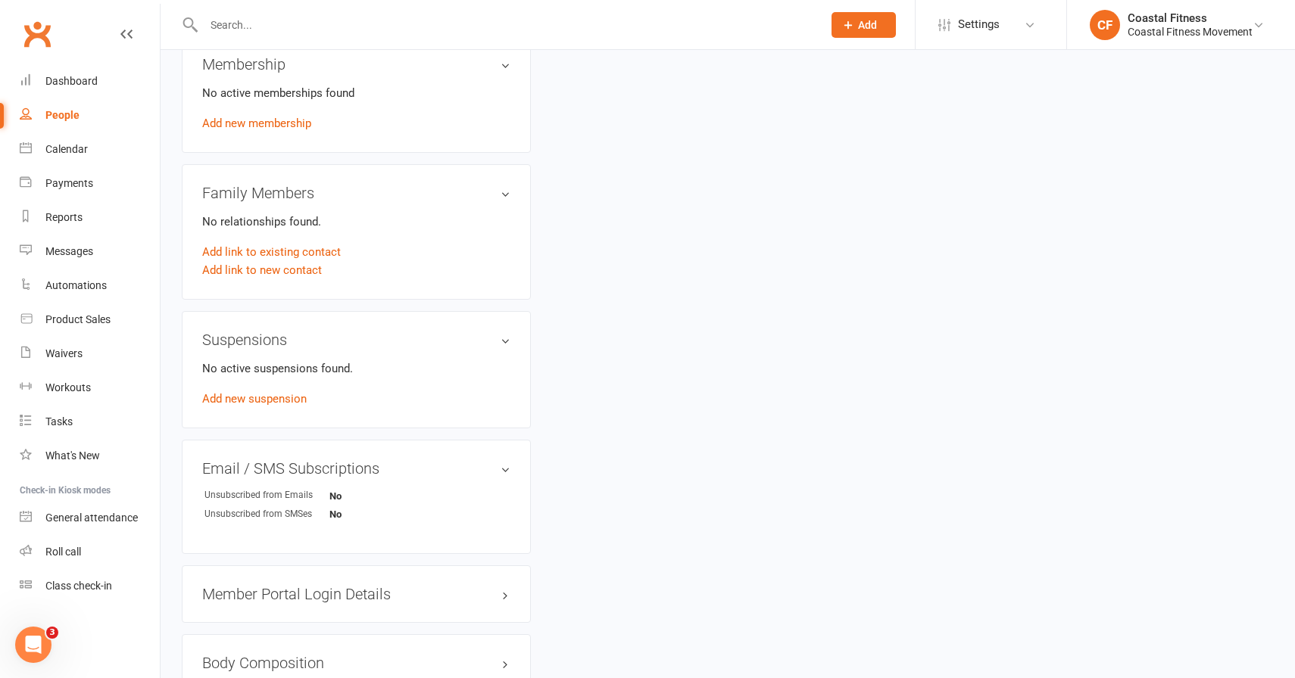
click at [372, 591] on h3 "Member Portal Login Details" at bounding box center [356, 594] width 308 height 17
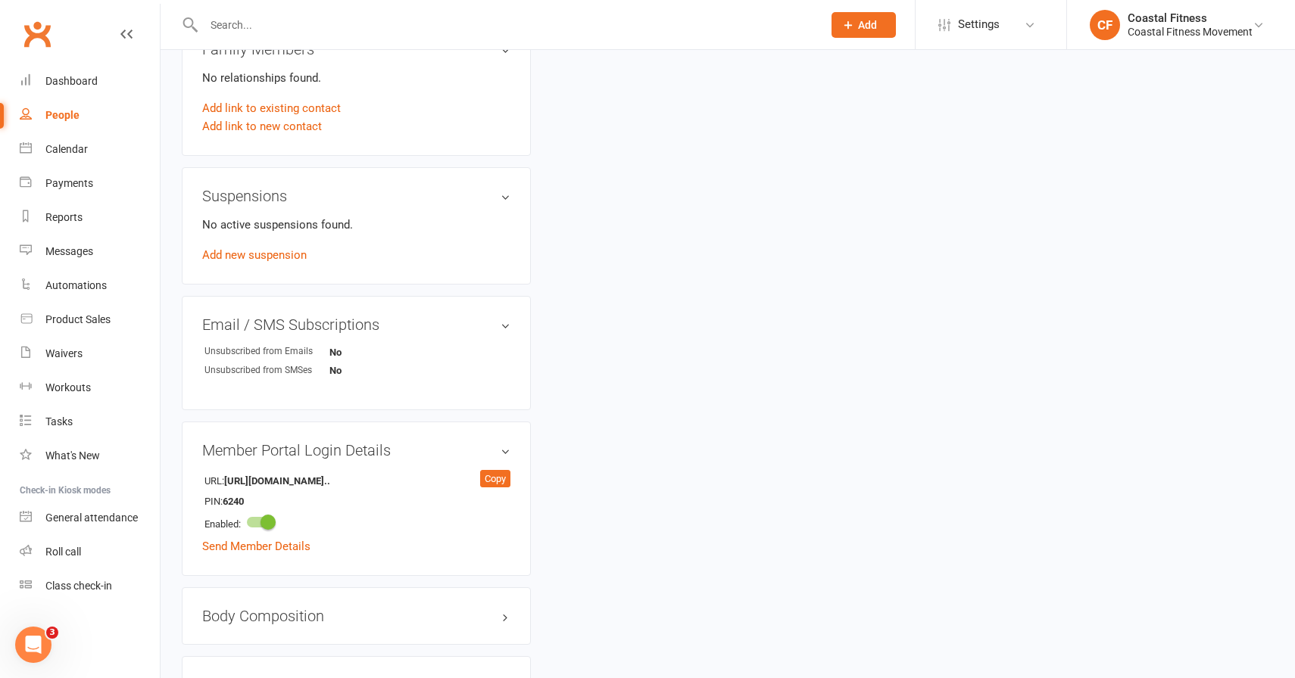
scroll to position [774, 0]
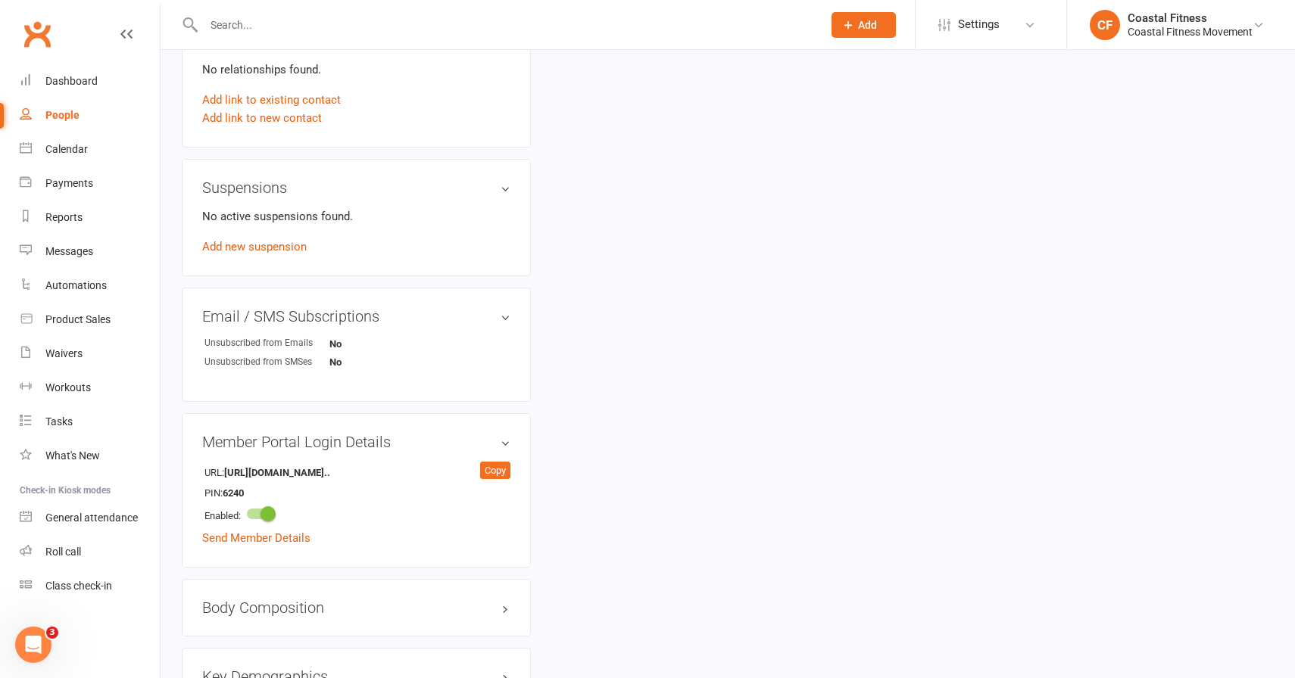
click at [226, 544] on div "URL: [URL][DOMAIN_NAME].. Copy PIN: 6240 Enabled: Send Member Details" at bounding box center [356, 505] width 308 height 86
click at [223, 538] on link "Send Member Details" at bounding box center [256, 539] width 108 height 14
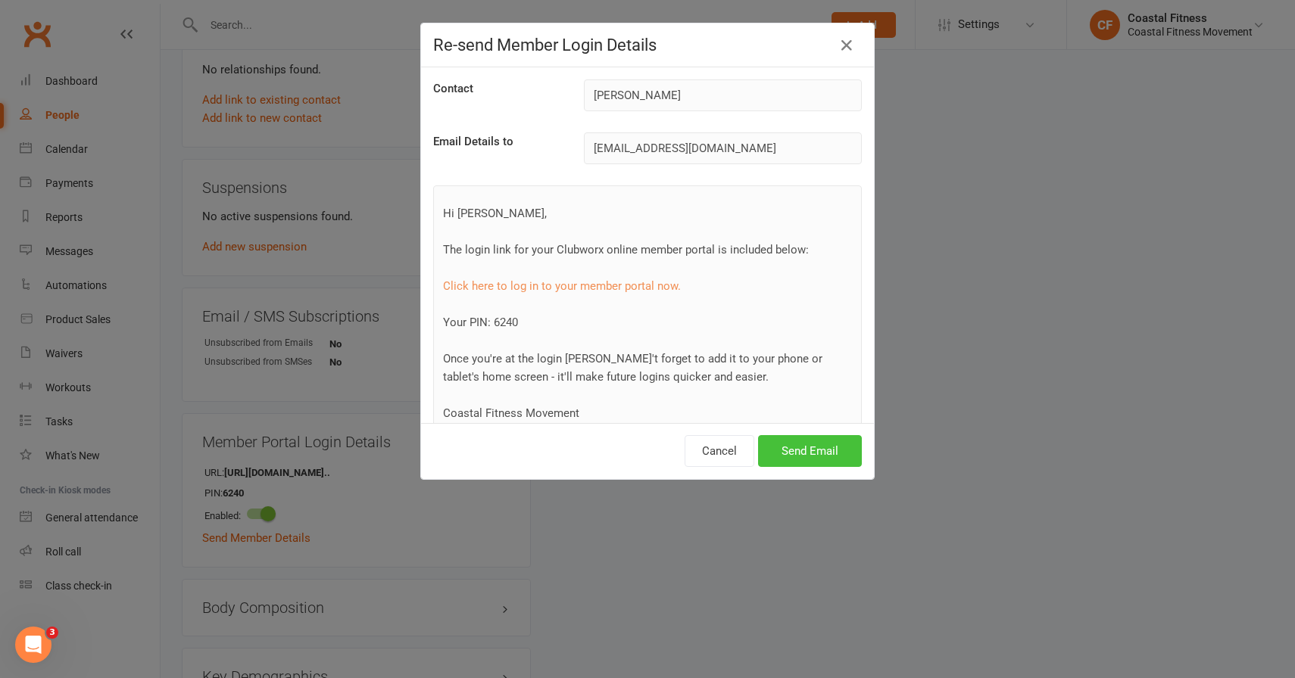
click at [820, 445] on button "Send Email" at bounding box center [810, 451] width 104 height 32
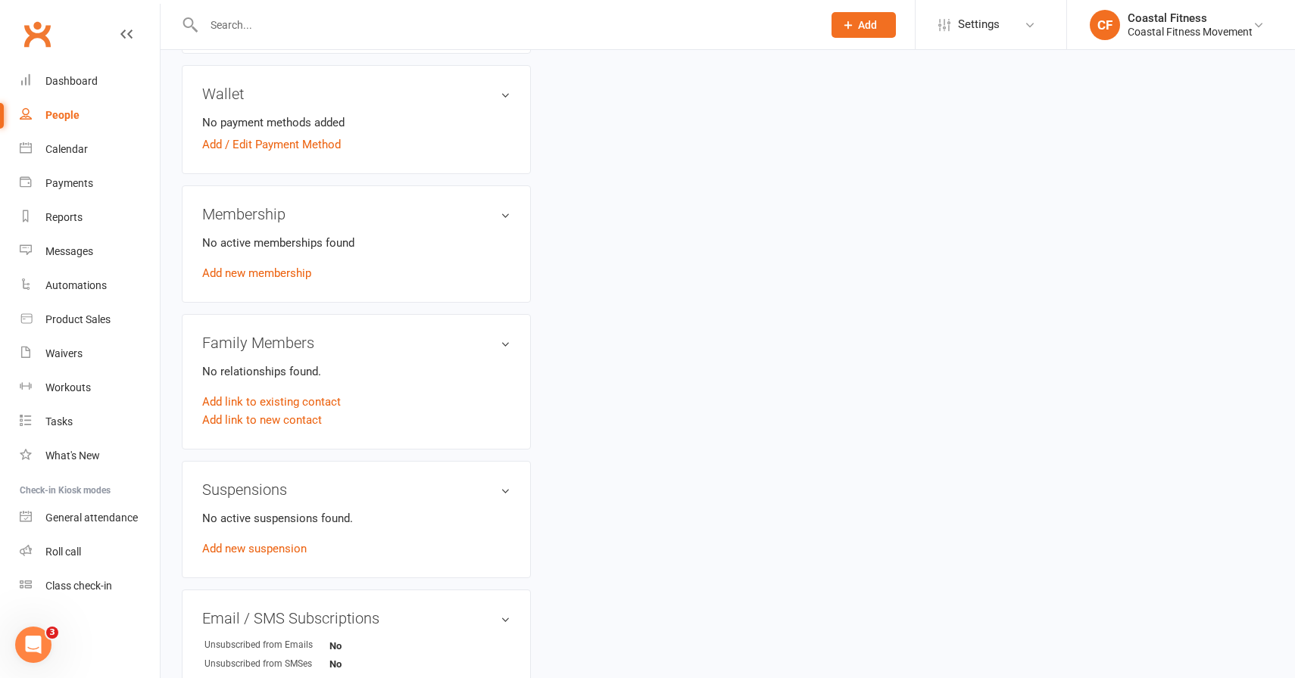
scroll to position [472, 0]
click at [86, 352] on link "Waivers" at bounding box center [90, 354] width 140 height 34
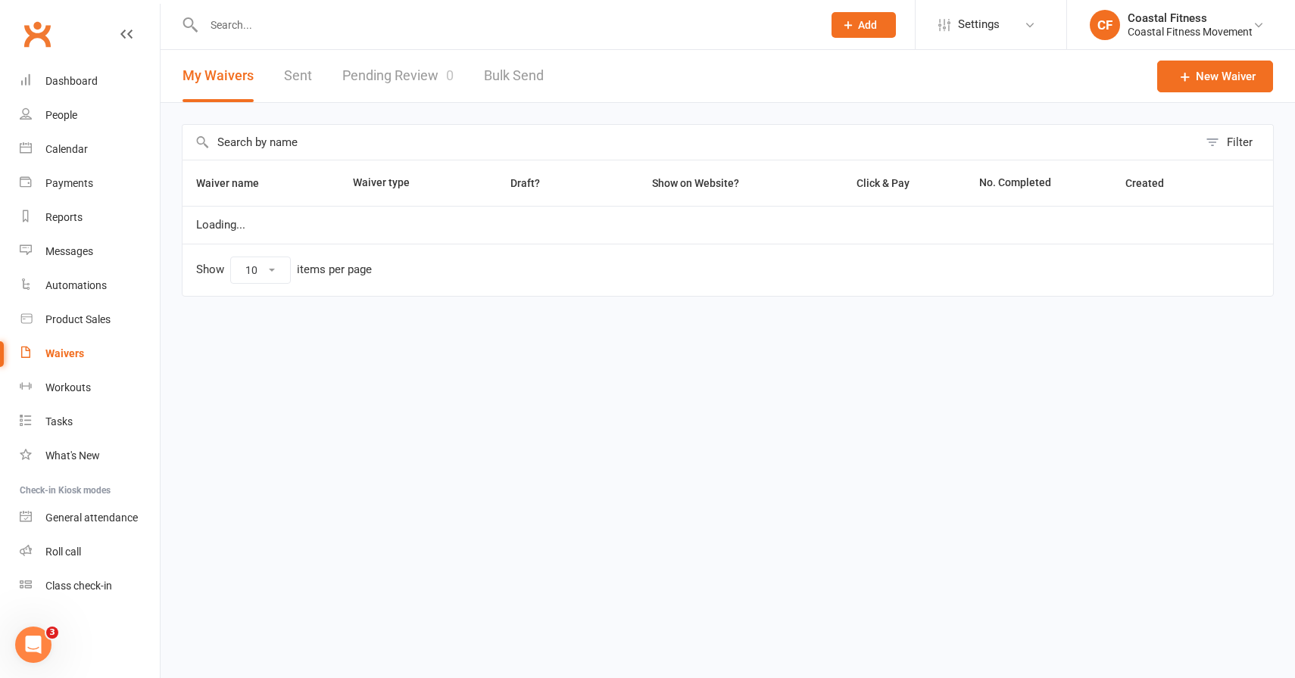
select select "25"
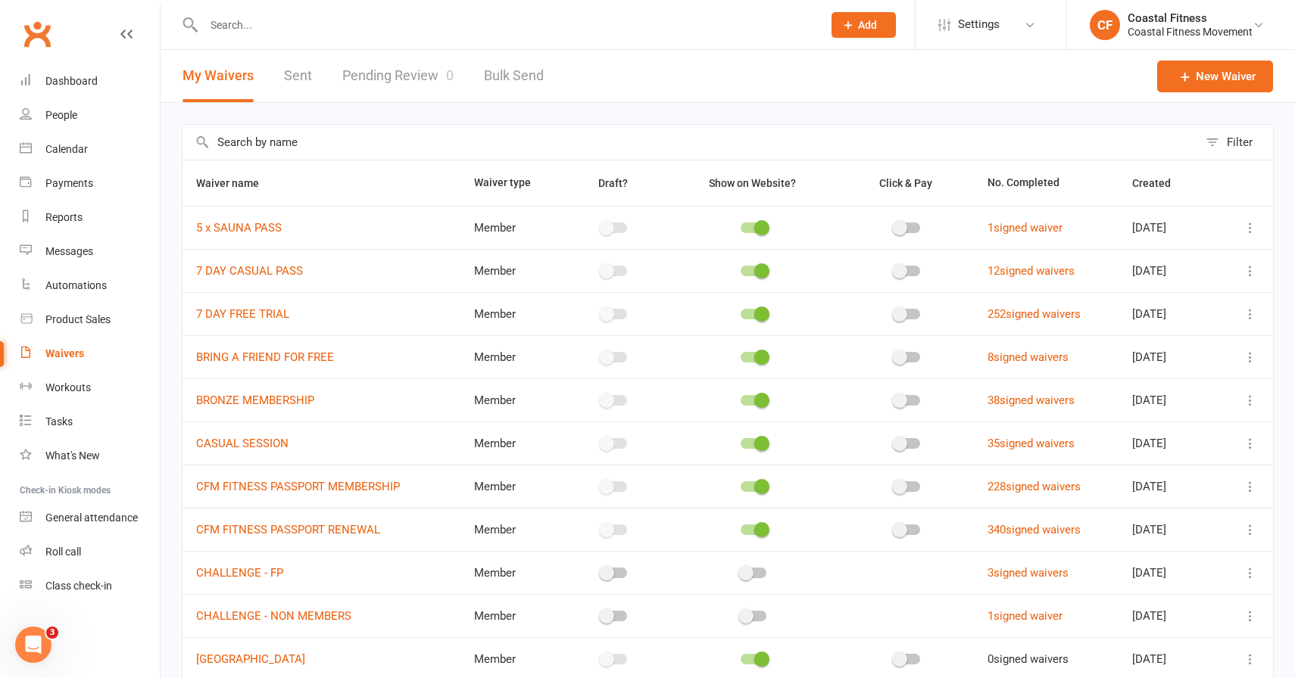
click at [406, 87] on link "Pending Review 0" at bounding box center [397, 76] width 111 height 52
